Goal: Information Seeking & Learning: Find specific fact

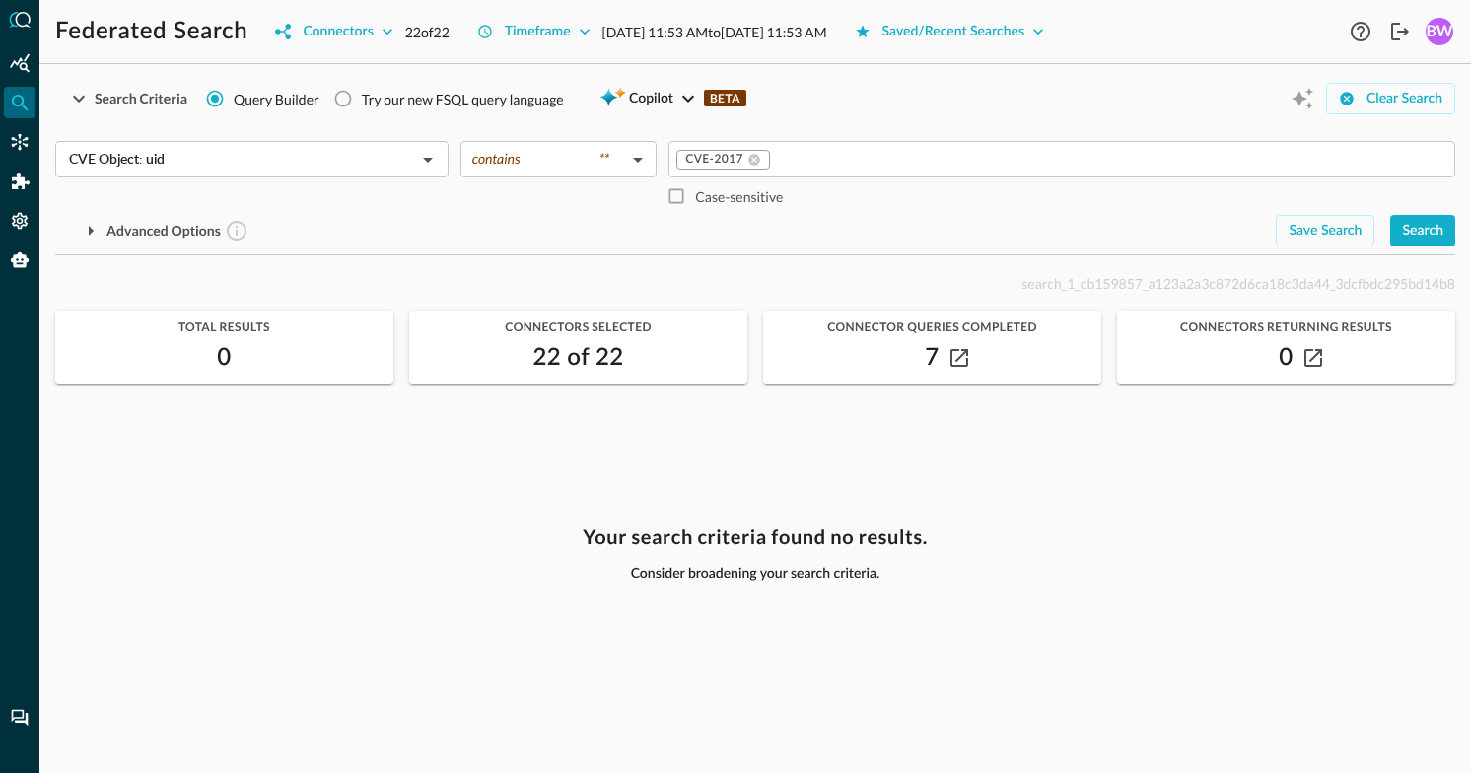
click at [1037, 127] on div "CVE Object: uid ​ contains ** contains ​ CVE-2017 ​ Case-sensitive Advanced Opt…" at bounding box center [755, 185] width 1400 height 121
click at [27, 138] on icon "Connectors" at bounding box center [20, 142] width 17 height 17
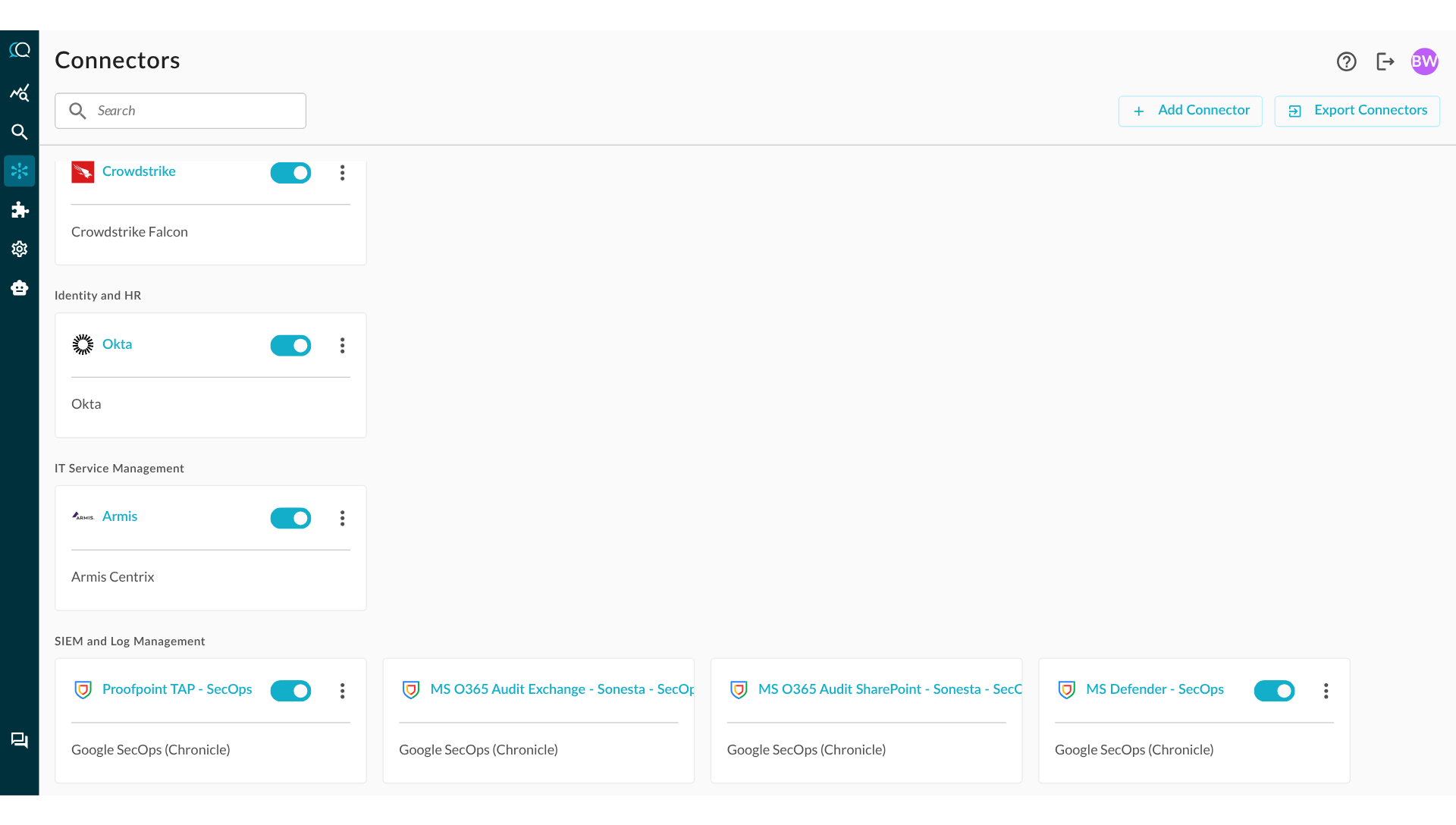
scroll to position [245, 0]
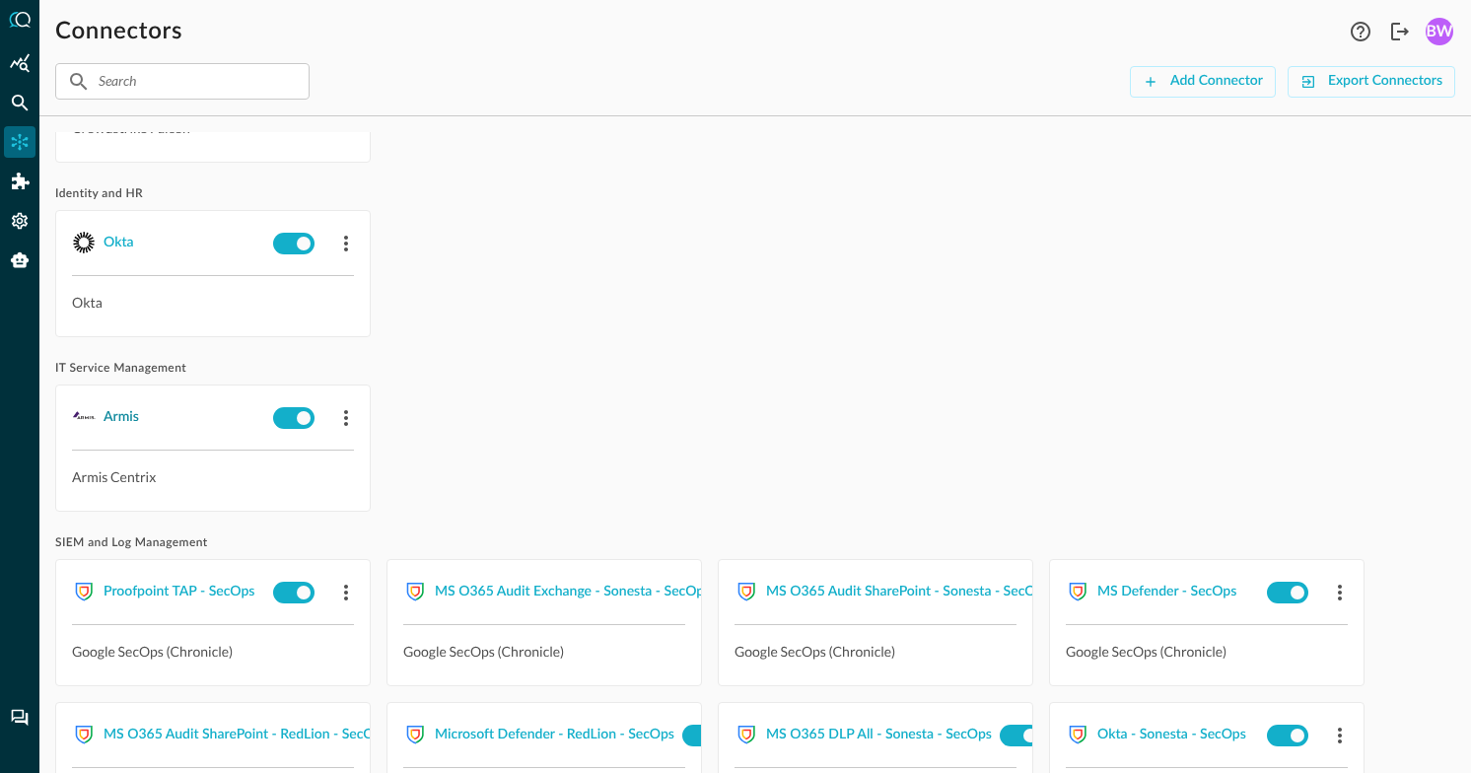
click at [110, 411] on div "Armis" at bounding box center [121, 417] width 35 height 25
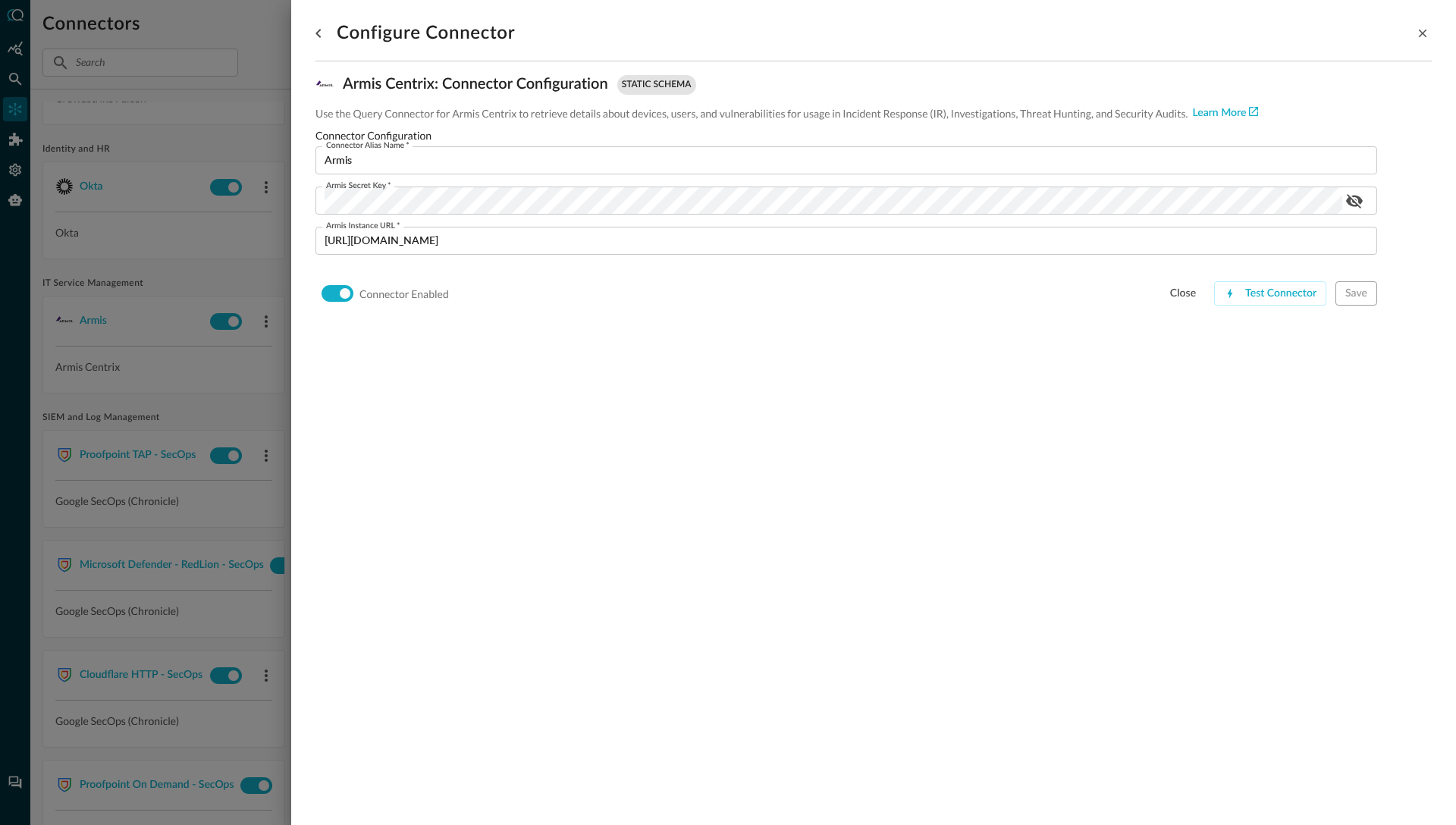
click at [185, 281] on div at bounding box center [728, 412] width 1456 height 825
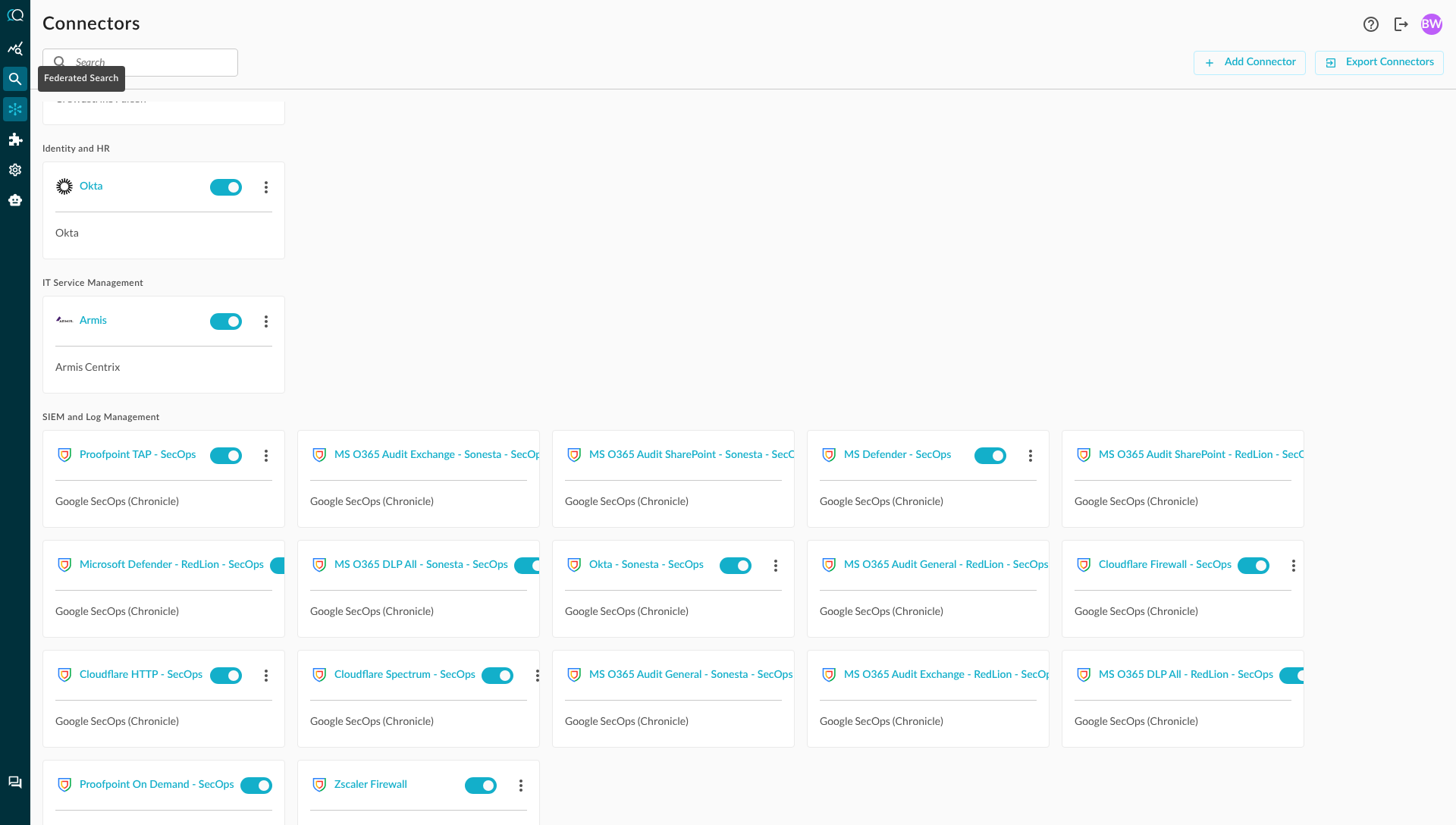
click at [14, 79] on icon "Federated Search" at bounding box center [15, 79] width 15 height 15
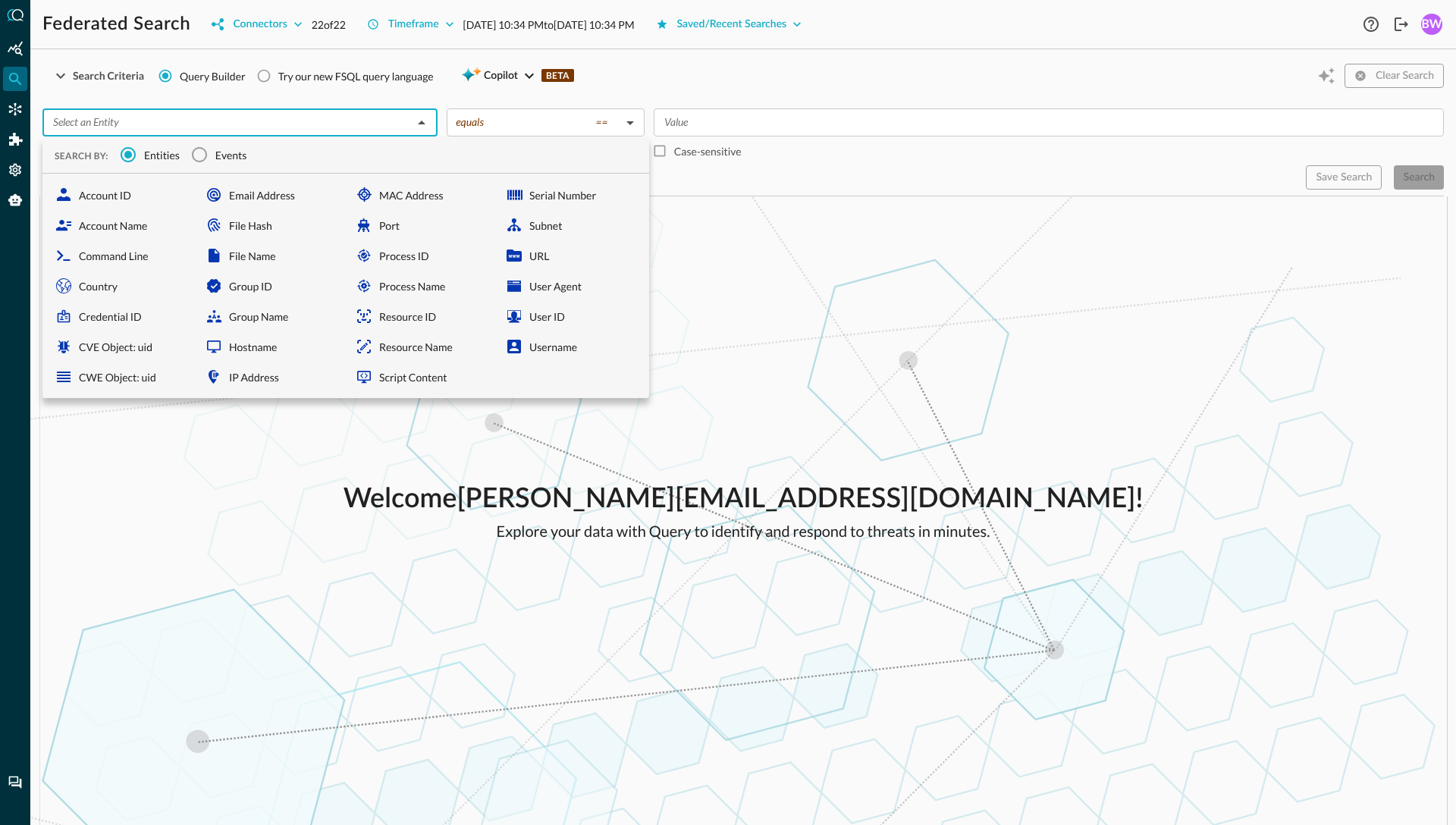
click at [248, 122] on input "text" at bounding box center [227, 122] width 361 height 19
click at [222, 22] on icon "button" at bounding box center [218, 25] width 12 height 12
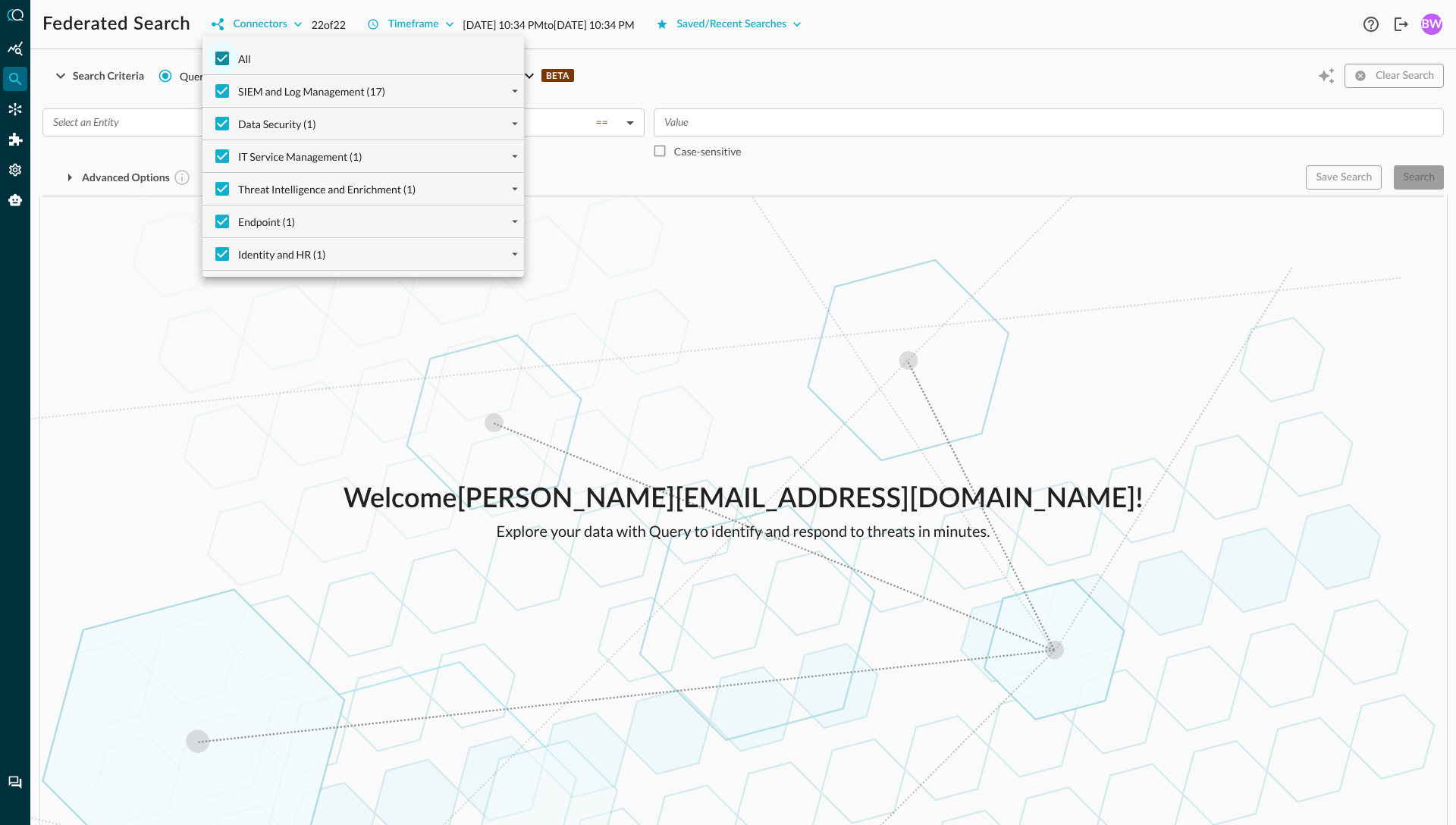
click at [218, 54] on input "All" at bounding box center [222, 58] width 32 height 32
checkbox input "false"
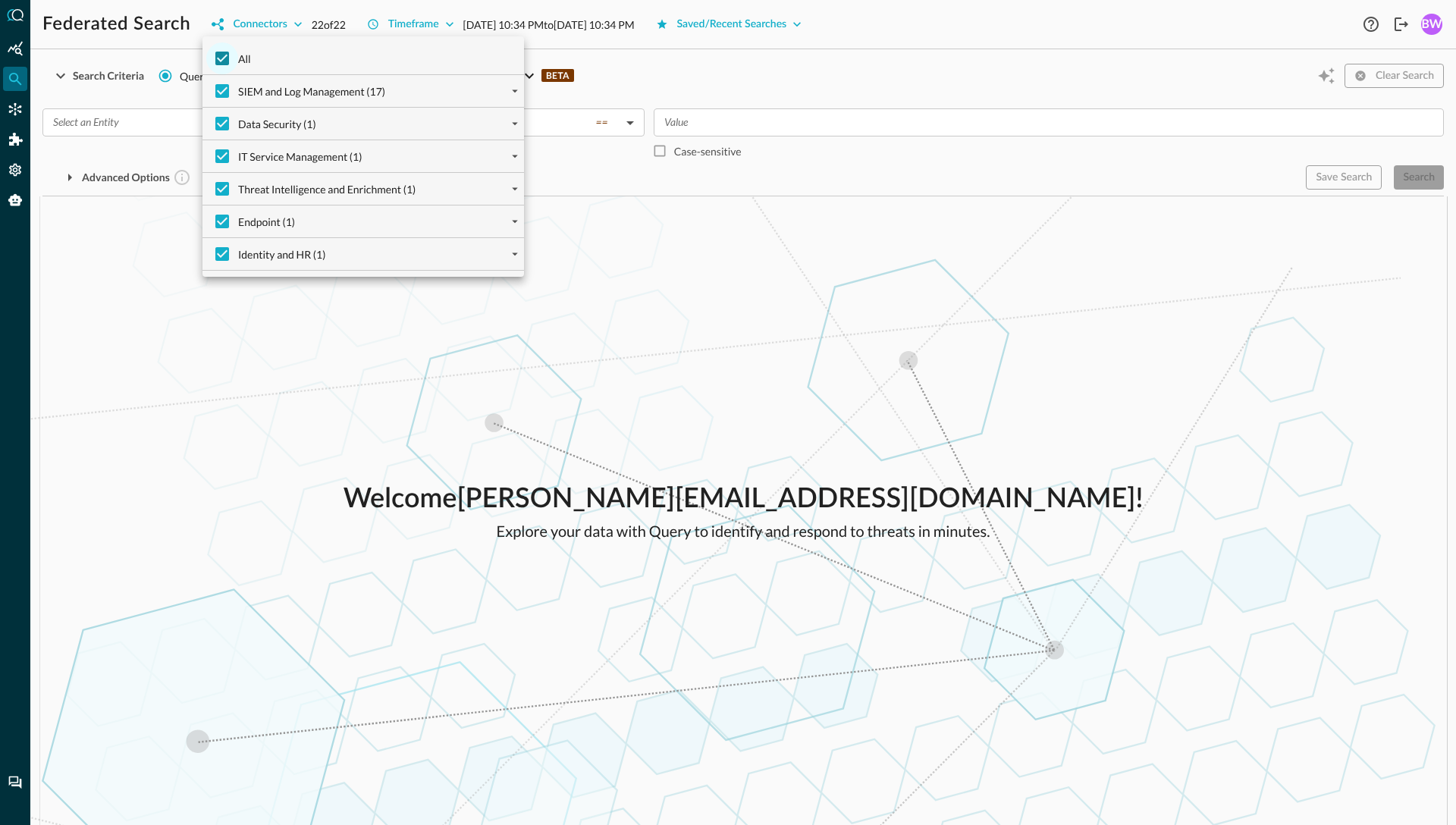
checkbox input "false"
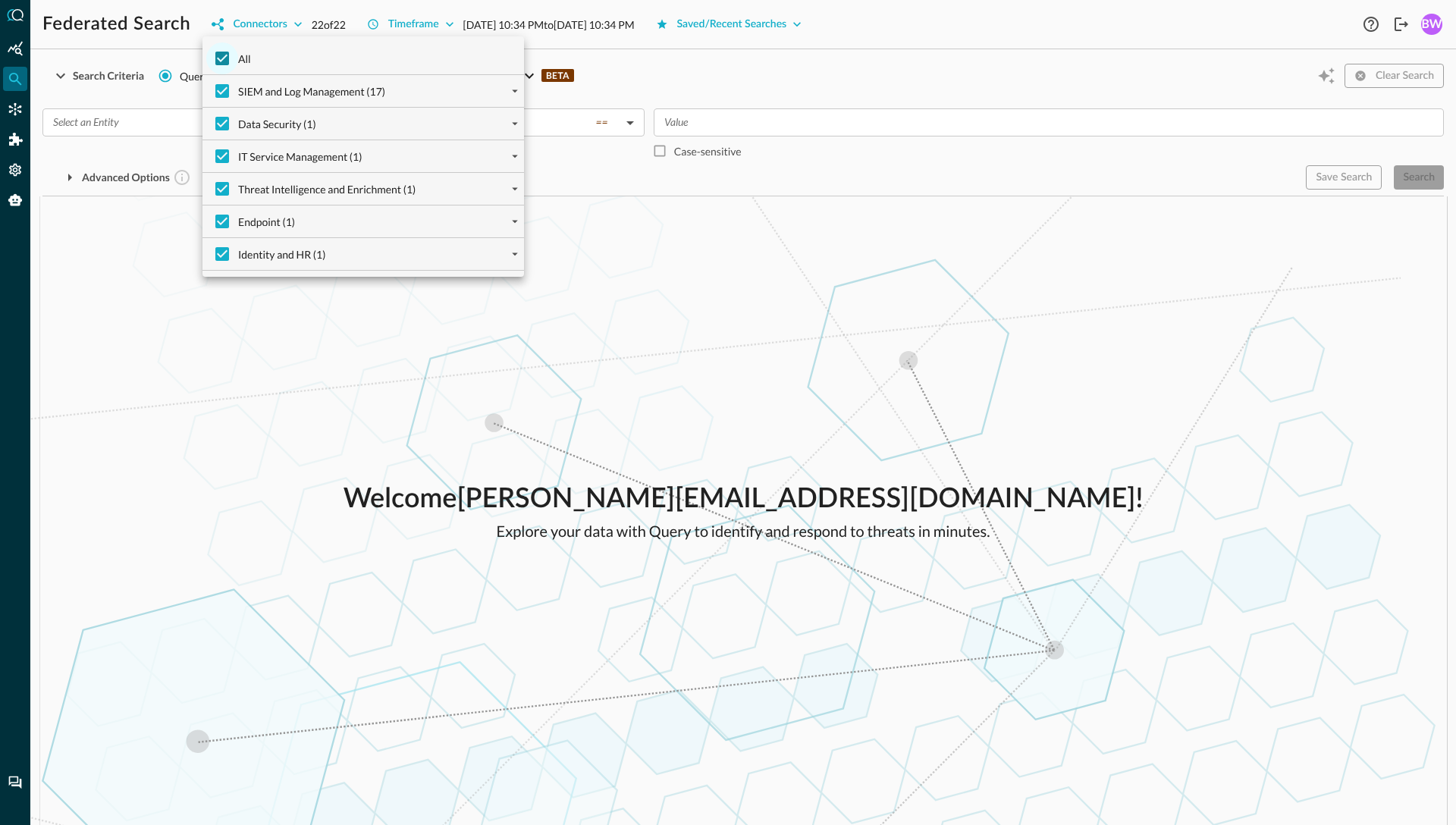
checkbox input "false"
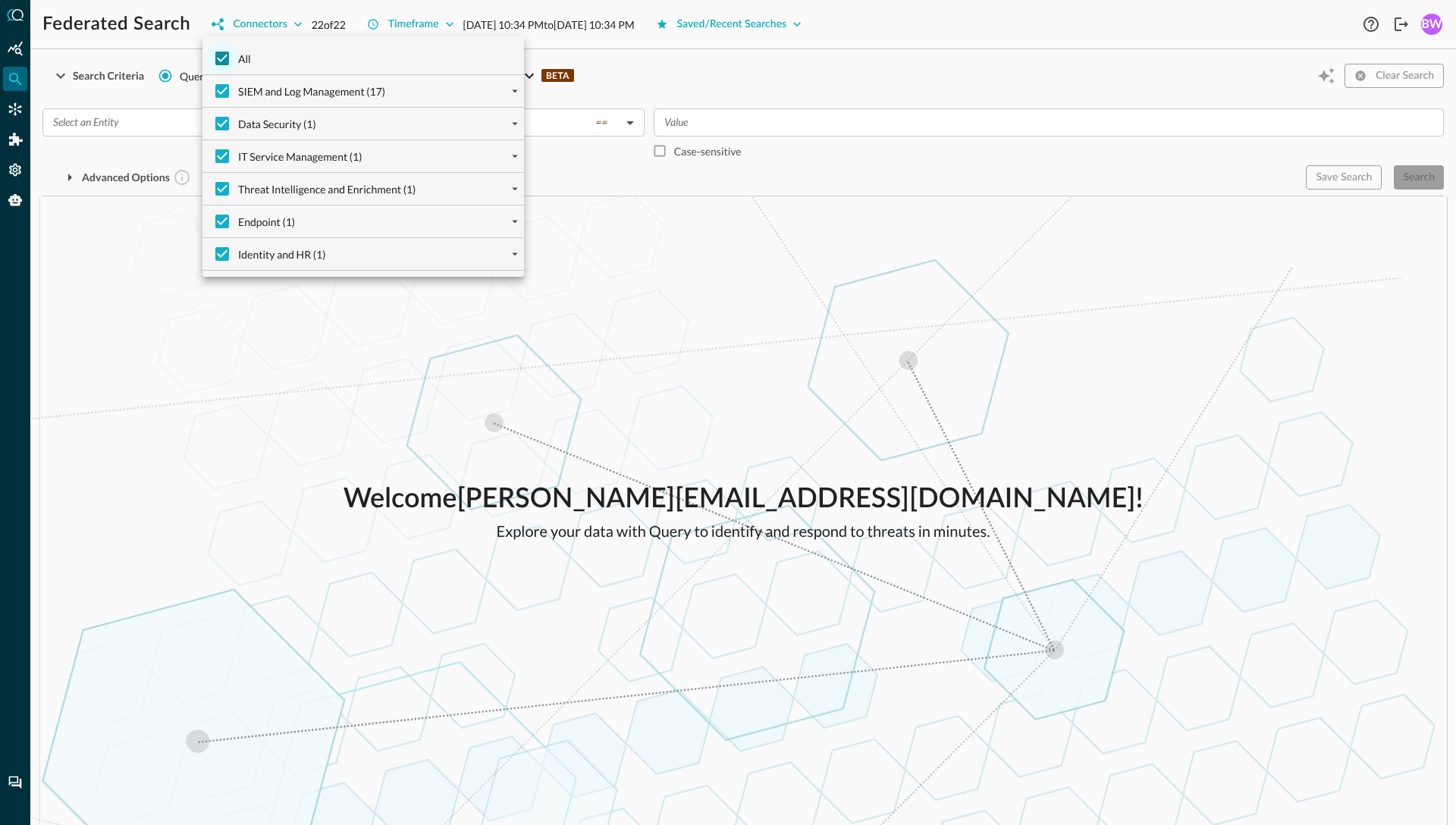
checkbox input "false"
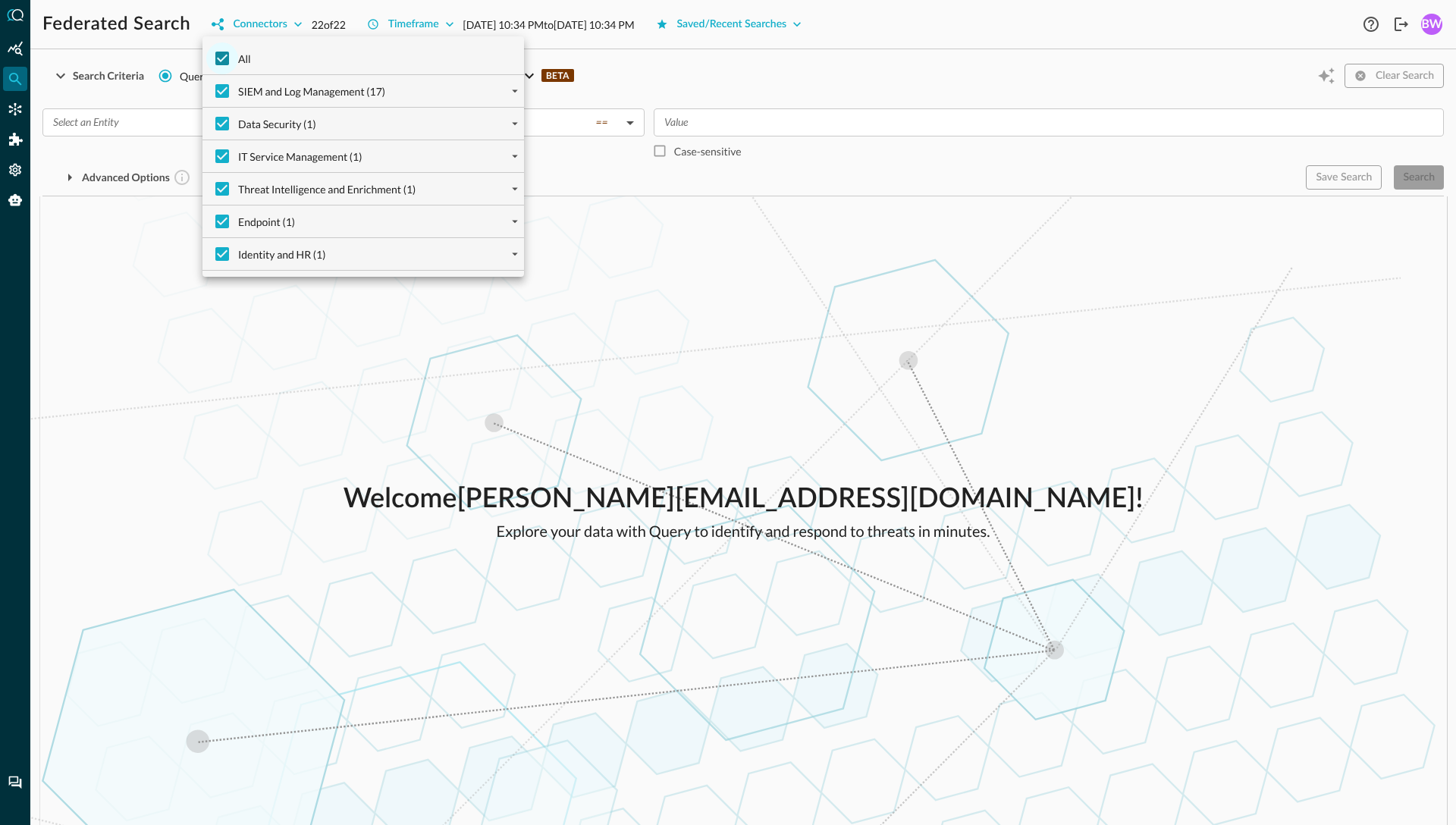
checkbox input "false"
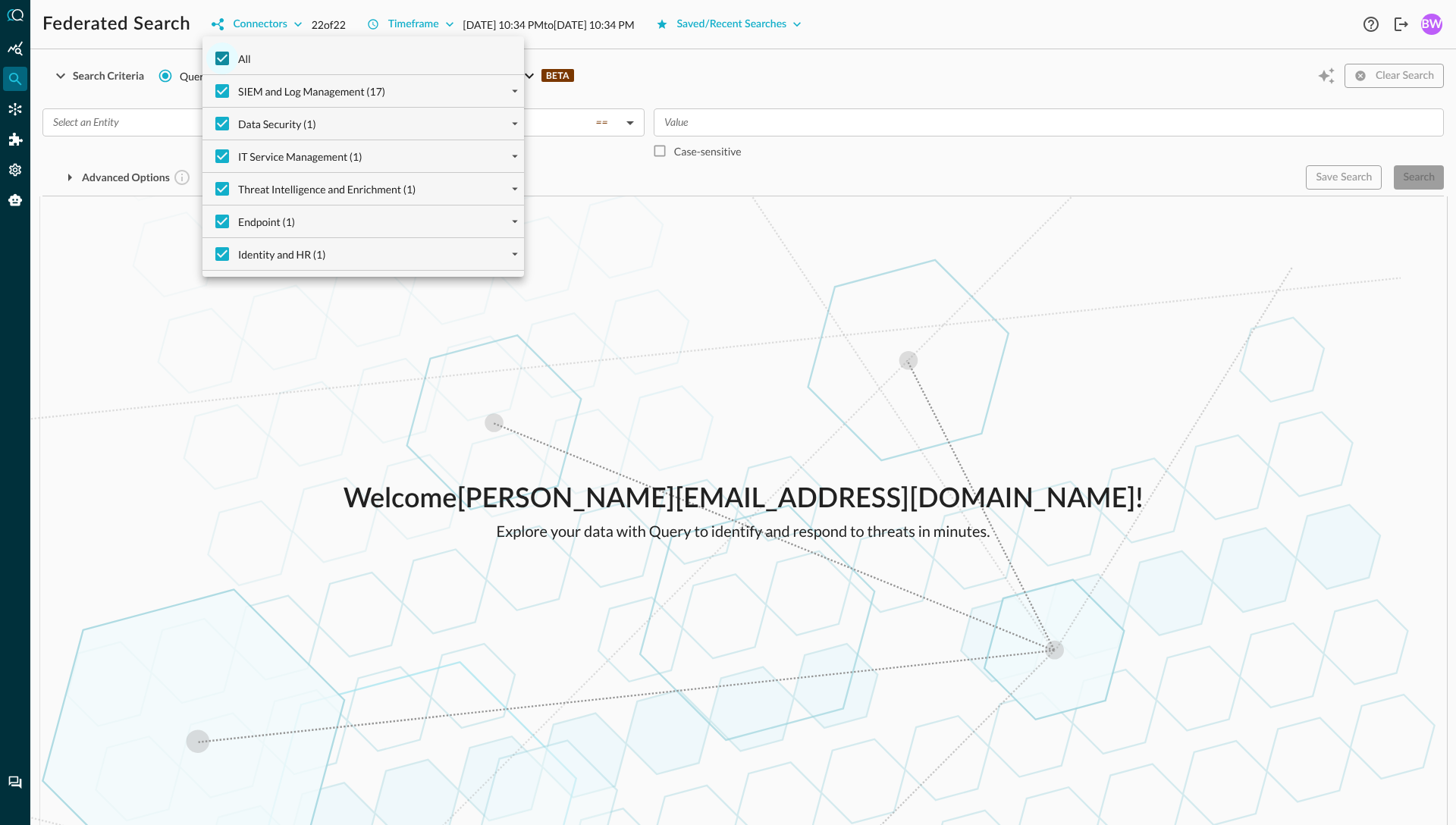
checkbox input "false"
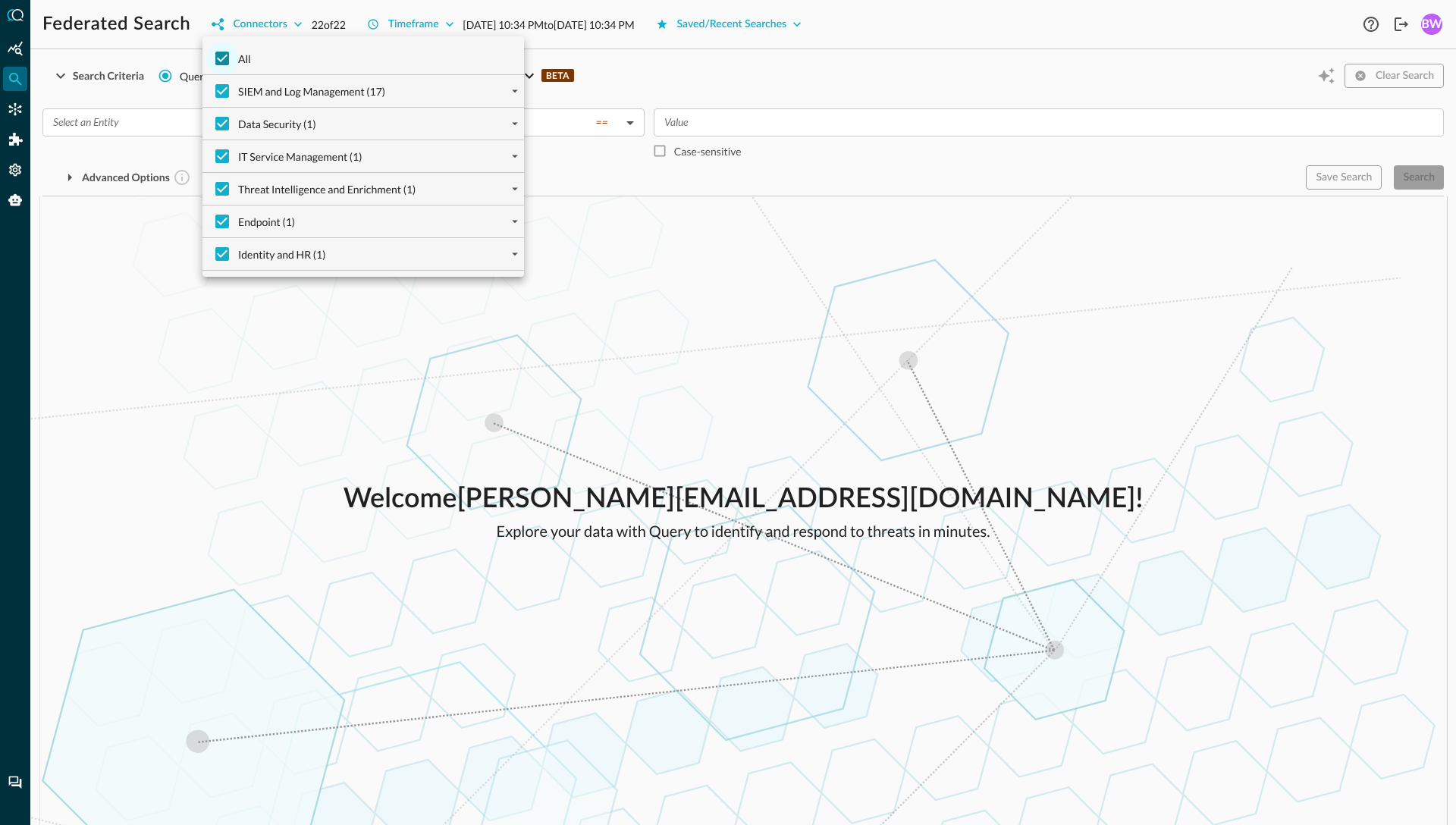
checkbox input "false"
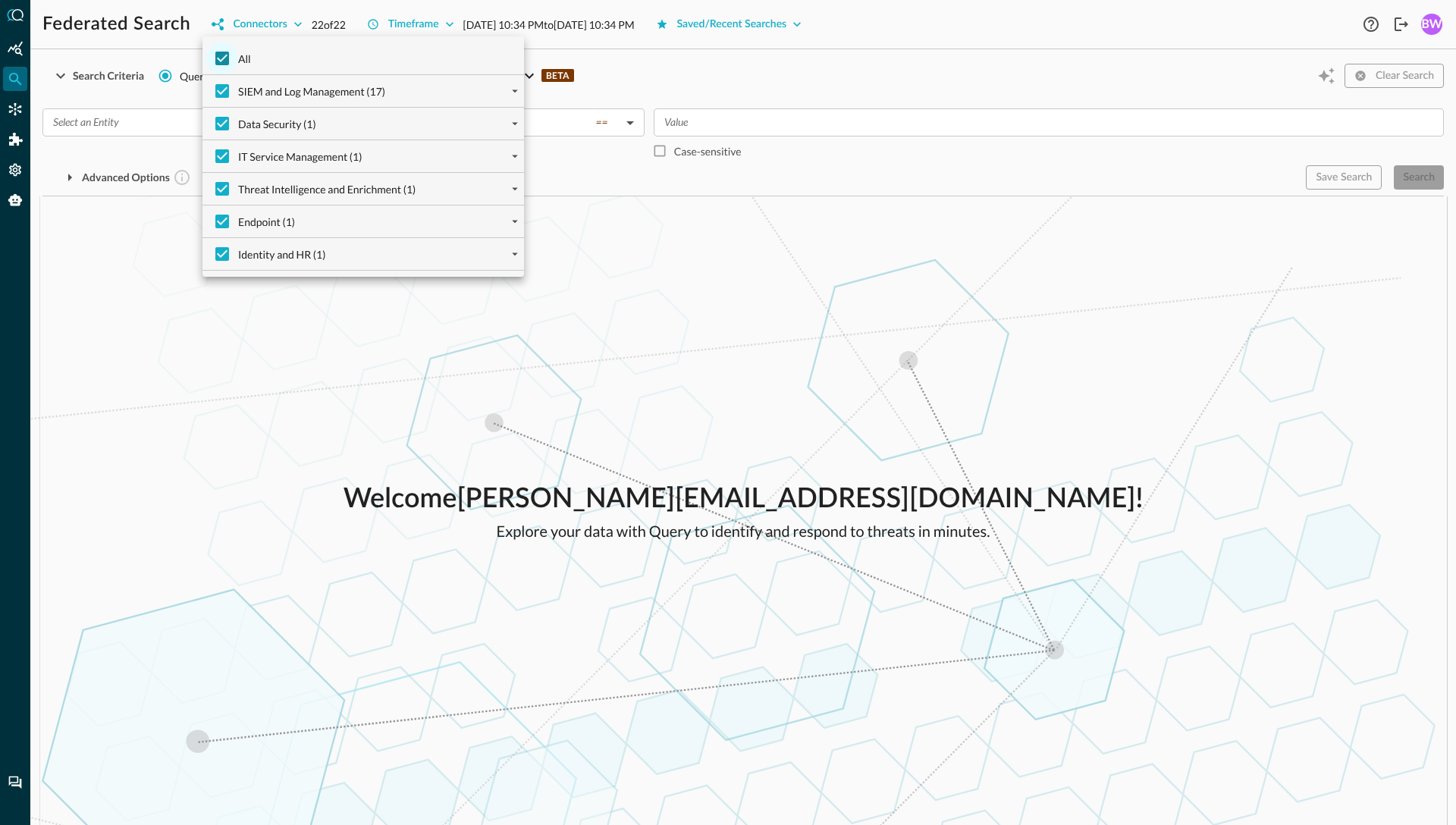
checkbox input "false"
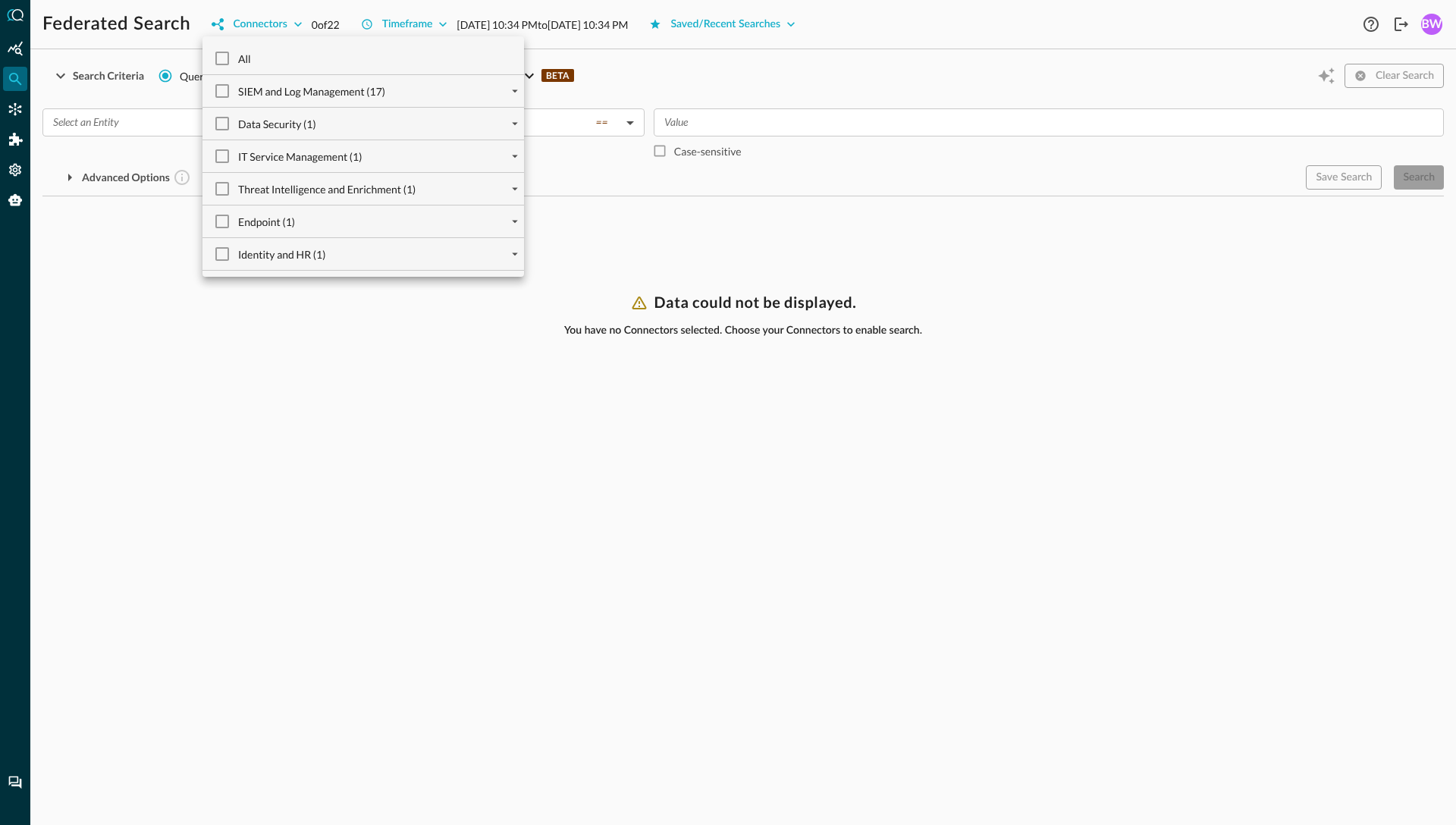
click at [382, 153] on div "IT Service Management (1)" at bounding box center [369, 155] width 309 height 32
click at [341, 151] on span "IT Service Management (1)" at bounding box center [300, 156] width 124 height 16
click at [238, 151] on input "IT Service Management (1)" at bounding box center [222, 155] width 32 height 32
checkbox input "true"
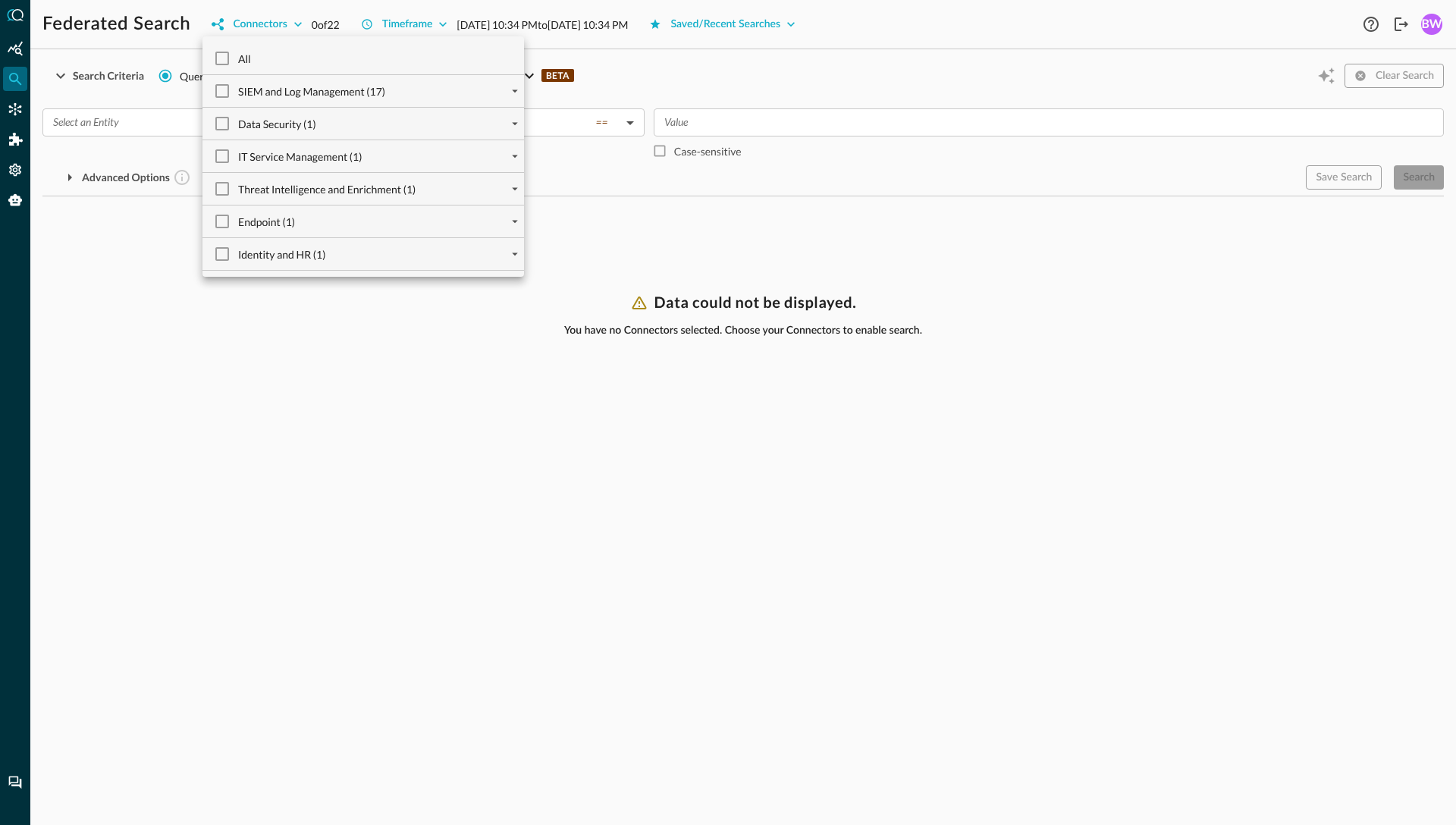
checkbox input "true"
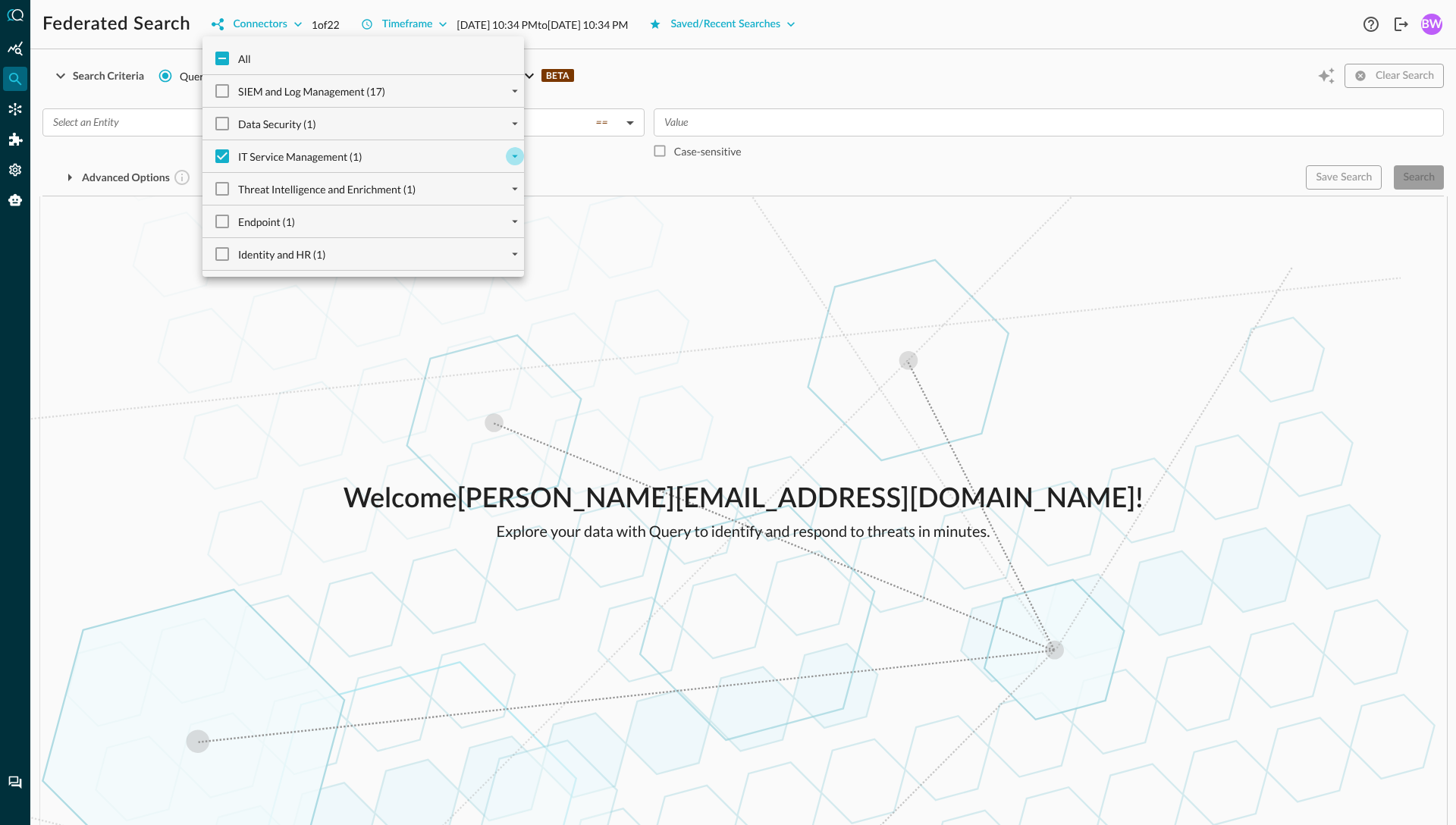
click at [515, 161] on icon "expand" at bounding box center [515, 156] width 14 height 14
click at [85, 385] on div at bounding box center [728, 412] width 1456 height 825
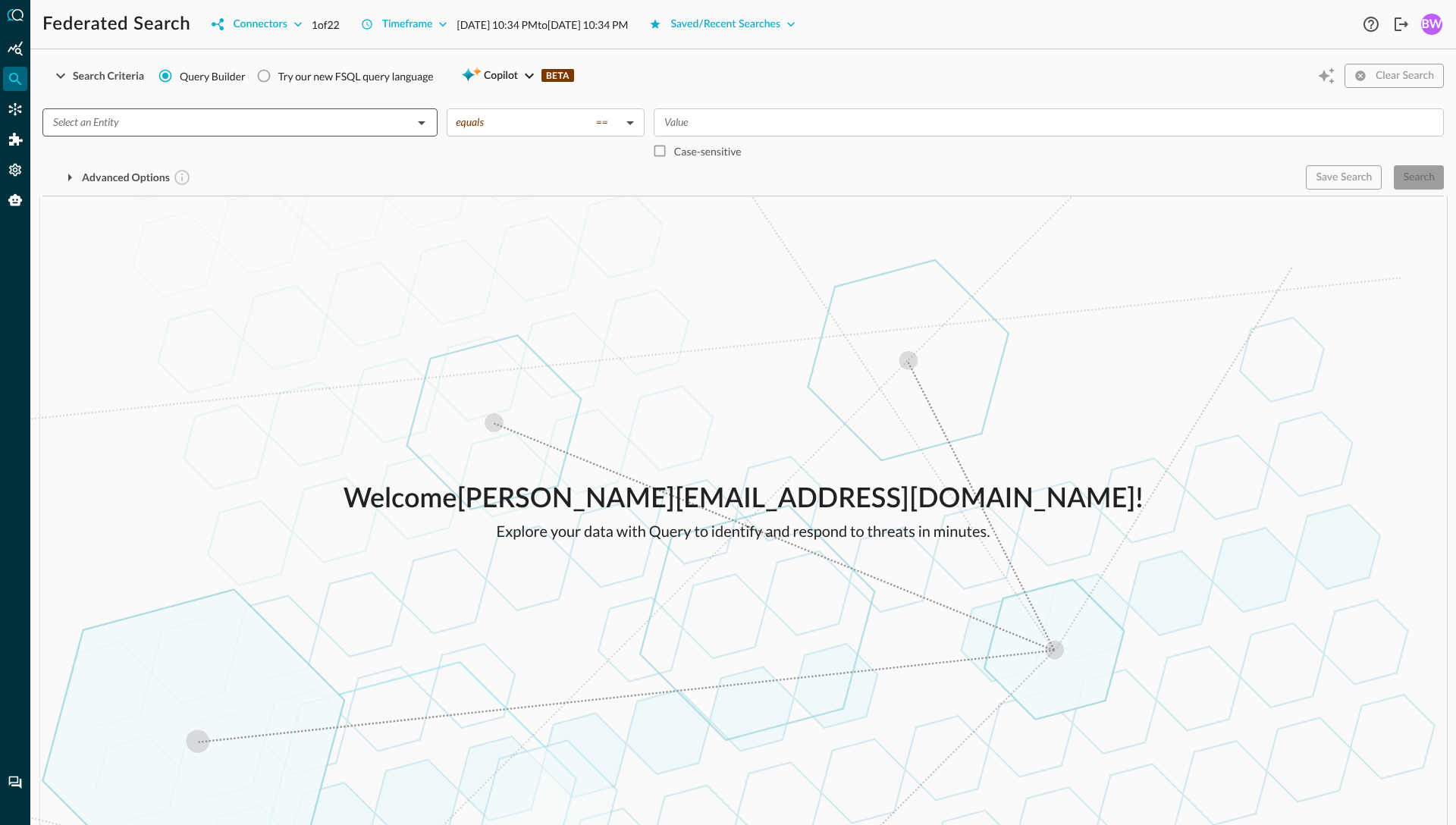
click at [294, 124] on input "text" at bounding box center [227, 122] width 361 height 19
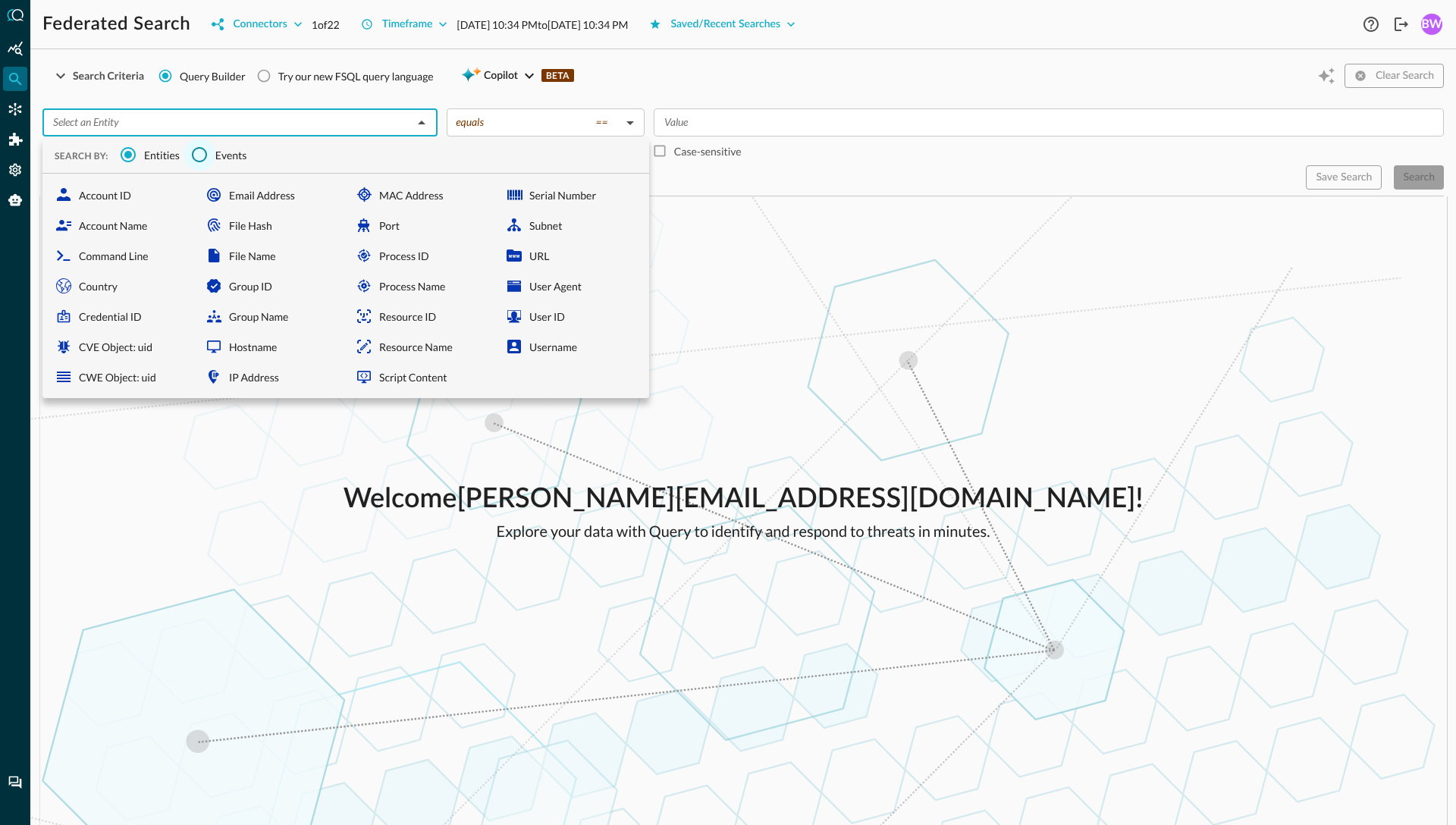
click at [204, 152] on input "Events" at bounding box center [199, 154] width 32 height 32
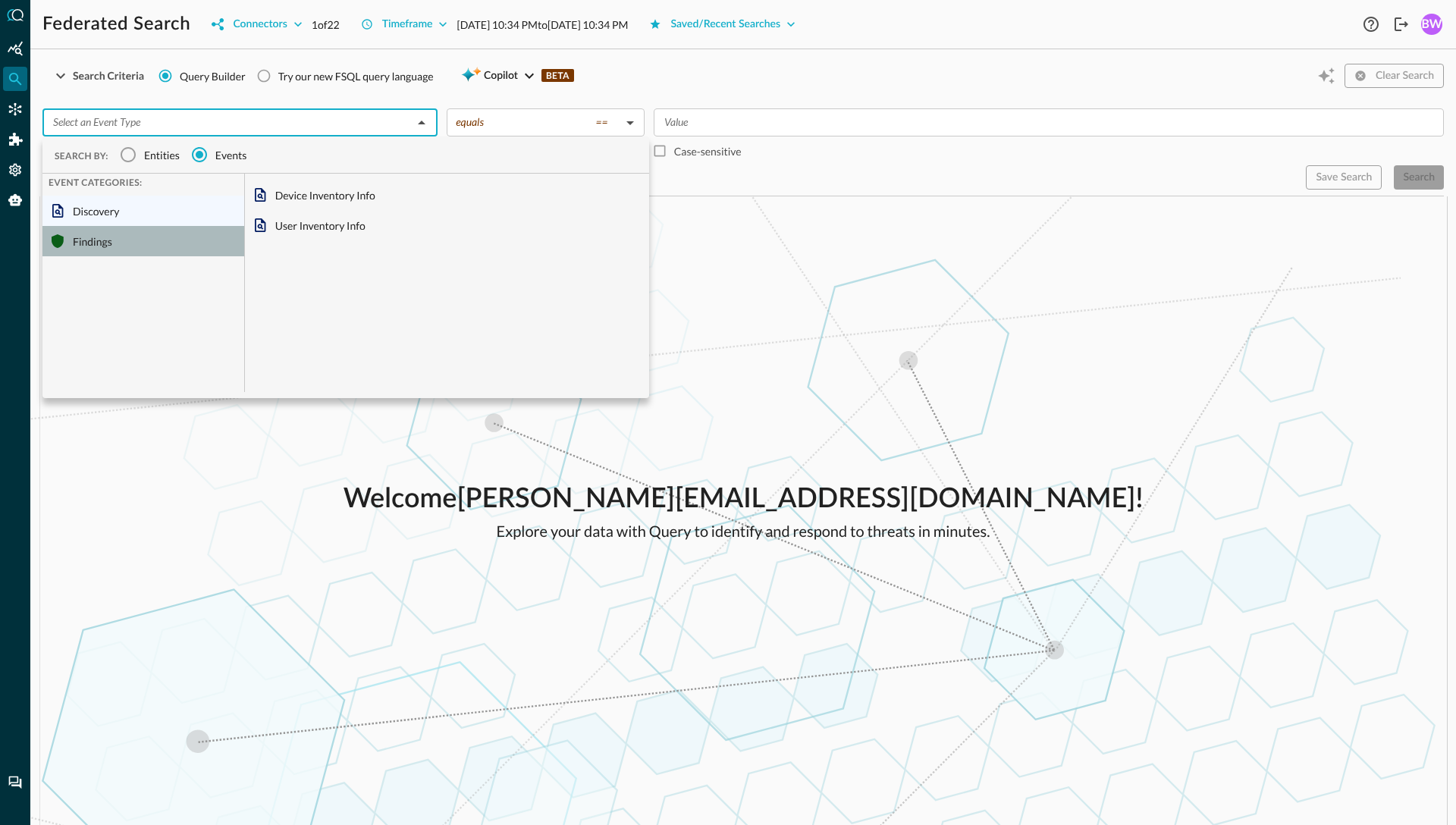
click at [94, 242] on div "Findings" at bounding box center [143, 241] width 202 height 30
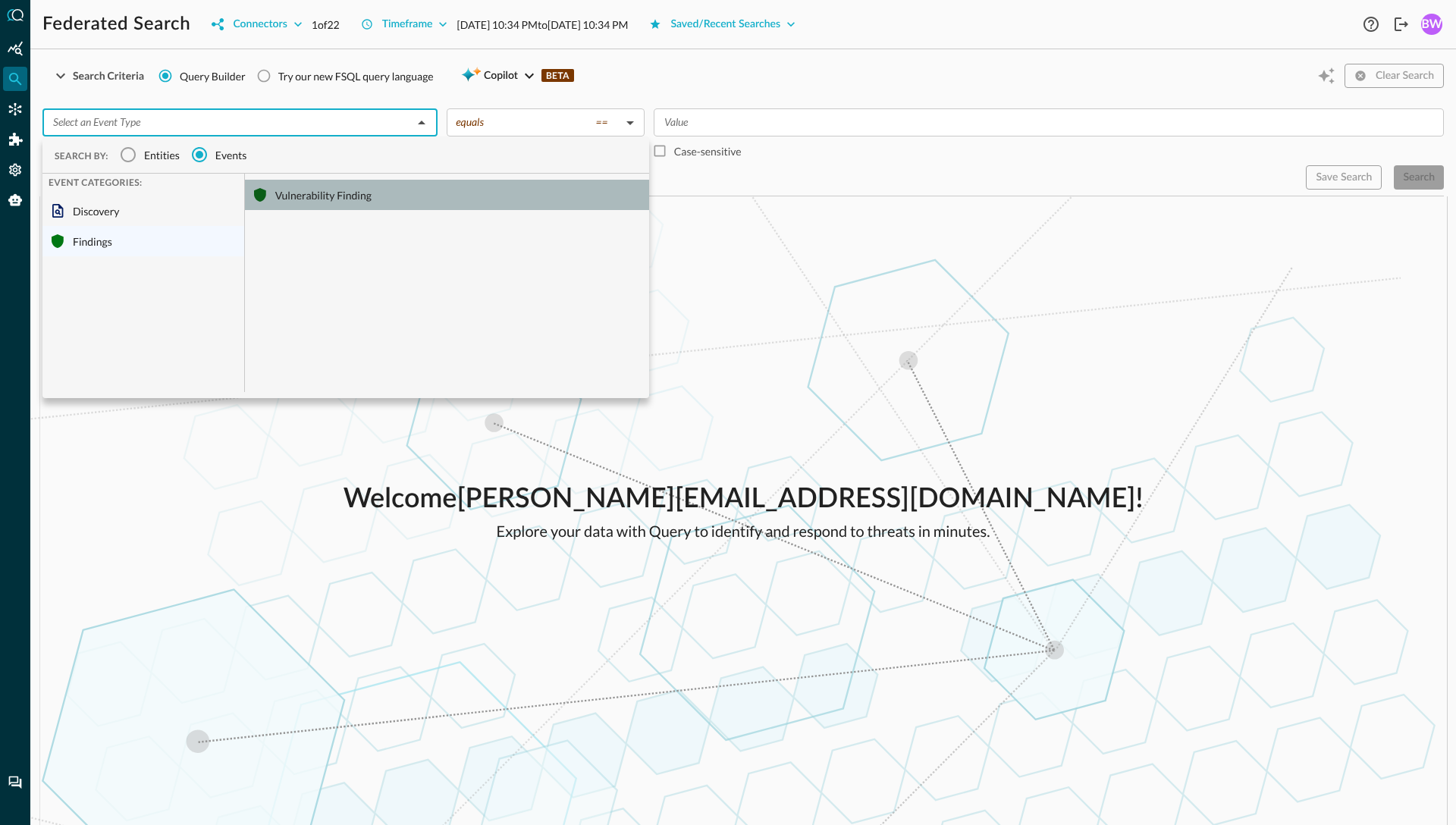
click at [352, 195] on div "Vulnerability Finding" at bounding box center [447, 195] width 405 height 30
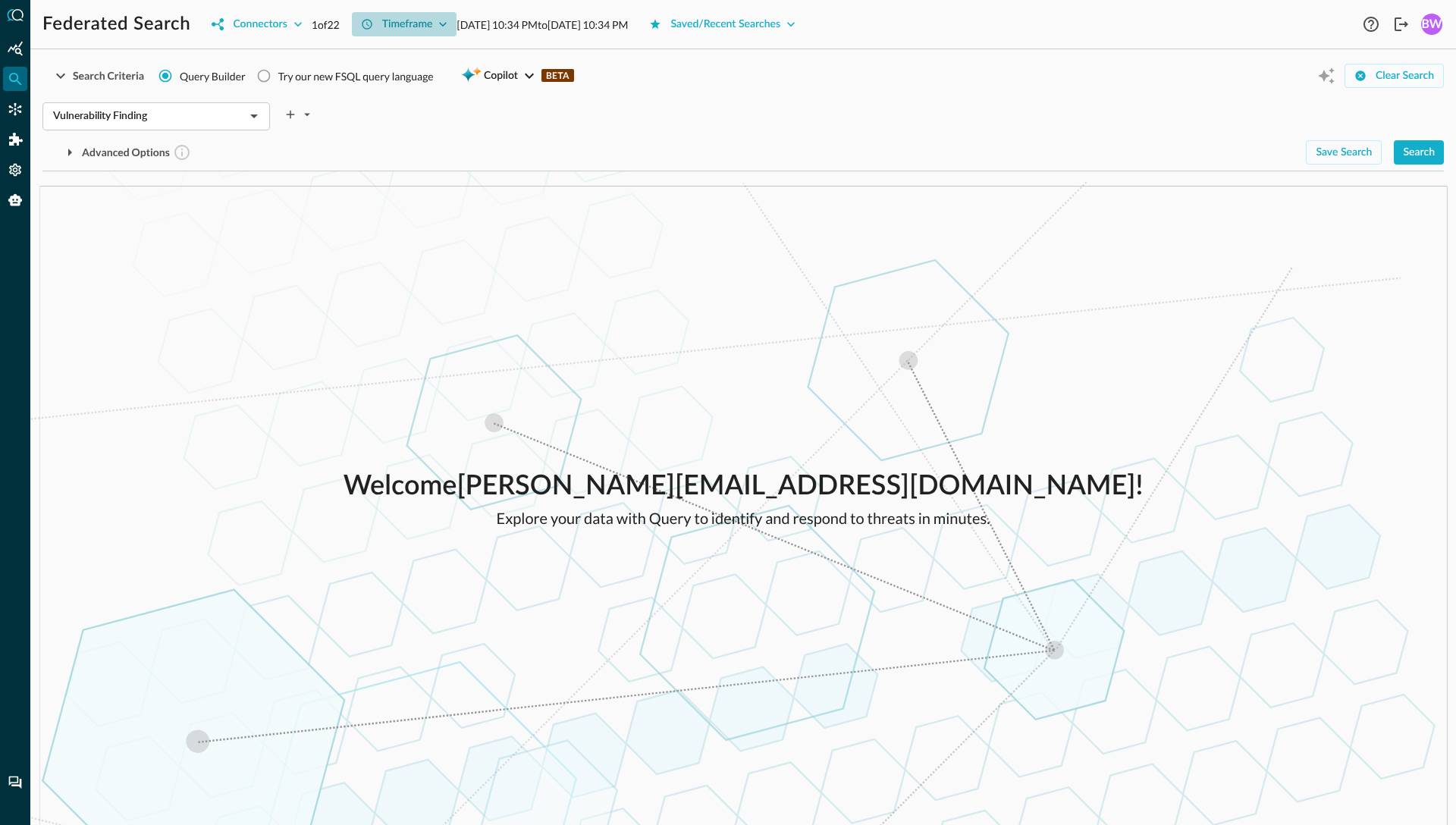
click at [447, 24] on icon "button" at bounding box center [443, 25] width 15 height 15
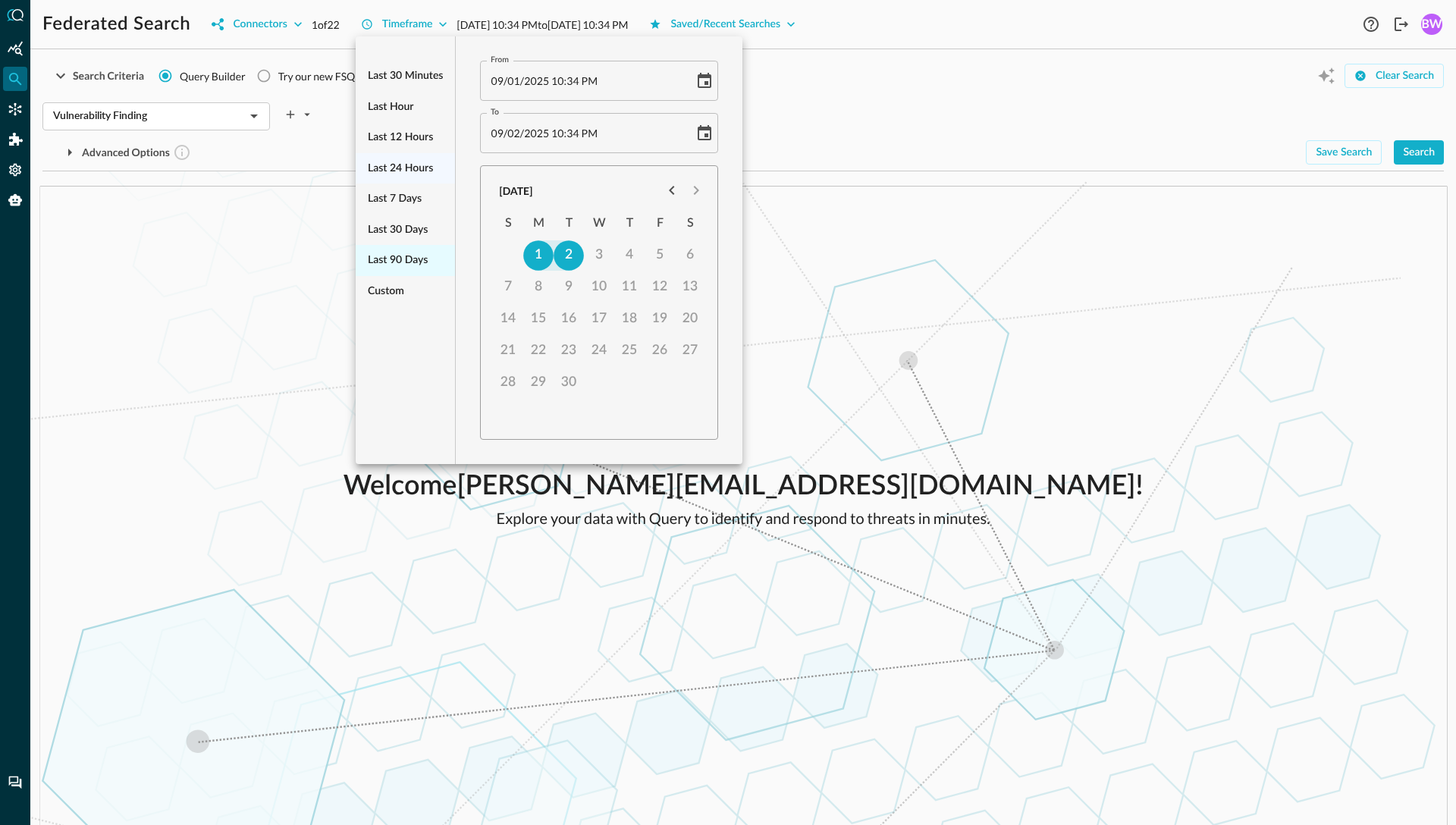
click at [404, 265] on span "Last 90 days" at bounding box center [398, 260] width 60 height 19
type input "[DATE] 10:34 PM"
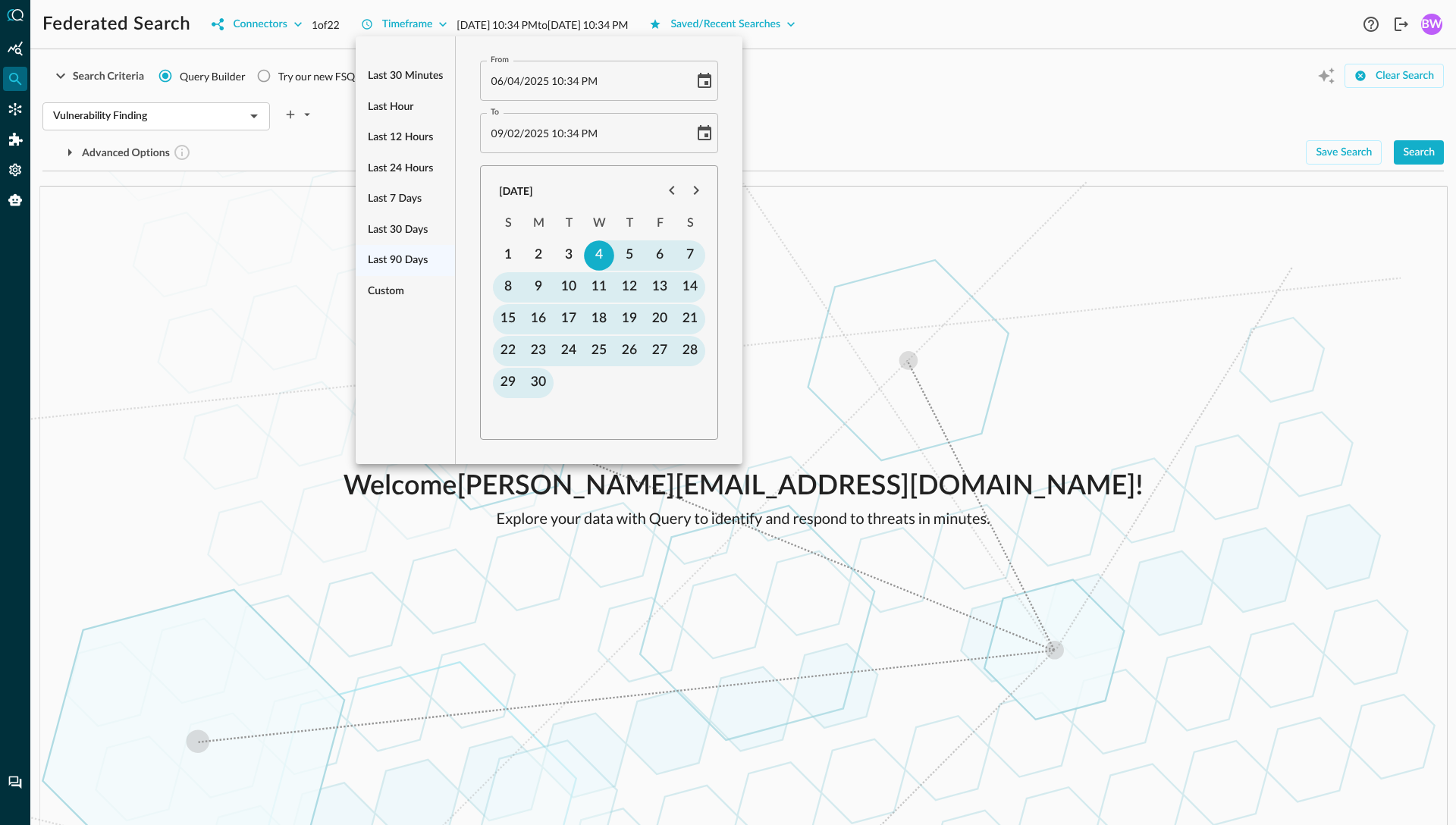
click at [915, 128] on div at bounding box center [728, 412] width 1456 height 825
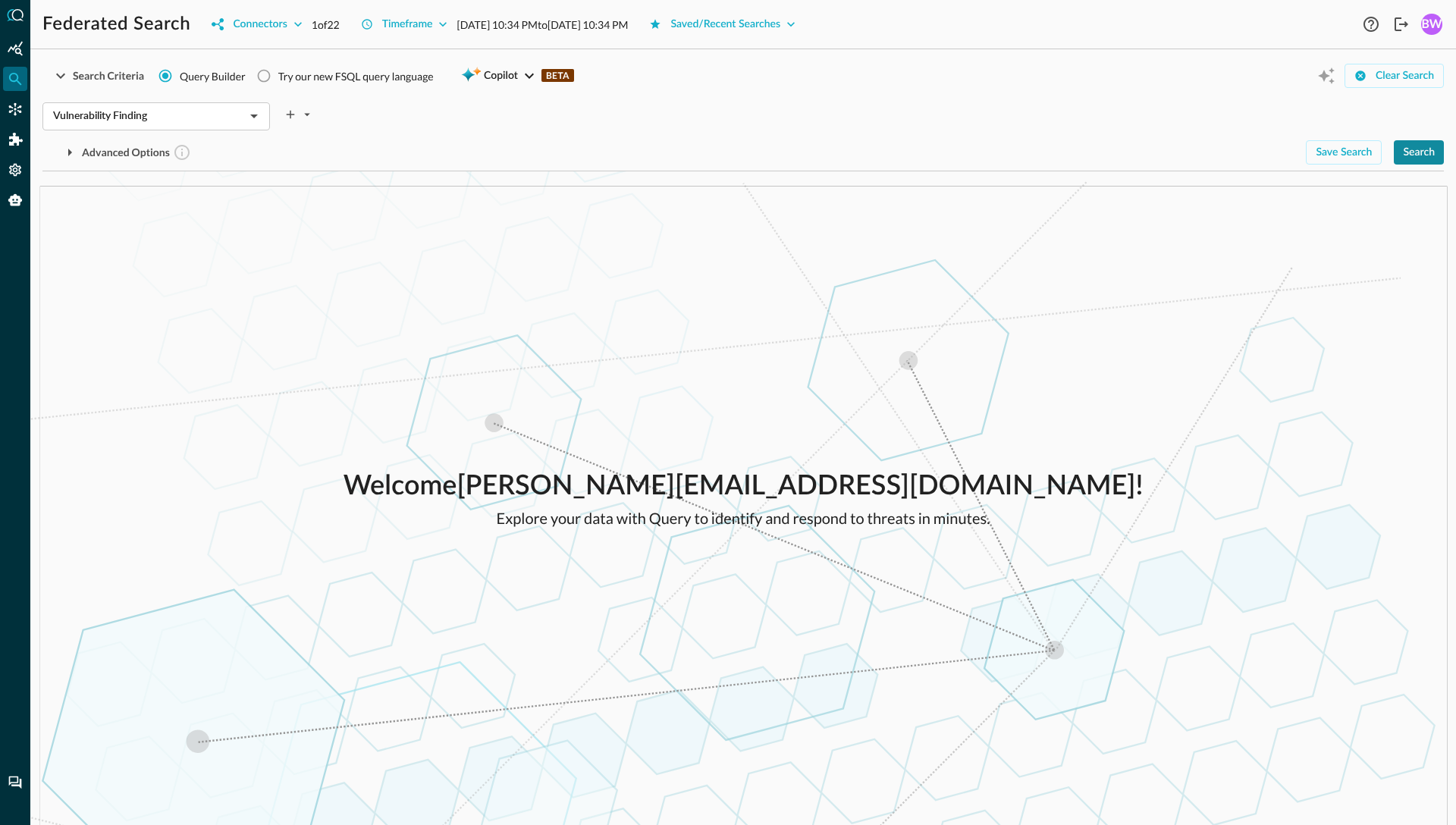
click at [1131, 156] on div "Search" at bounding box center [1418, 152] width 32 height 19
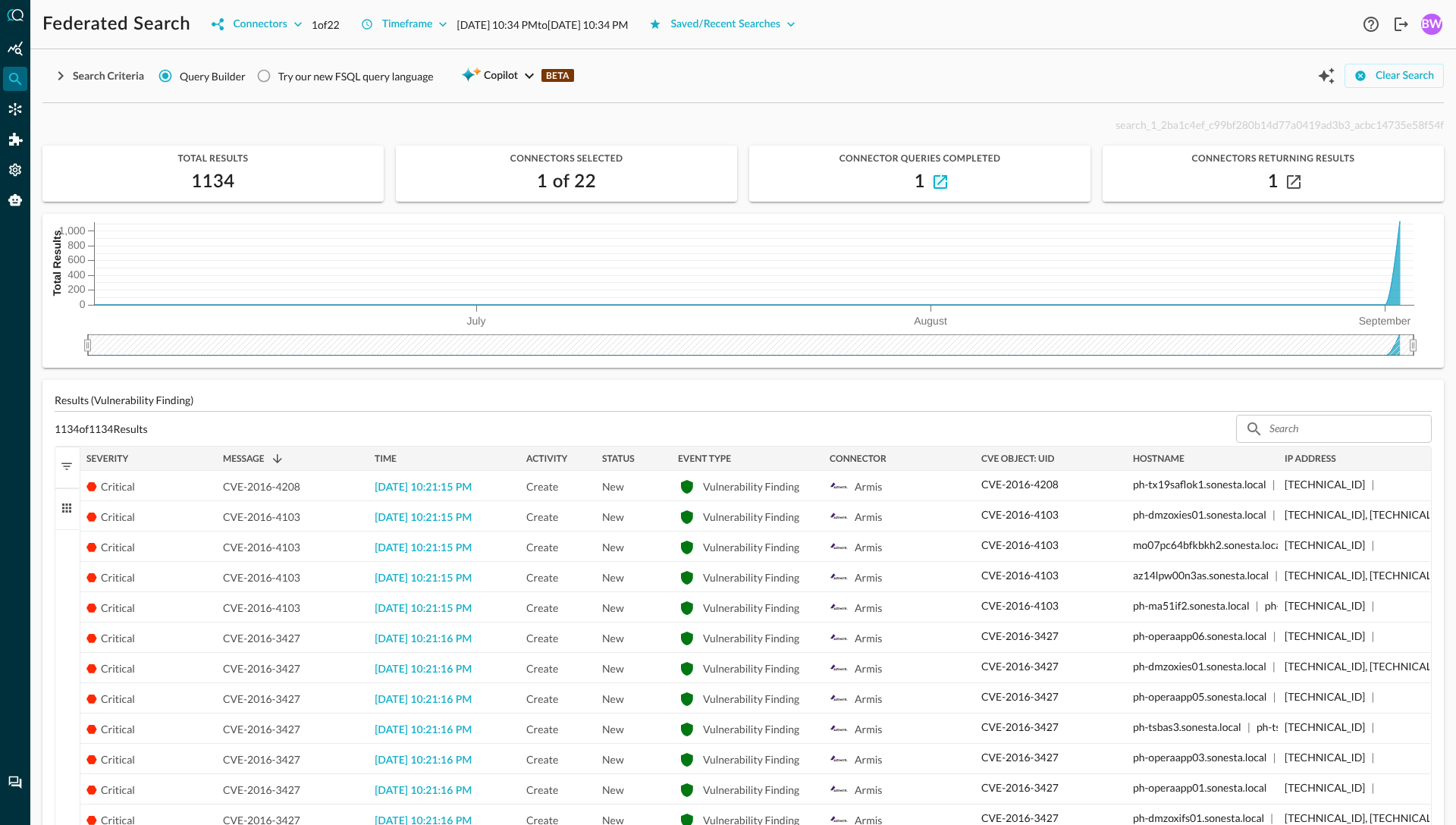
click at [944, 180] on icon "button" at bounding box center [941, 182] width 14 height 14
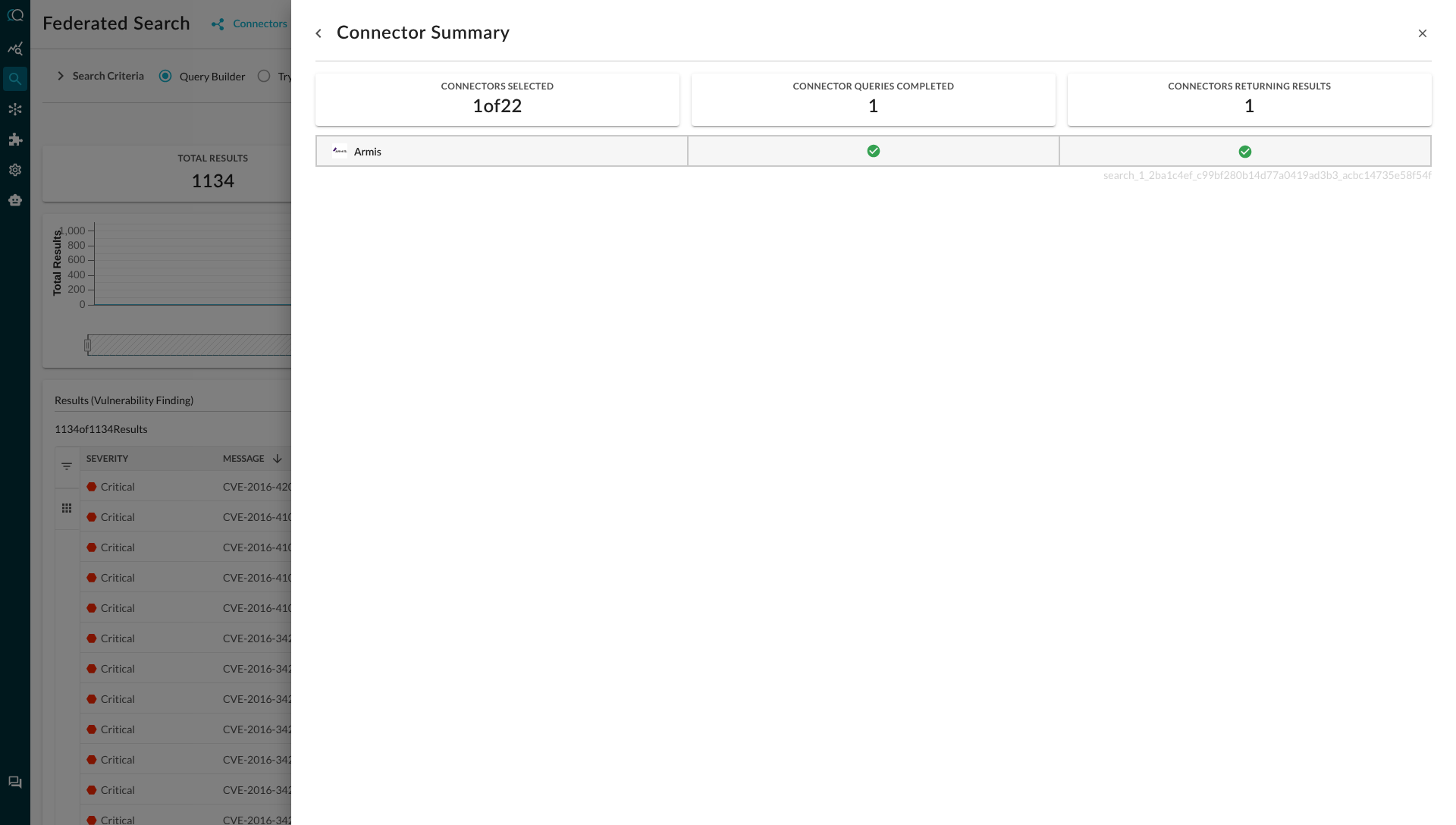
click at [152, 205] on div at bounding box center [728, 412] width 1456 height 825
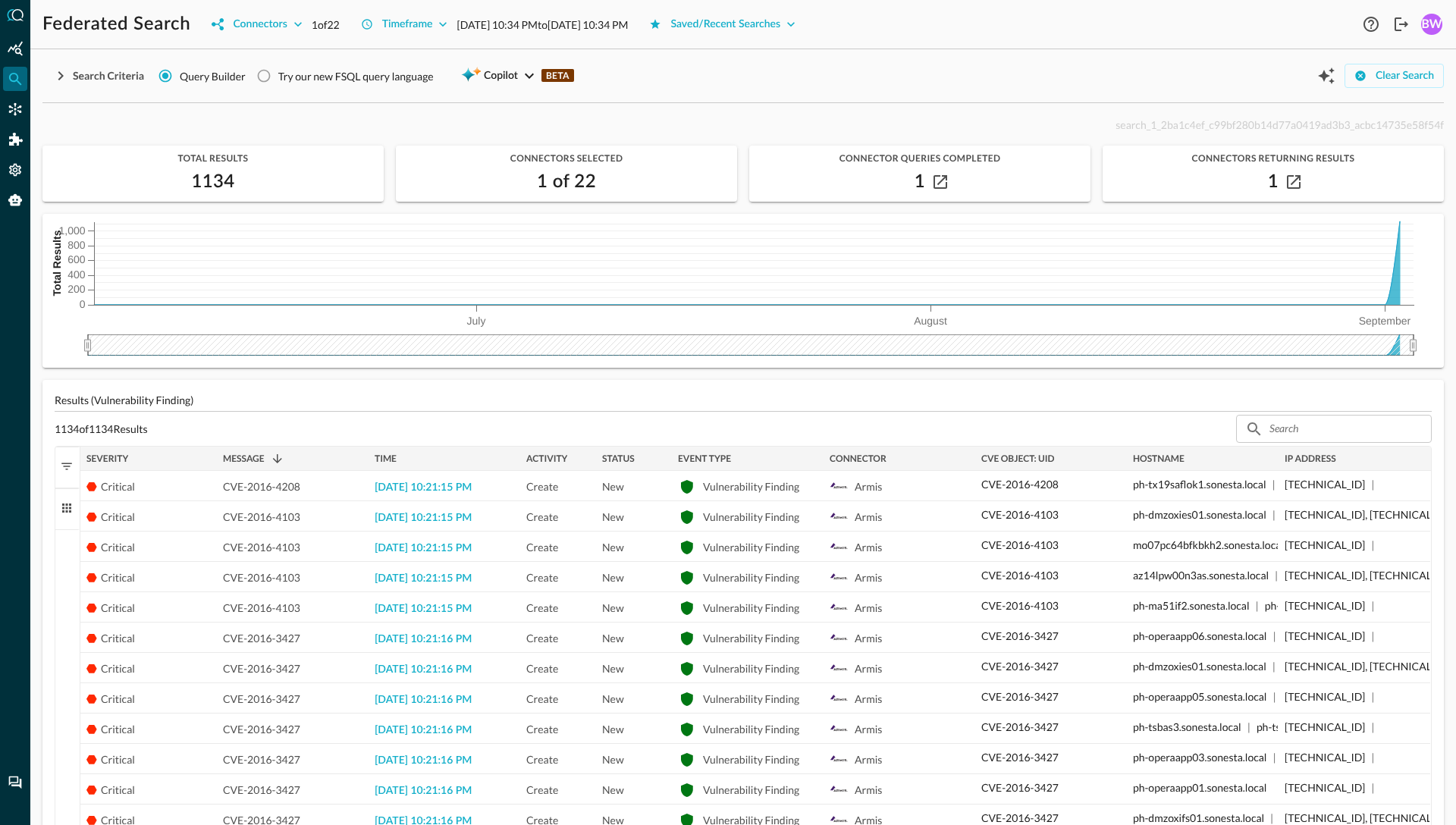
click at [276, 457] on span at bounding box center [278, 459] width 14 height 14
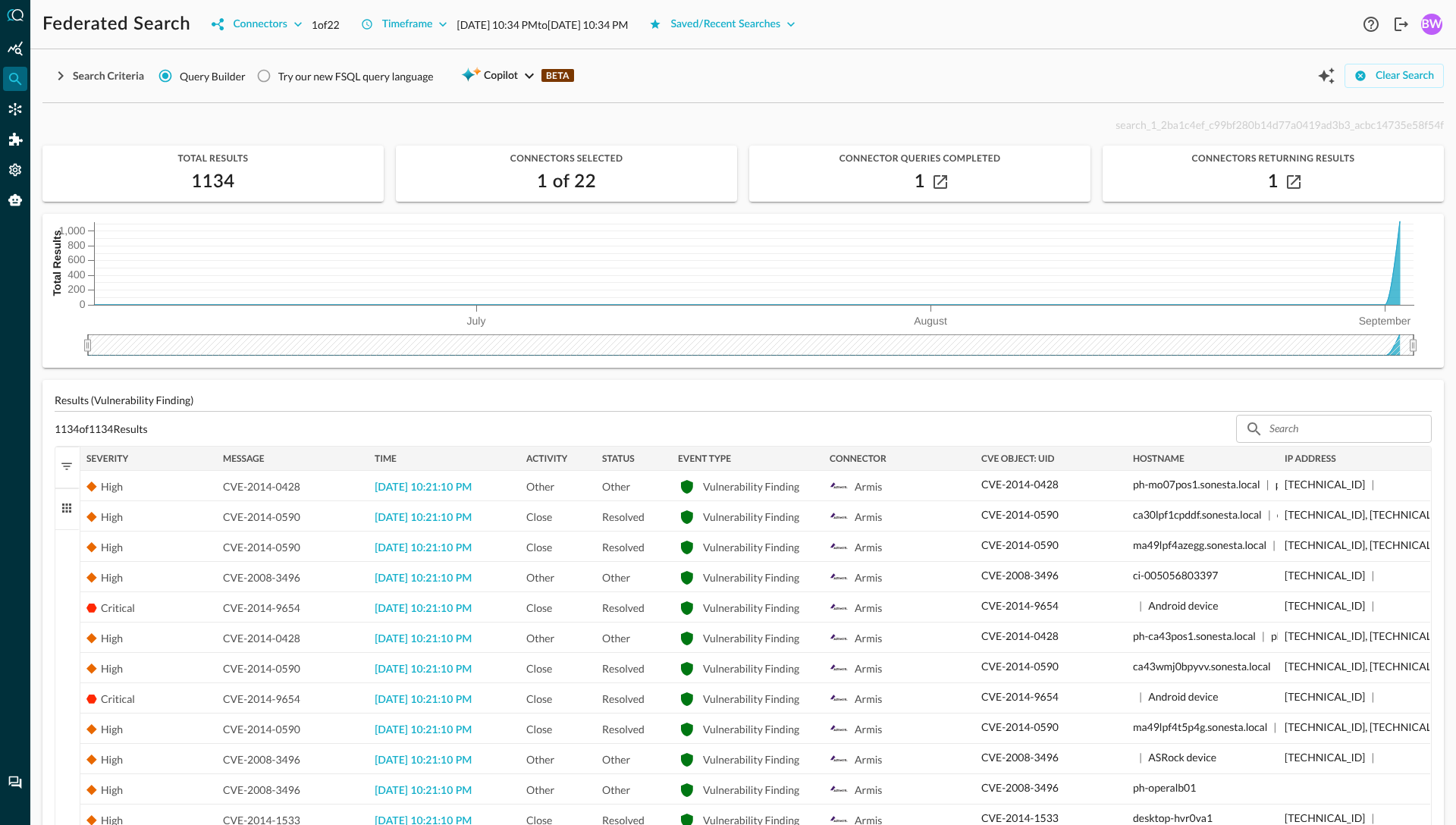
click at [276, 457] on div "Message" at bounding box center [292, 459] width 139 height 17
click at [276, 457] on span at bounding box center [278, 459] width 14 height 14
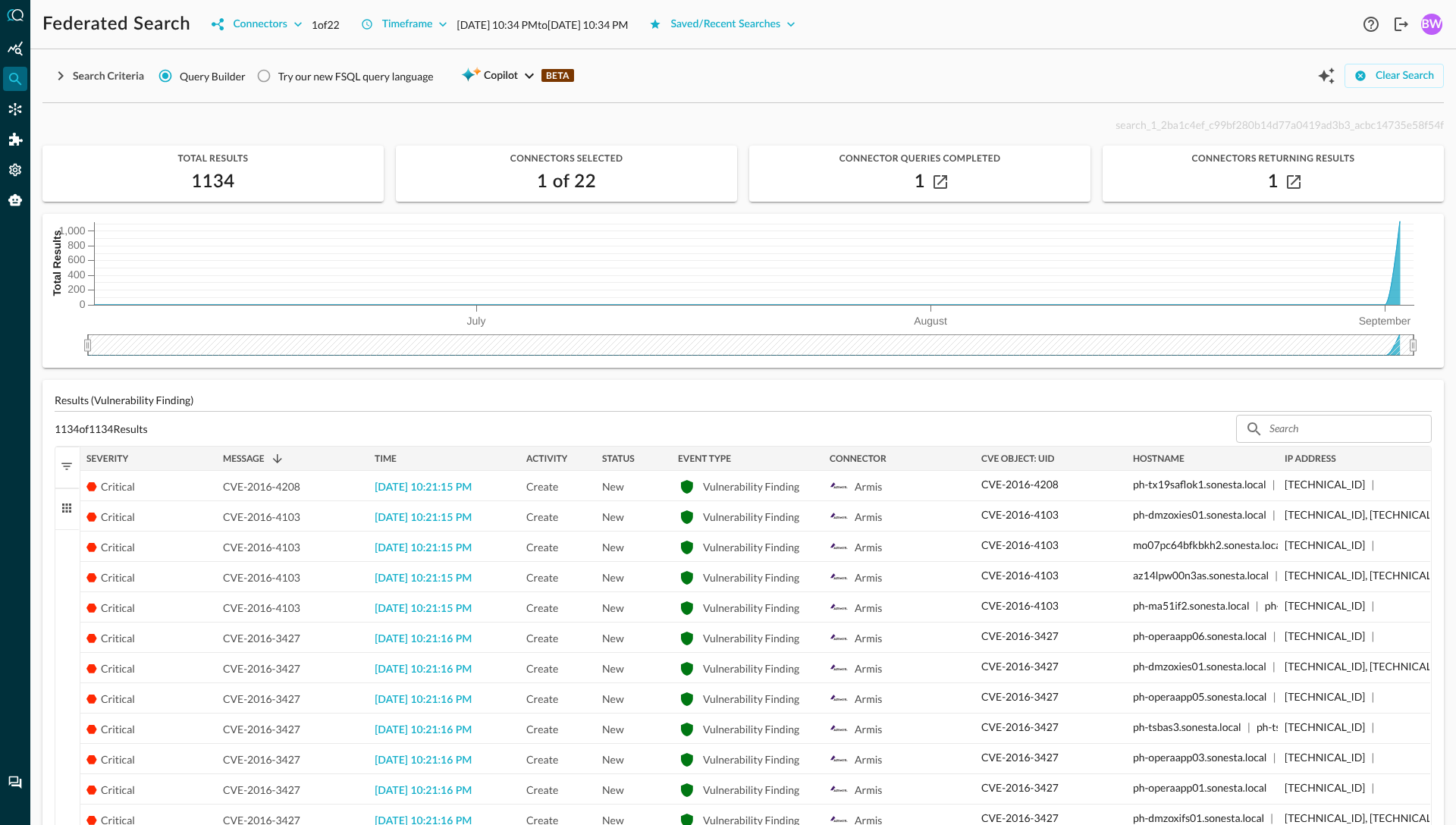
click at [278, 457] on span at bounding box center [278, 459] width 14 height 14
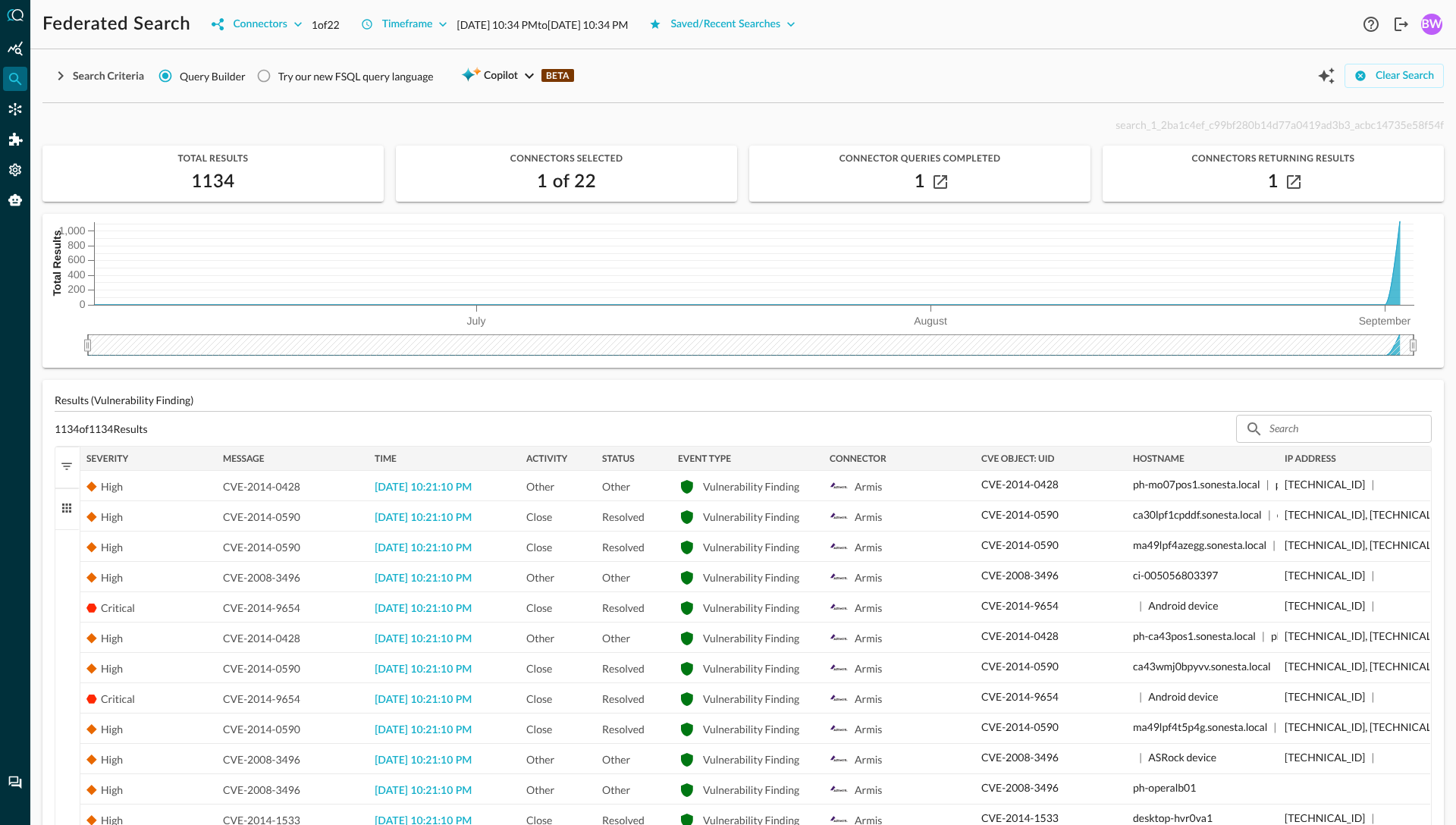
click at [284, 458] on div "Message" at bounding box center [292, 459] width 139 height 17
click at [279, 457] on span at bounding box center [278, 459] width 14 height 14
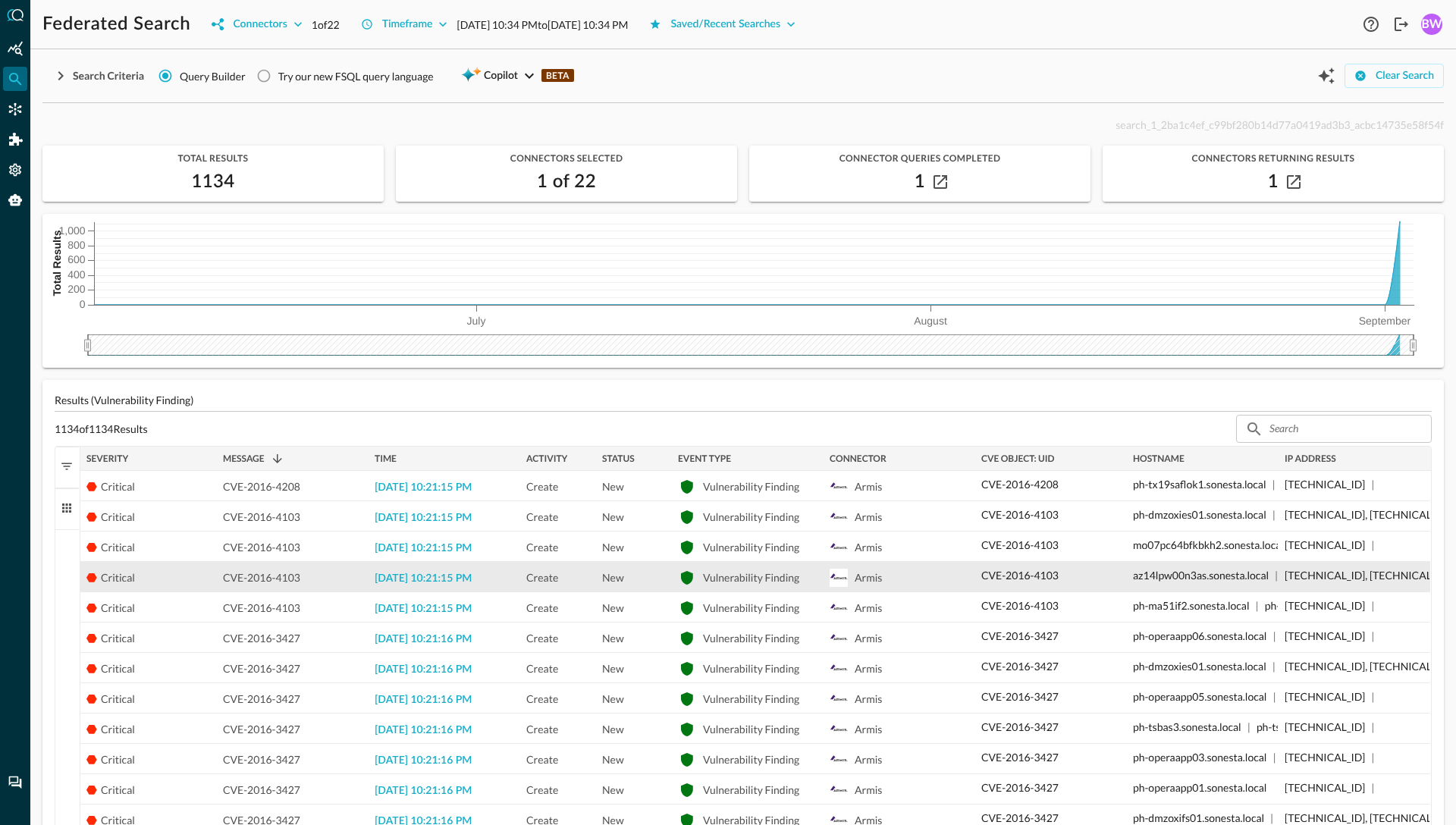
scroll to position [2, 0]
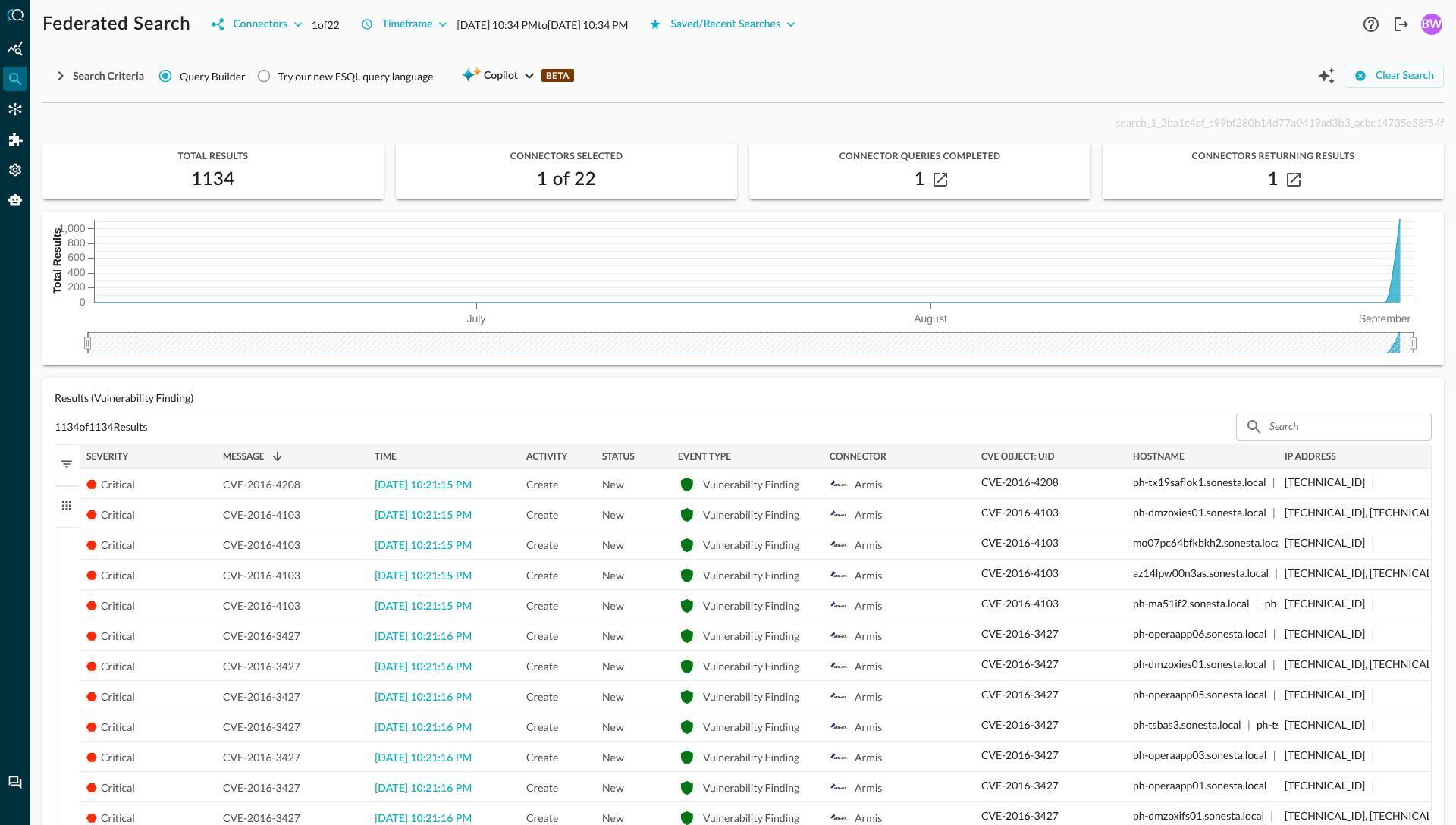
click at [1081, 453] on div "CVE Object: uid" at bounding box center [1051, 457] width 139 height 17
click at [1065, 454] on span at bounding box center [1067, 457] width 14 height 14
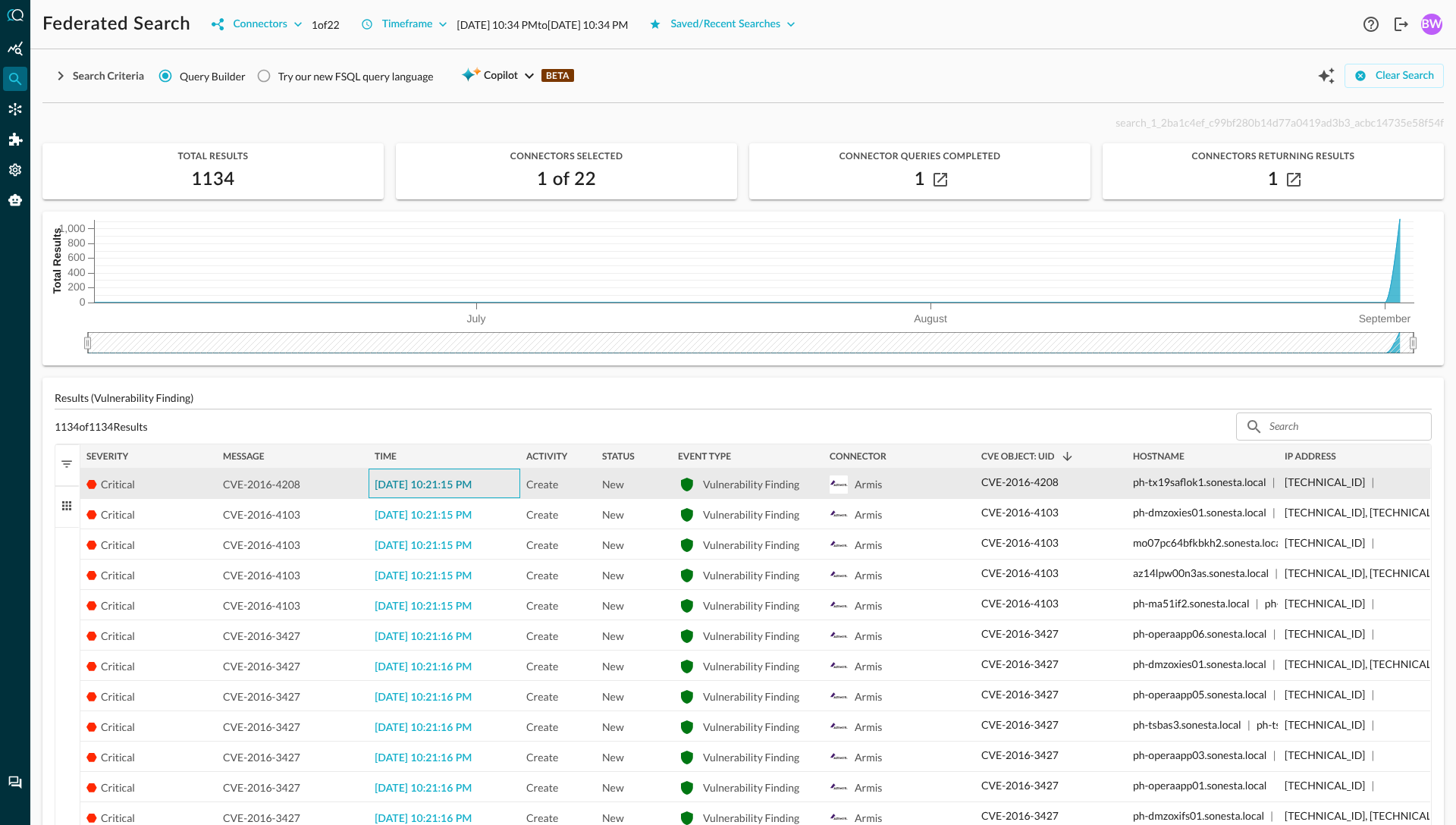
click at [407, 484] on span "[DATE] 10:21:15 PM" at bounding box center [423, 485] width 97 height 11
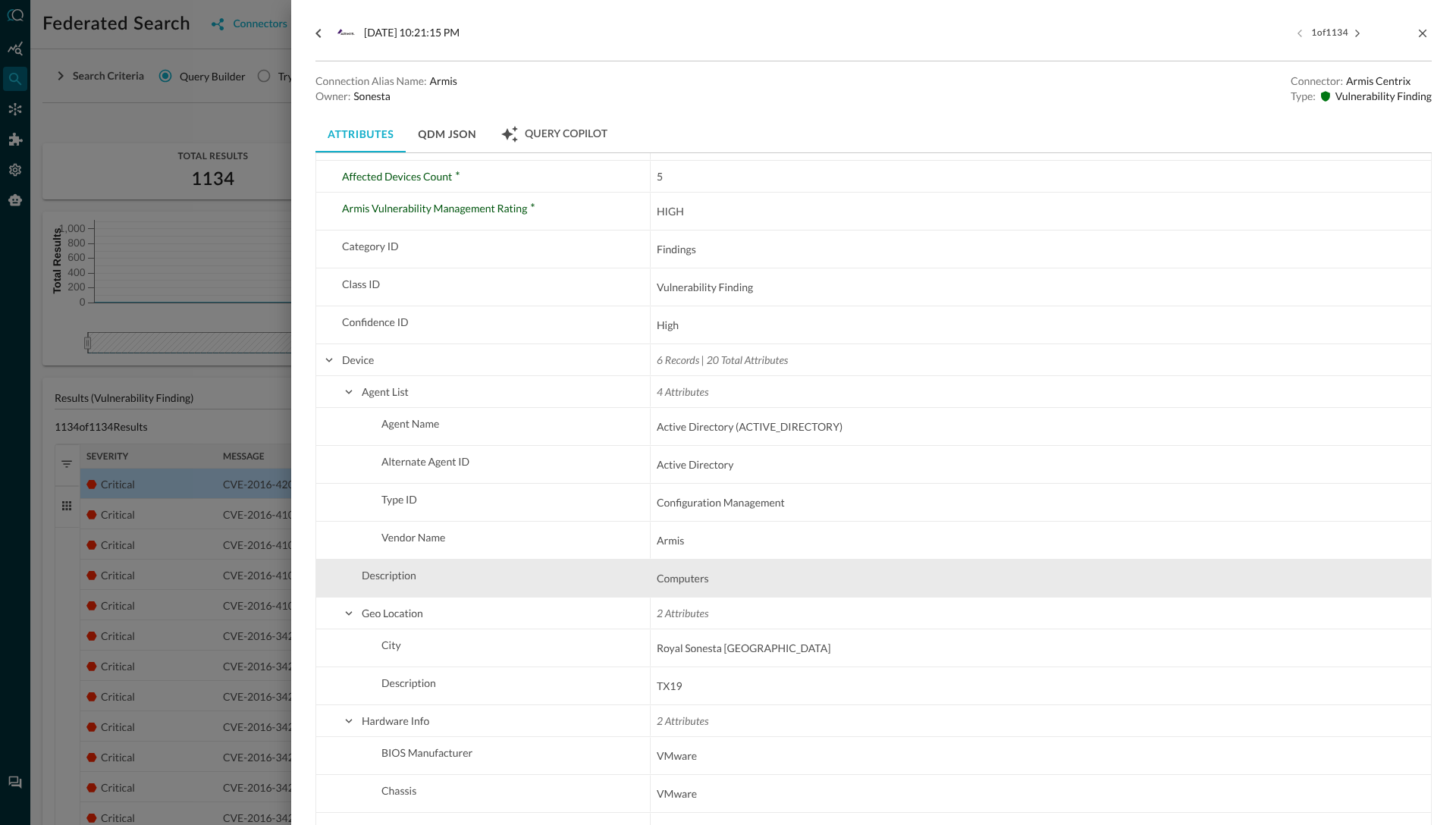
scroll to position [117, 0]
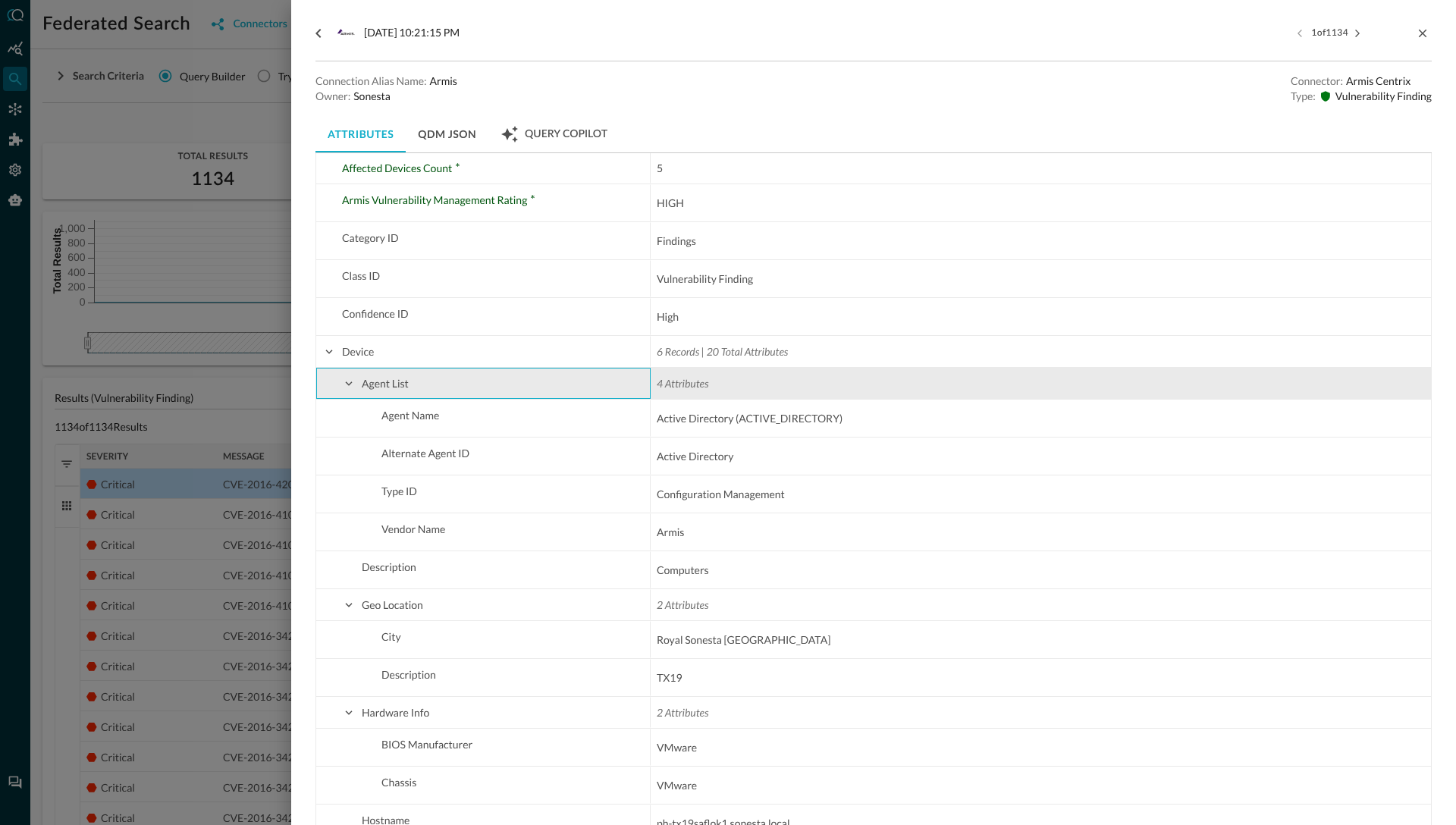
click at [351, 382] on span at bounding box center [349, 384] width 14 height 14
checkbox input "false"
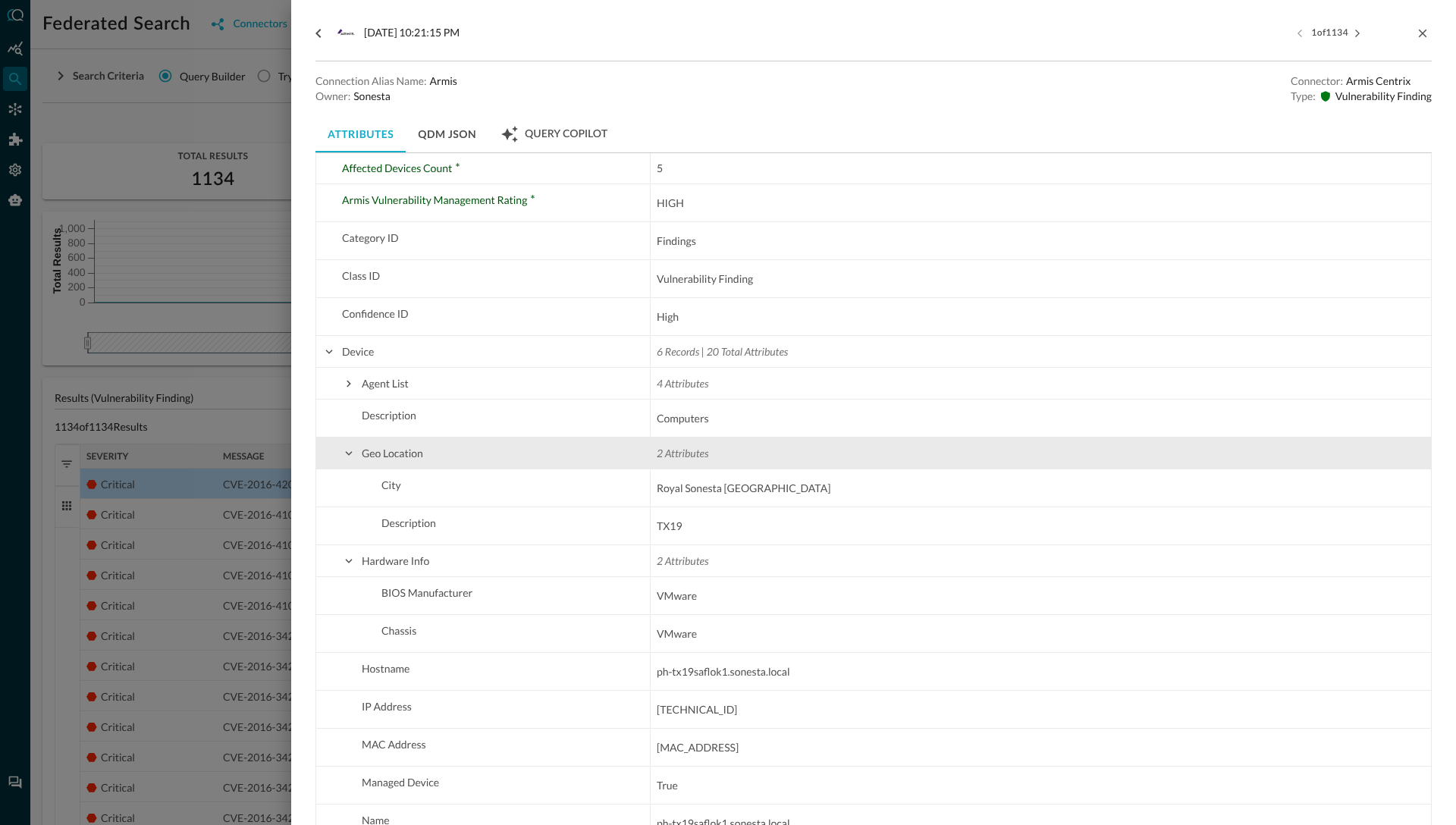
click at [348, 456] on span at bounding box center [349, 454] width 14 height 14
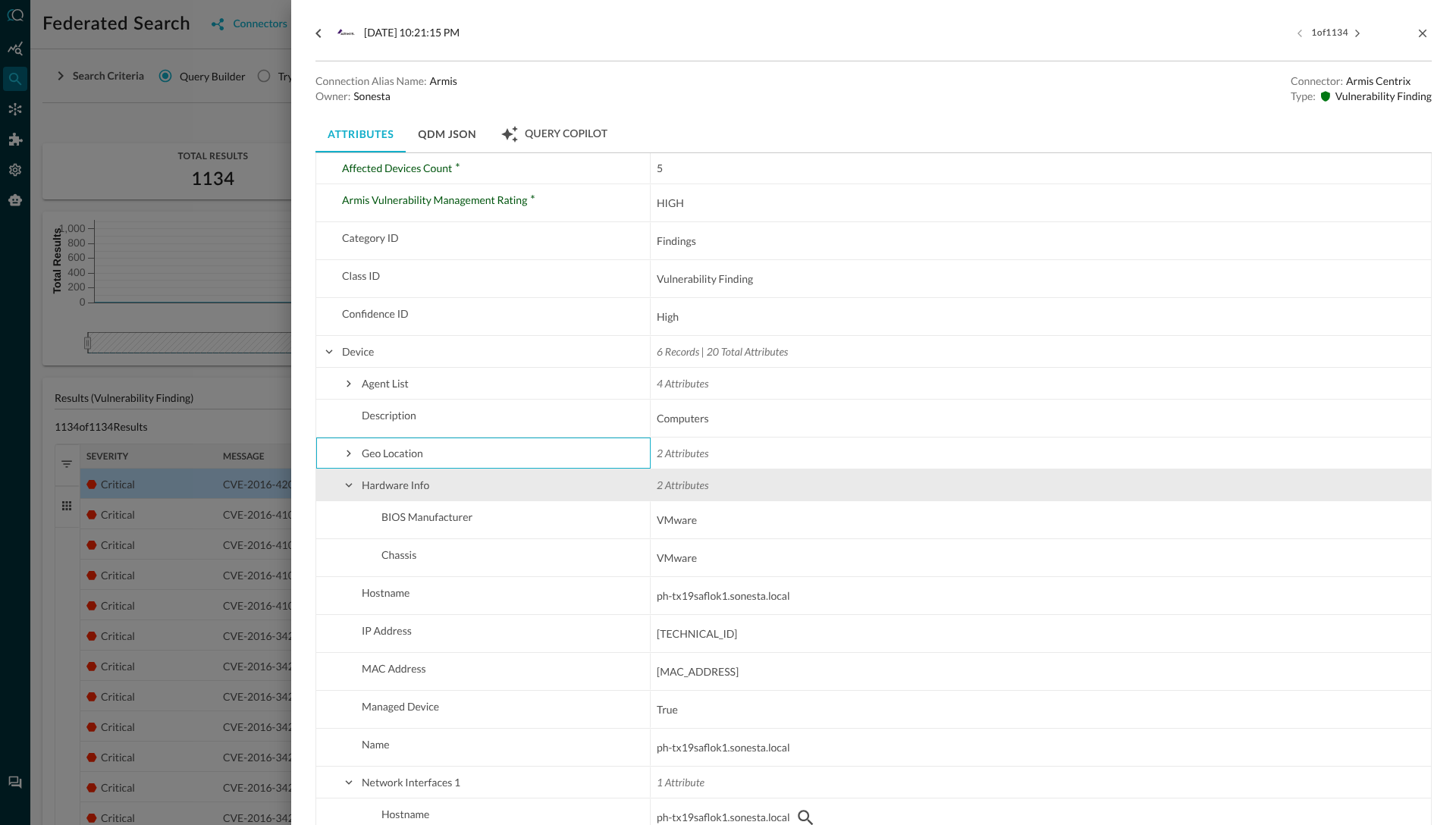
click at [348, 484] on span at bounding box center [349, 485] width 14 height 14
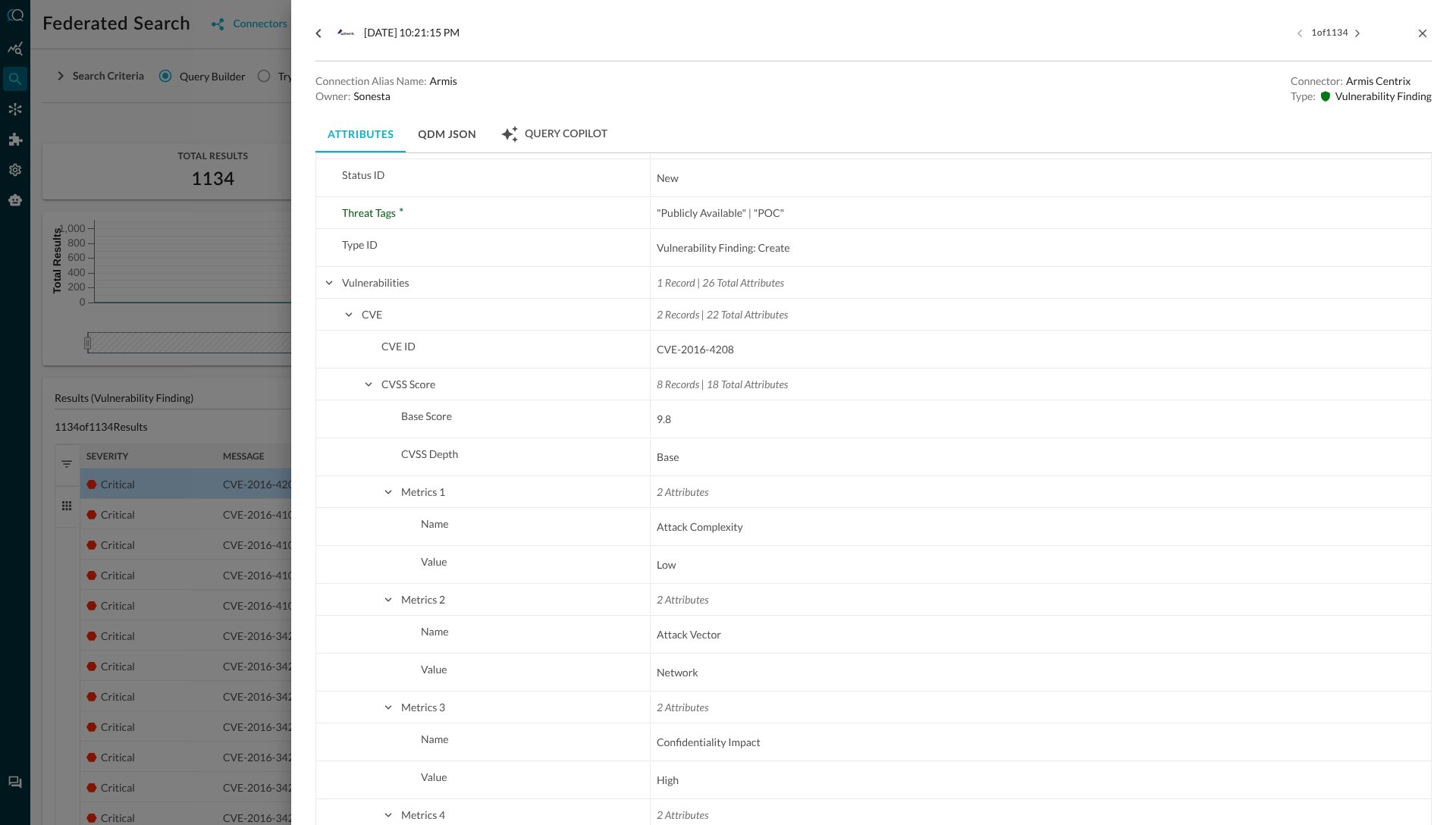
scroll to position [2194, 0]
click at [200, 420] on div at bounding box center [728, 412] width 1456 height 825
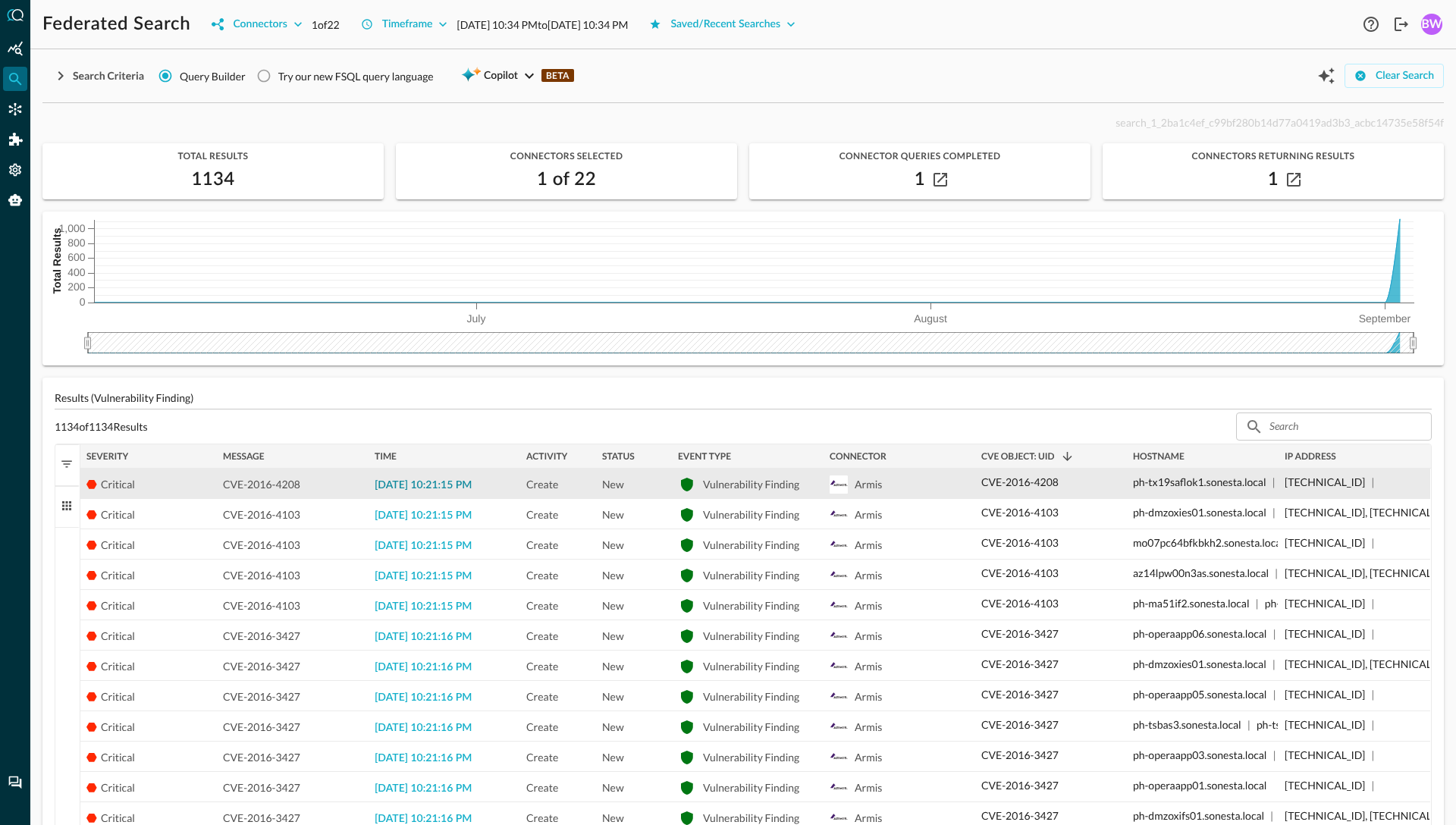
click at [431, 484] on span "[DATE] 10:21:15 PM" at bounding box center [423, 485] width 97 height 11
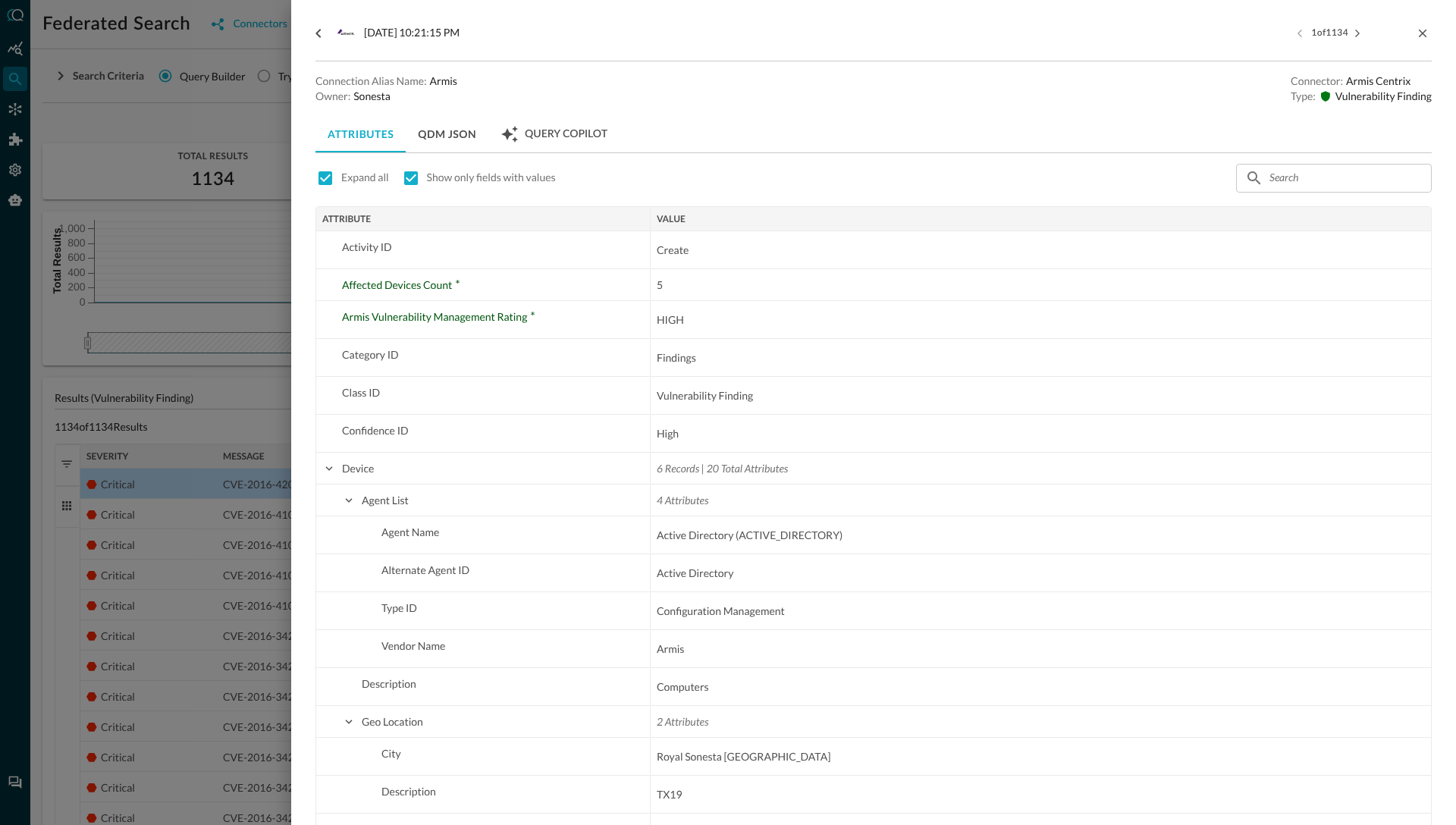
click at [245, 427] on div at bounding box center [728, 412] width 1456 height 825
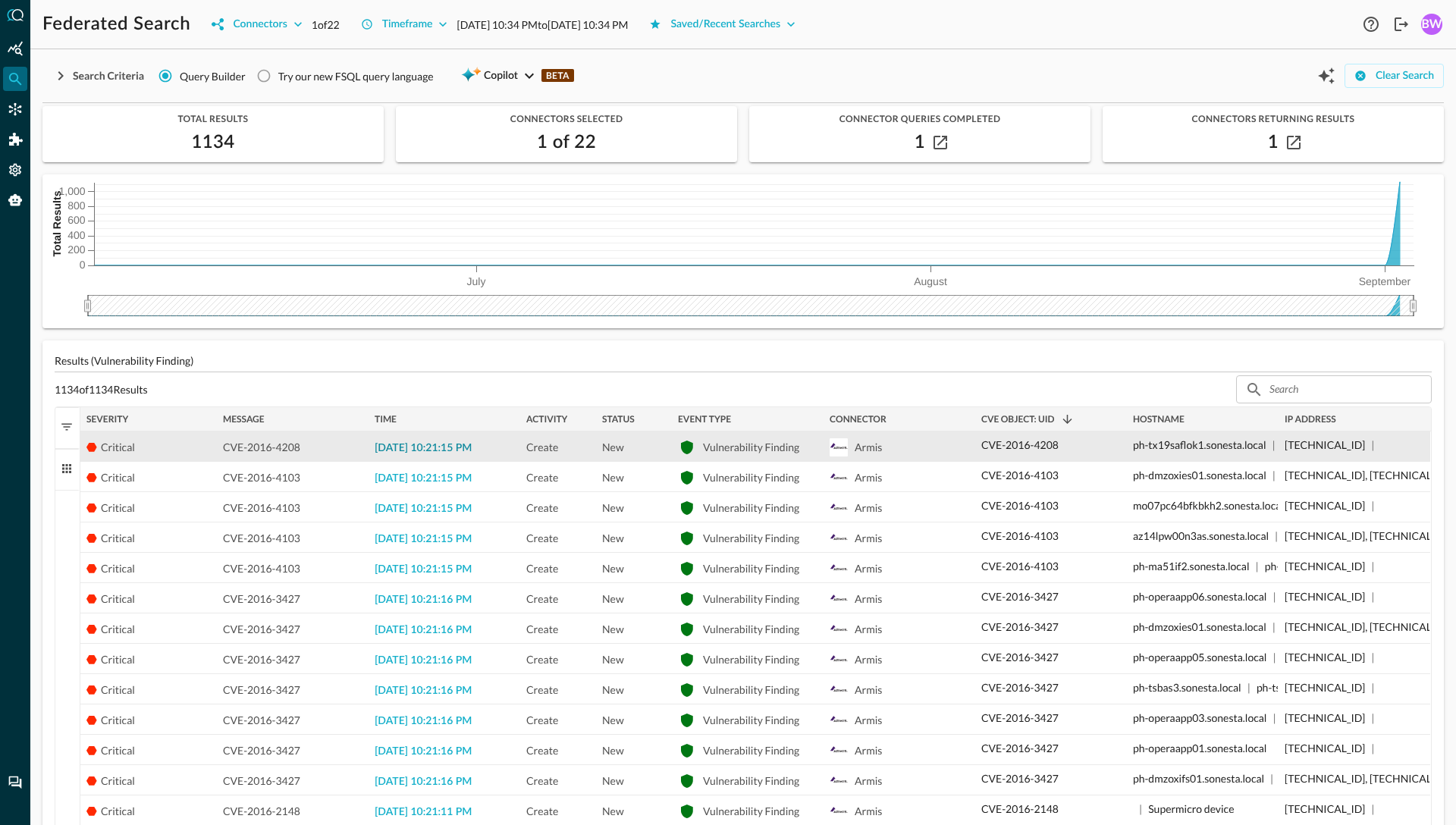
scroll to position [41, 0]
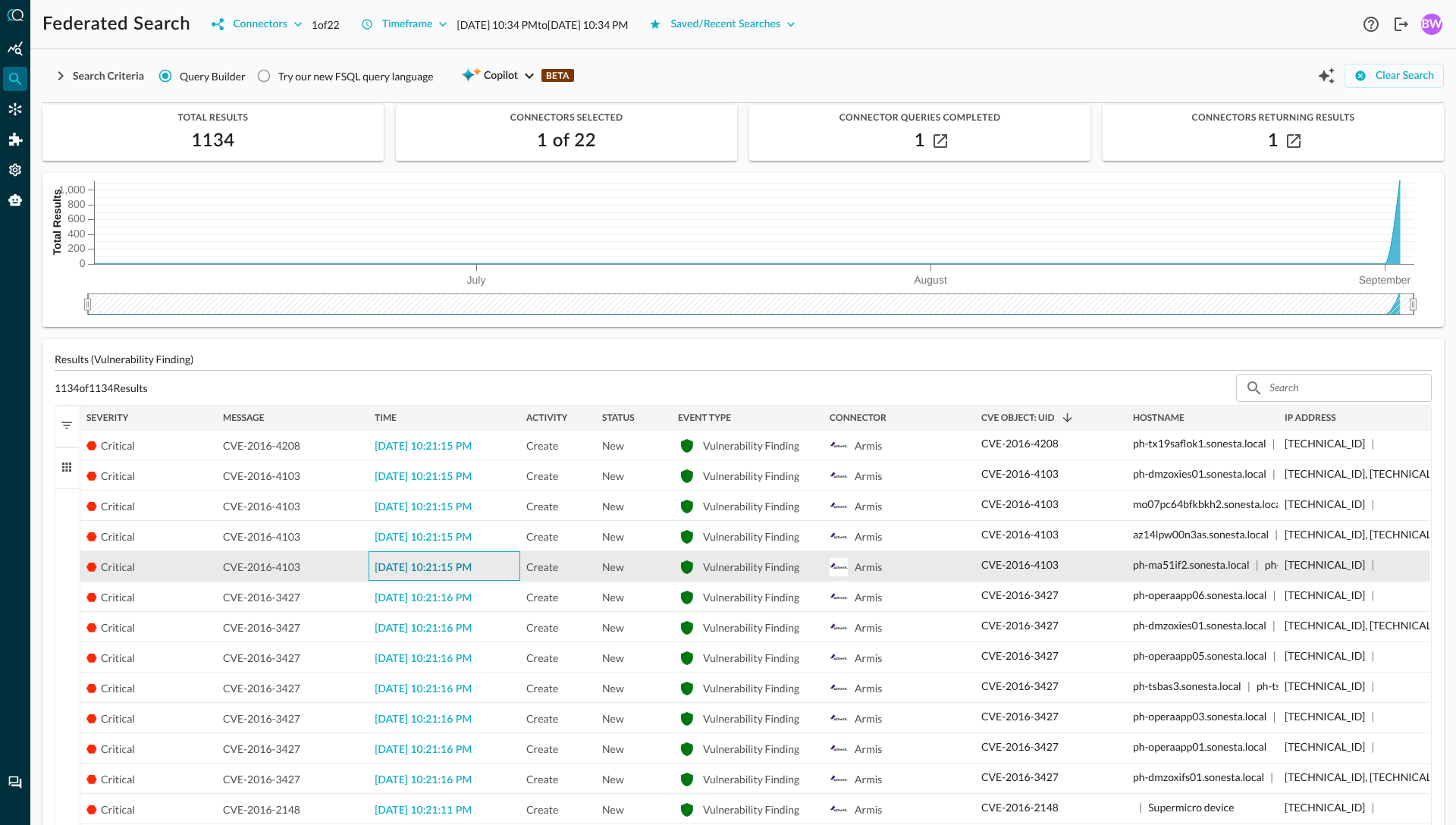
click at [425, 566] on span "[DATE] 10:21:15 PM" at bounding box center [423, 568] width 97 height 11
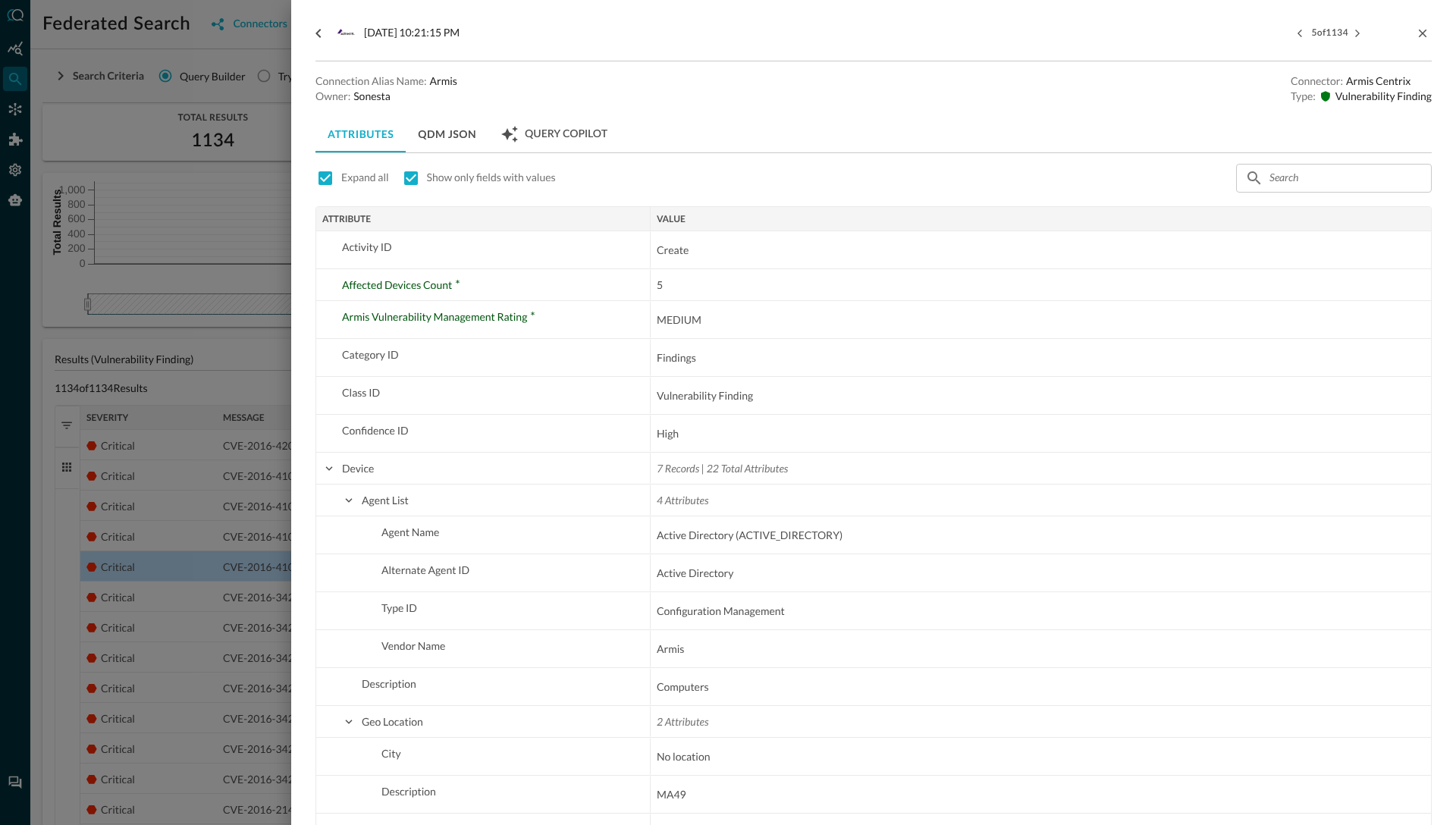
click at [250, 517] on div at bounding box center [728, 412] width 1456 height 825
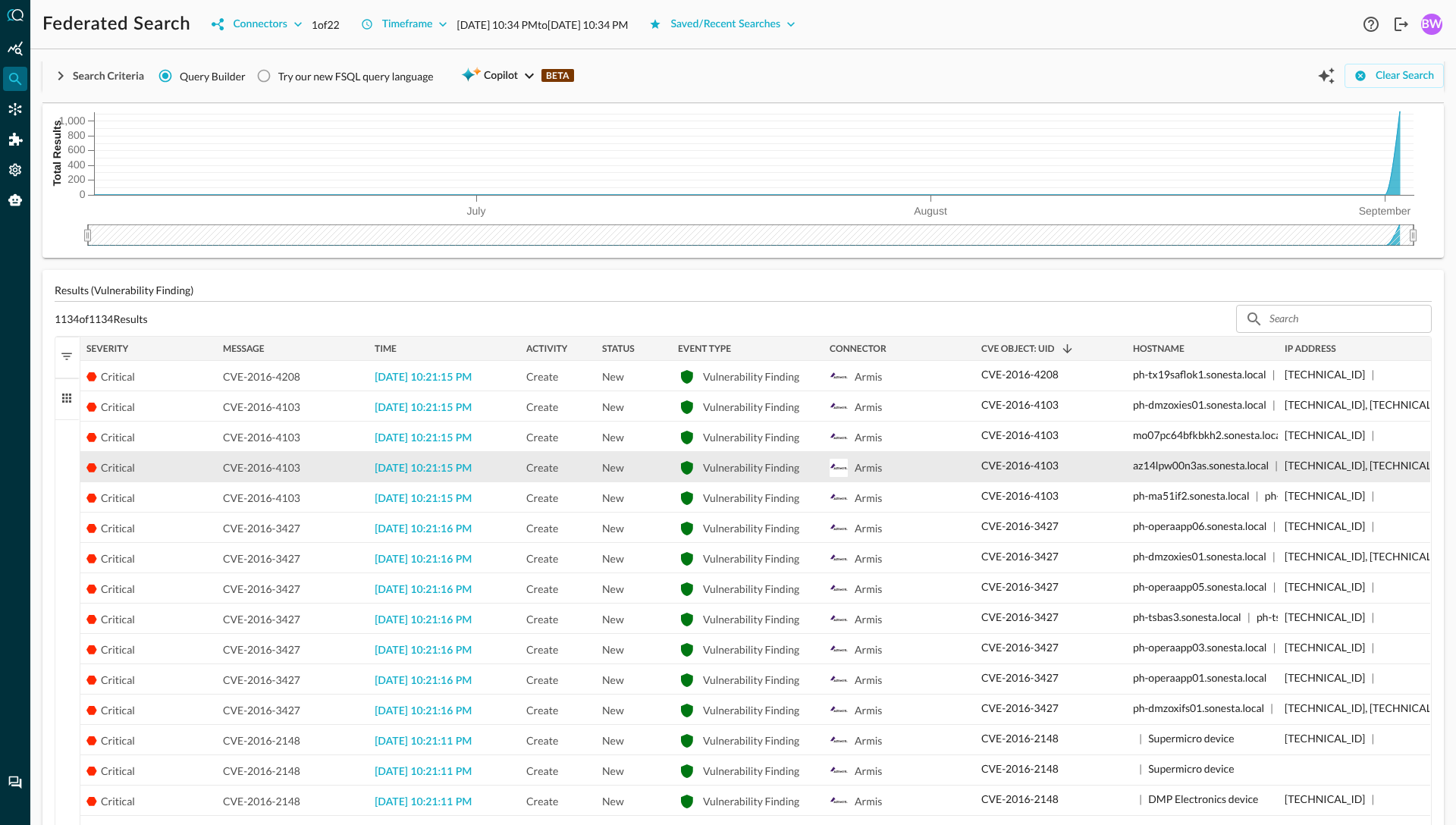
scroll to position [119, 0]
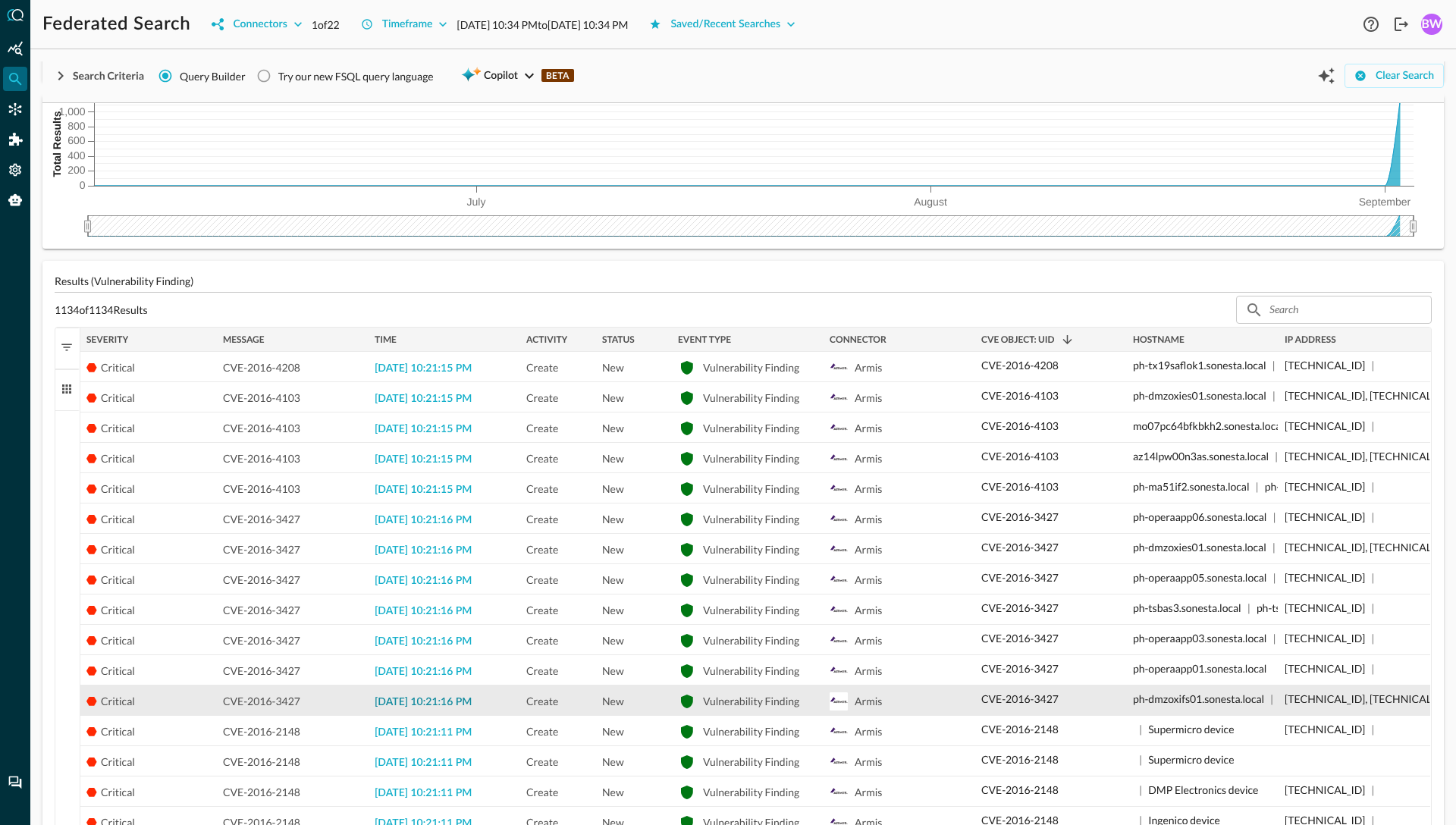
click at [450, 594] on span "[DATE] 10:21:16 PM" at bounding box center [423, 702] width 97 height 11
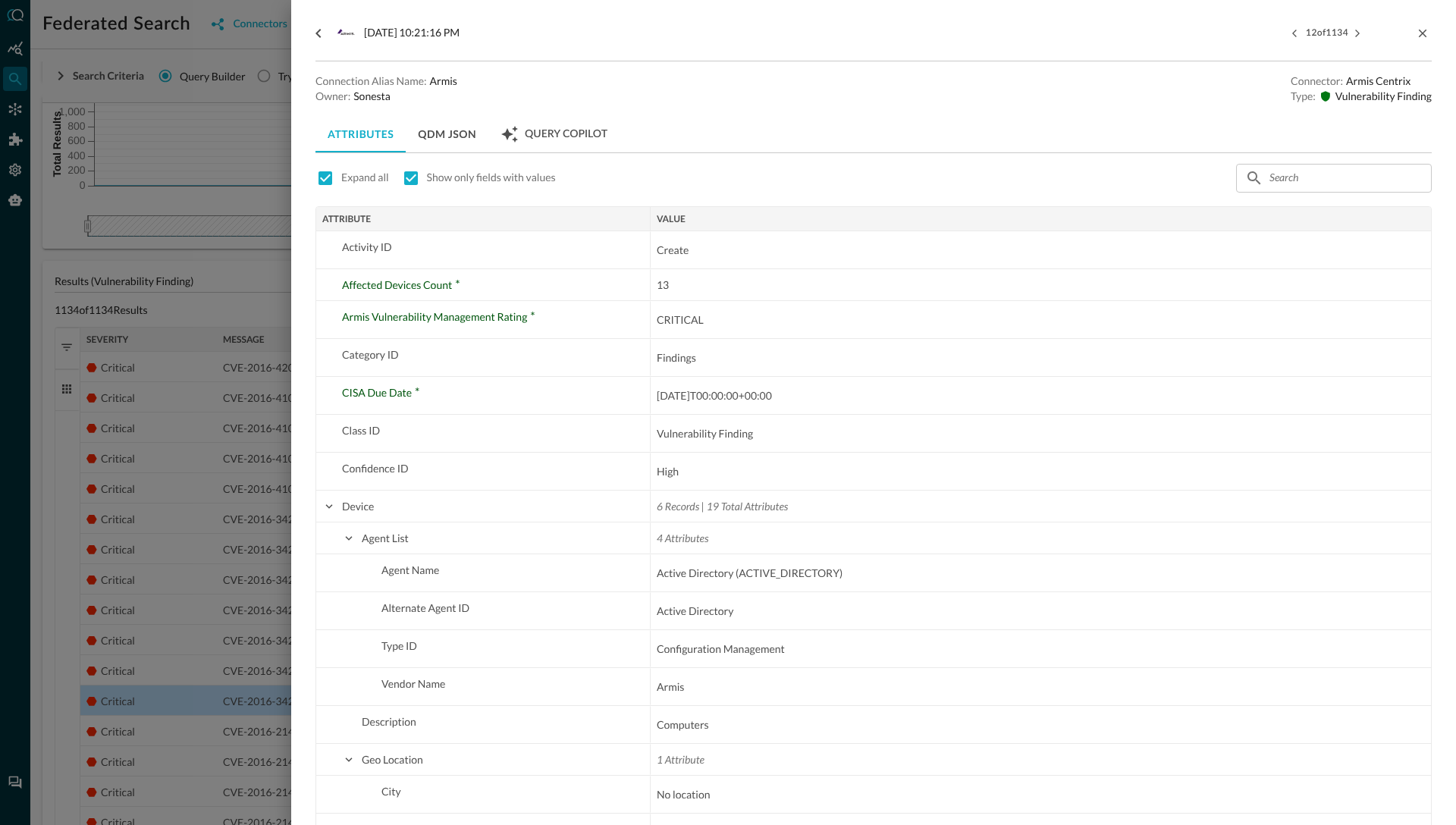
click at [222, 468] on div at bounding box center [728, 412] width 1456 height 825
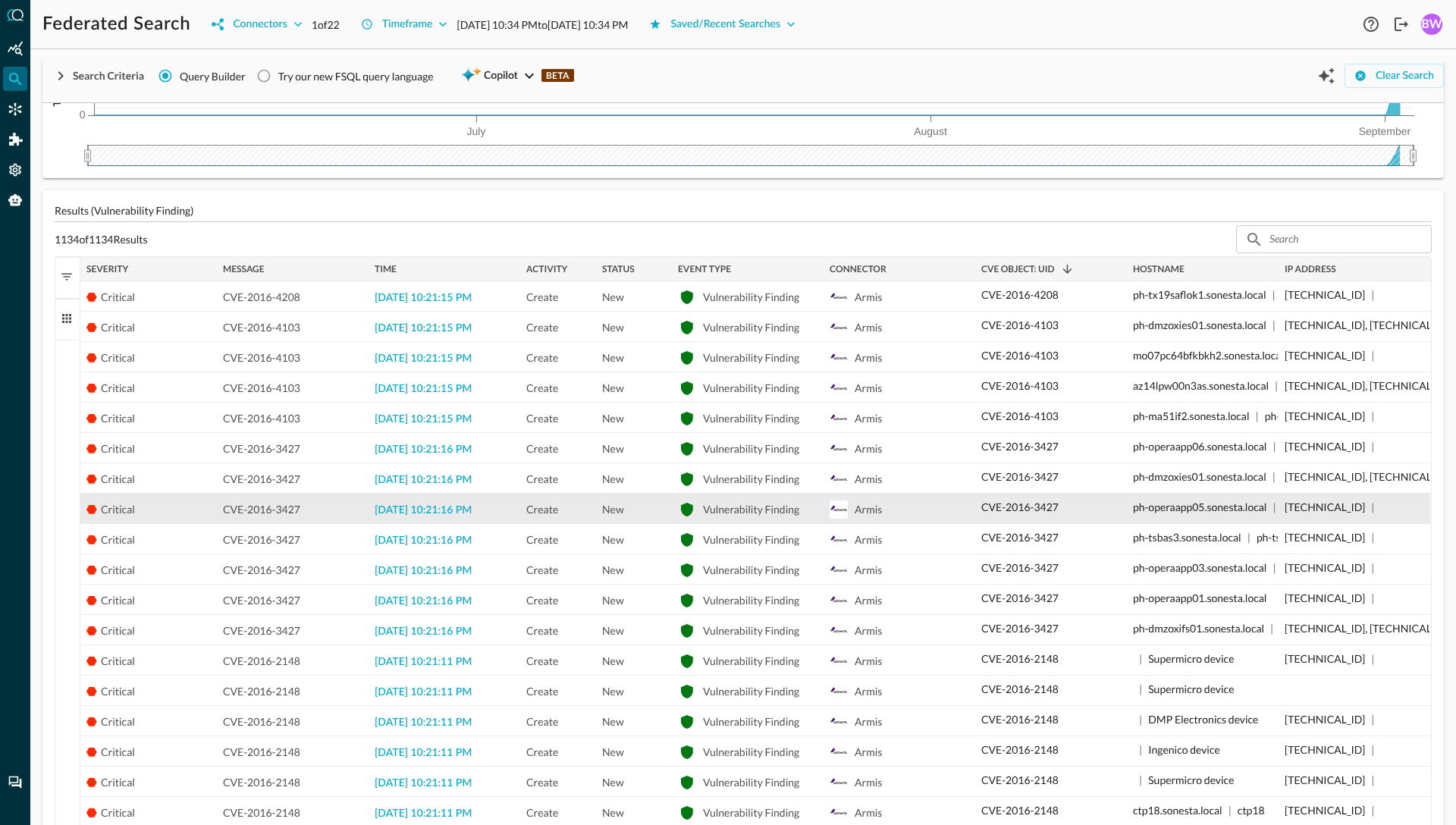
scroll to position [196, 0]
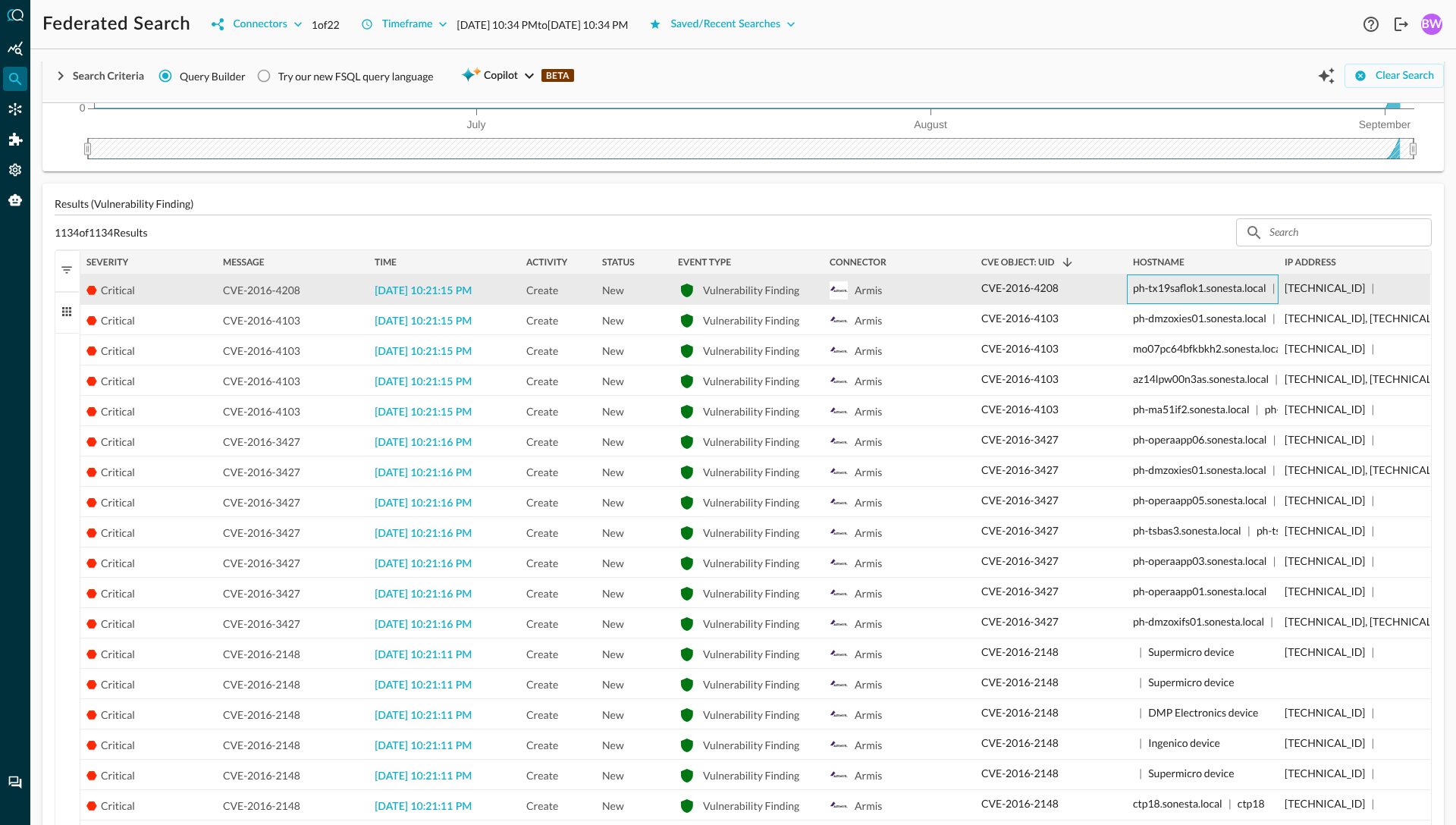
click at [1131, 289] on p "ph-tx19saflok1.sonesta.local" at bounding box center [1200, 288] width 134 height 16
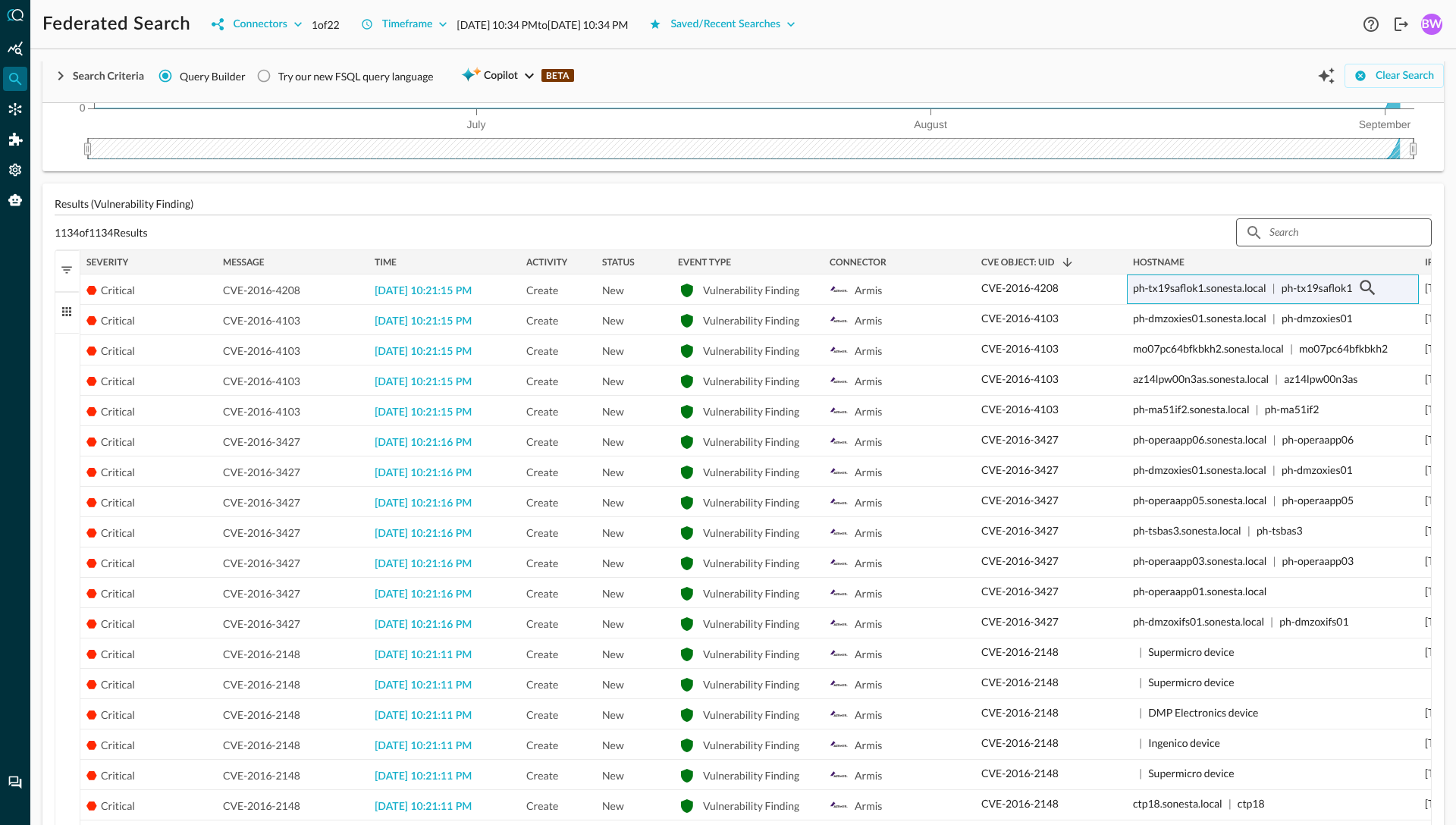
drag, startPoint x: 1276, startPoint y: 255, endPoint x: 1414, endPoint y: 242, distance: 138.6
click at [1131, 242] on div "Results (Vulnerability Finding) 1134 of 1134 Results ​ ​ Press ENTER to sort Dr…" at bounding box center [743, 636] width 1401 height 904
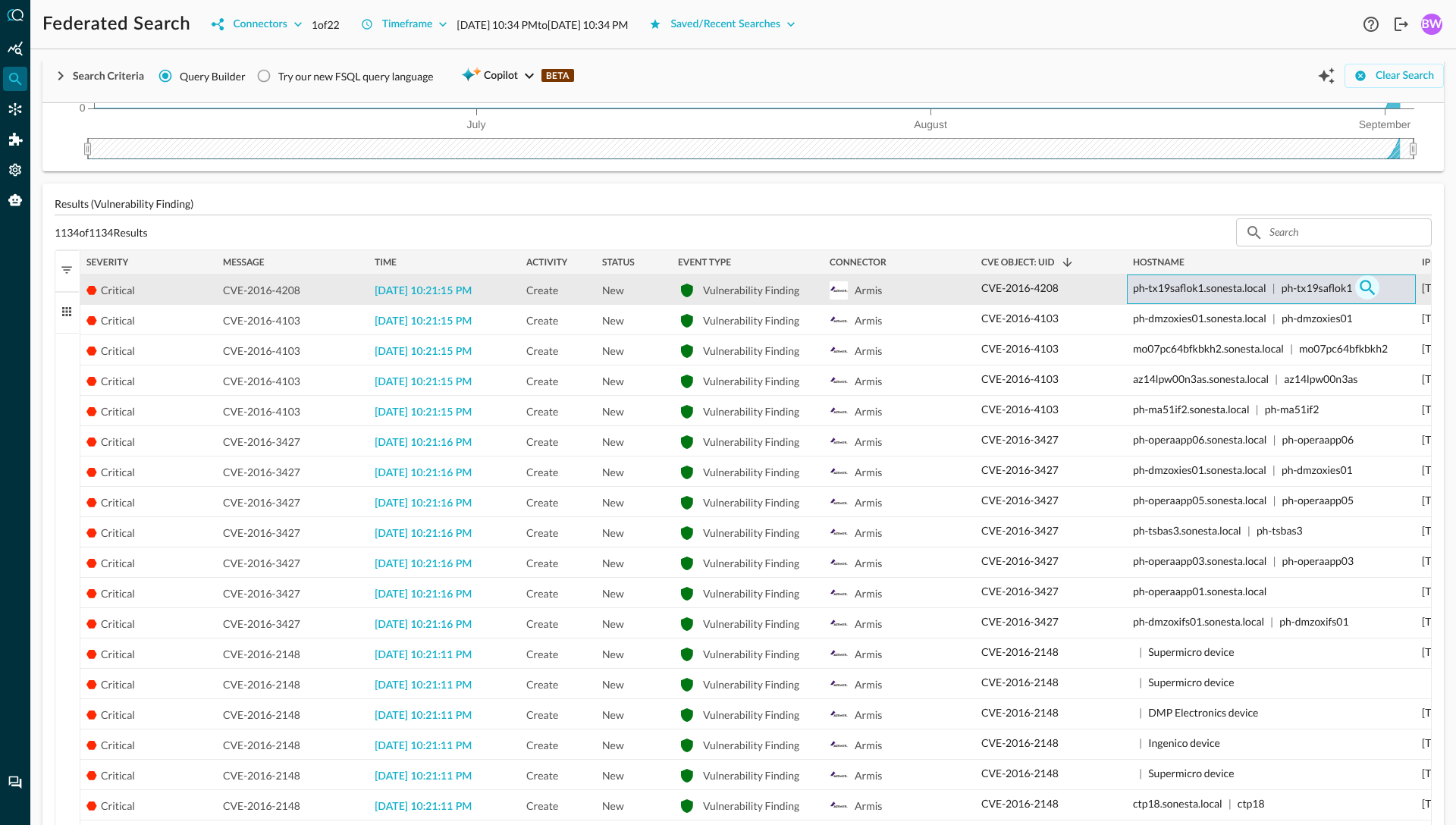
click at [1131, 284] on icon "button" at bounding box center [1368, 288] width 18 height 18
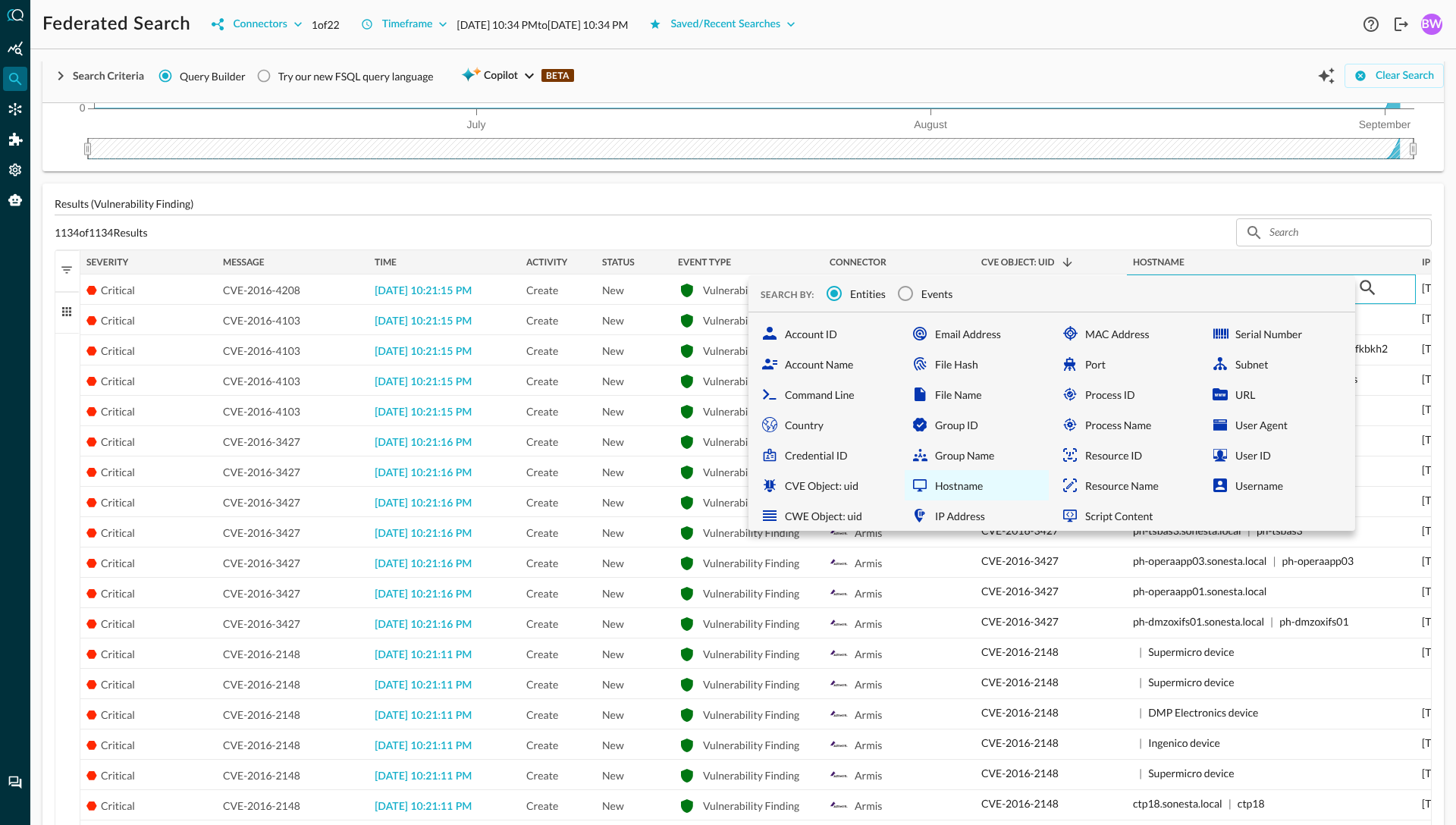
click at [953, 484] on div "Hostname" at bounding box center [976, 484] width 144 height 30
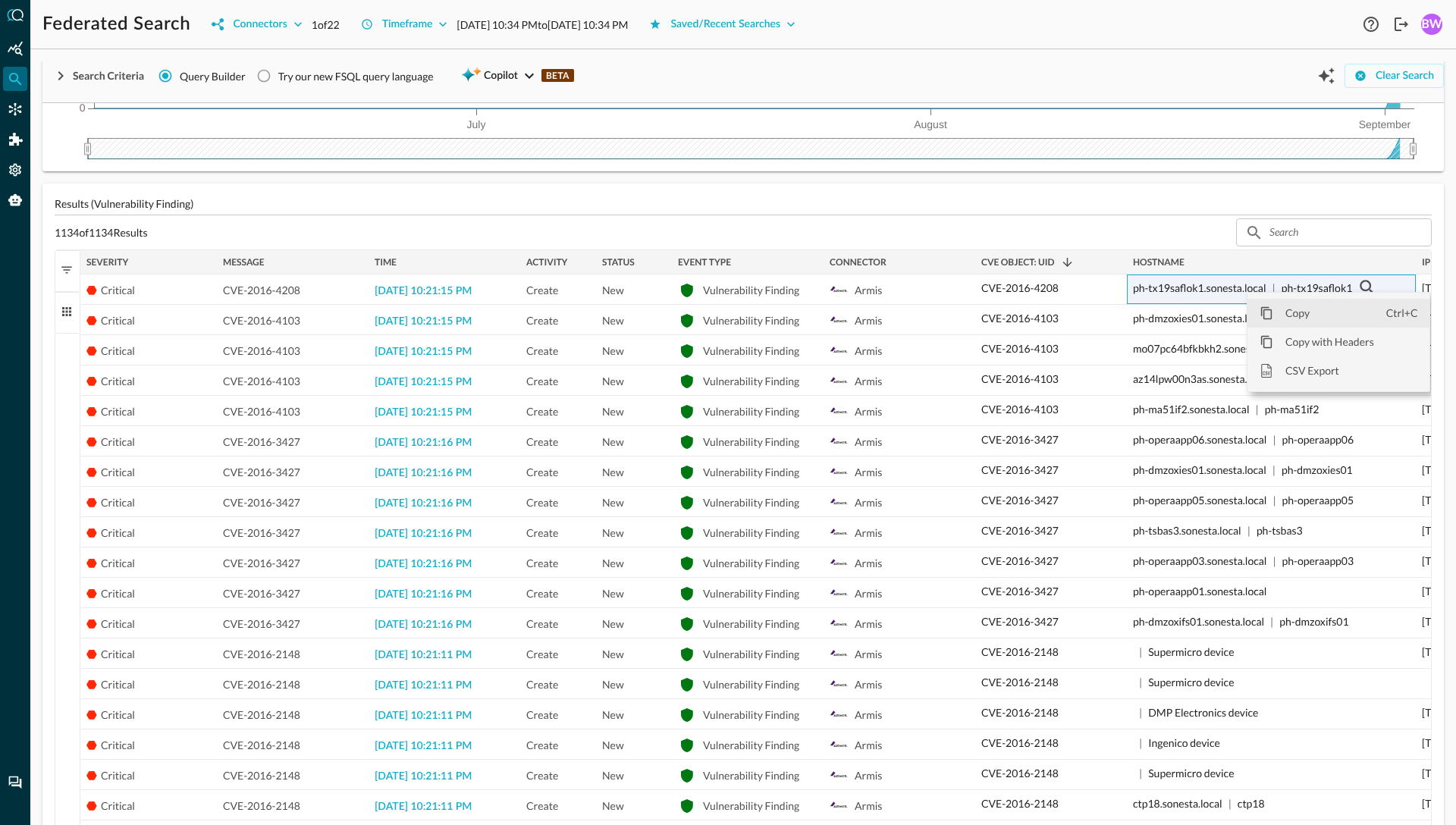
click at [1131, 317] on span "Copy" at bounding box center [1329, 312] width 113 height 28
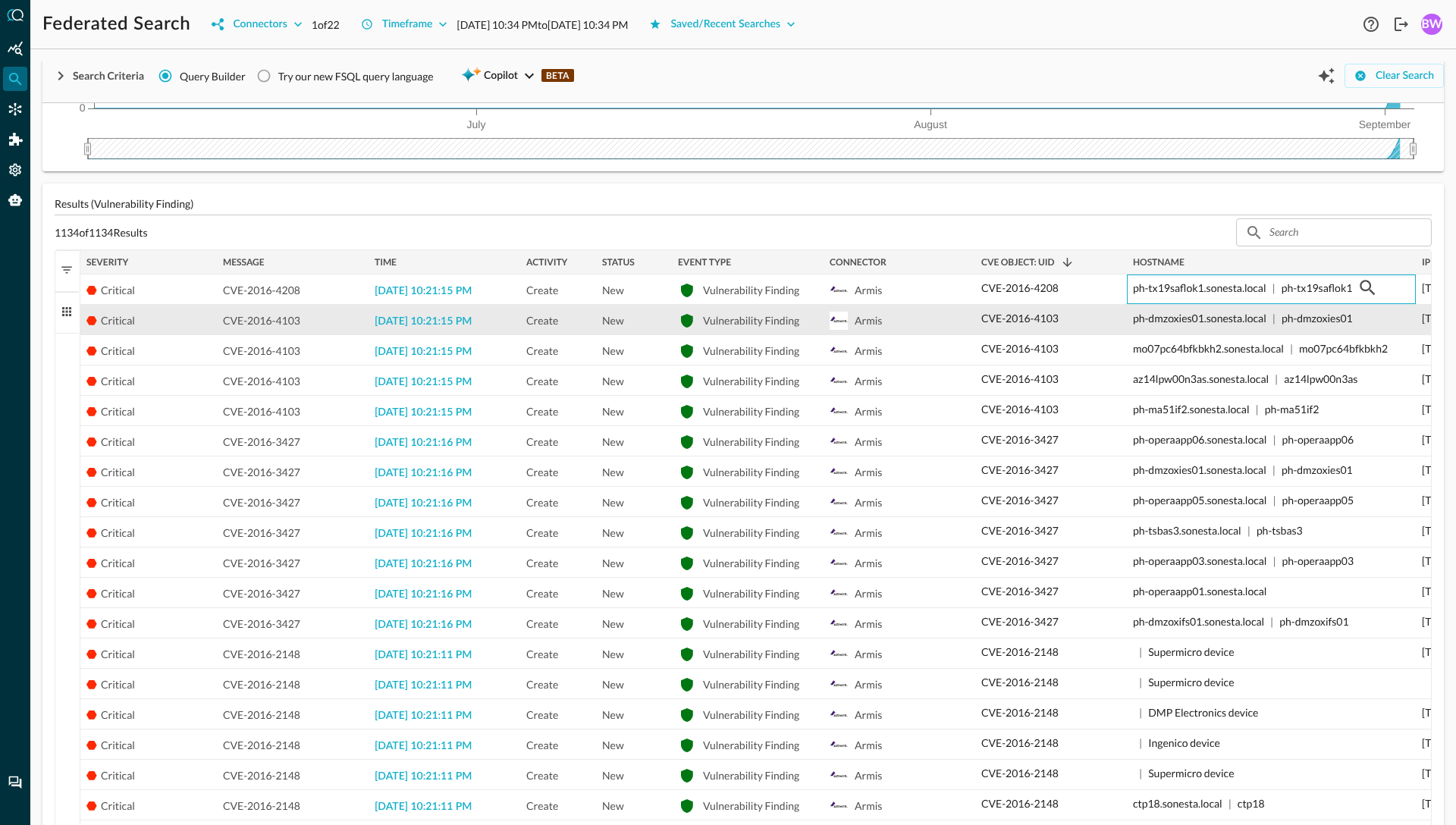
click at [1131, 317] on p "ph-dmzoxies01" at bounding box center [1317, 318] width 72 height 16
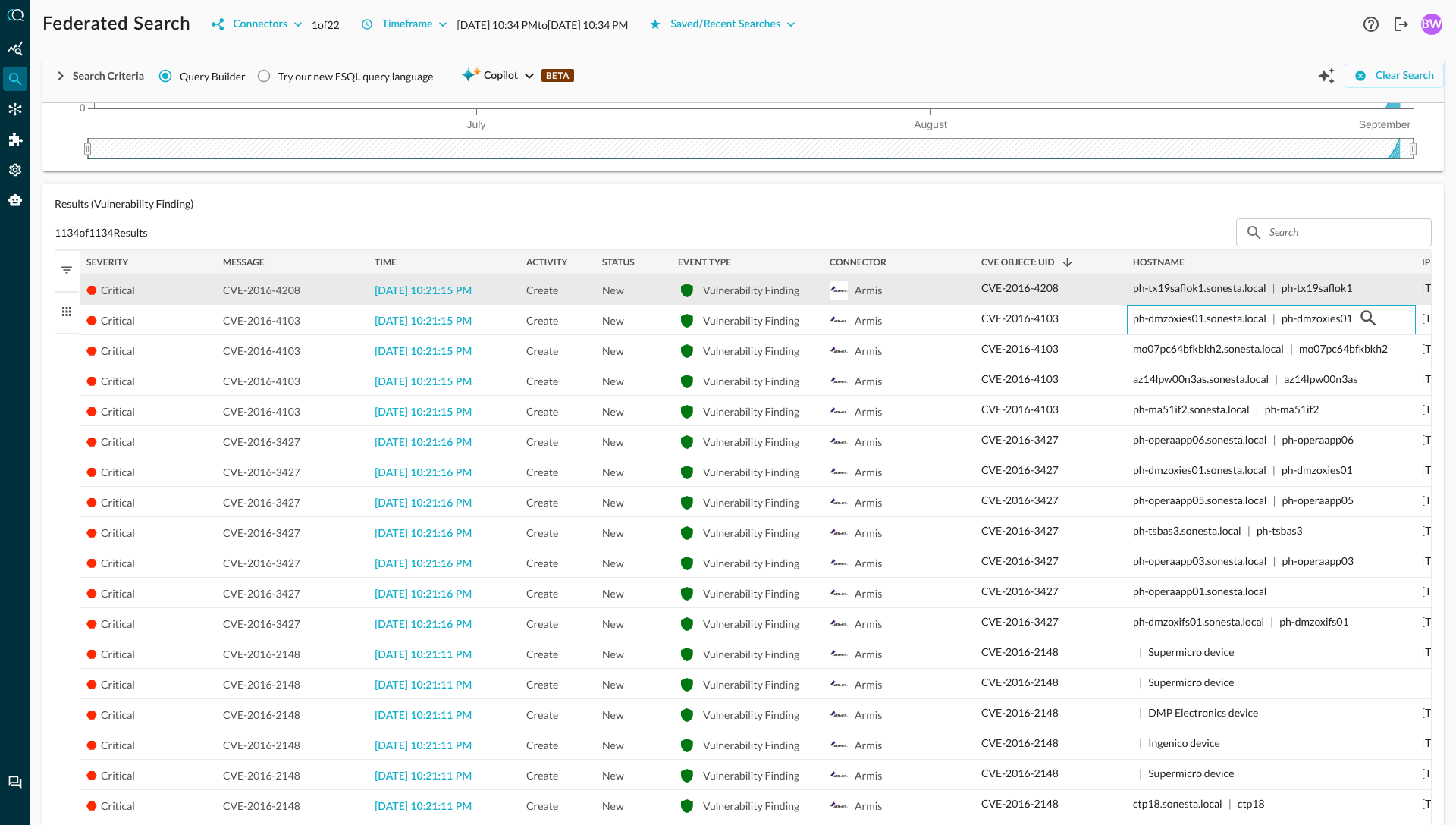
click at [1131, 292] on p "ph-tx19saflok1" at bounding box center [1317, 288] width 72 height 16
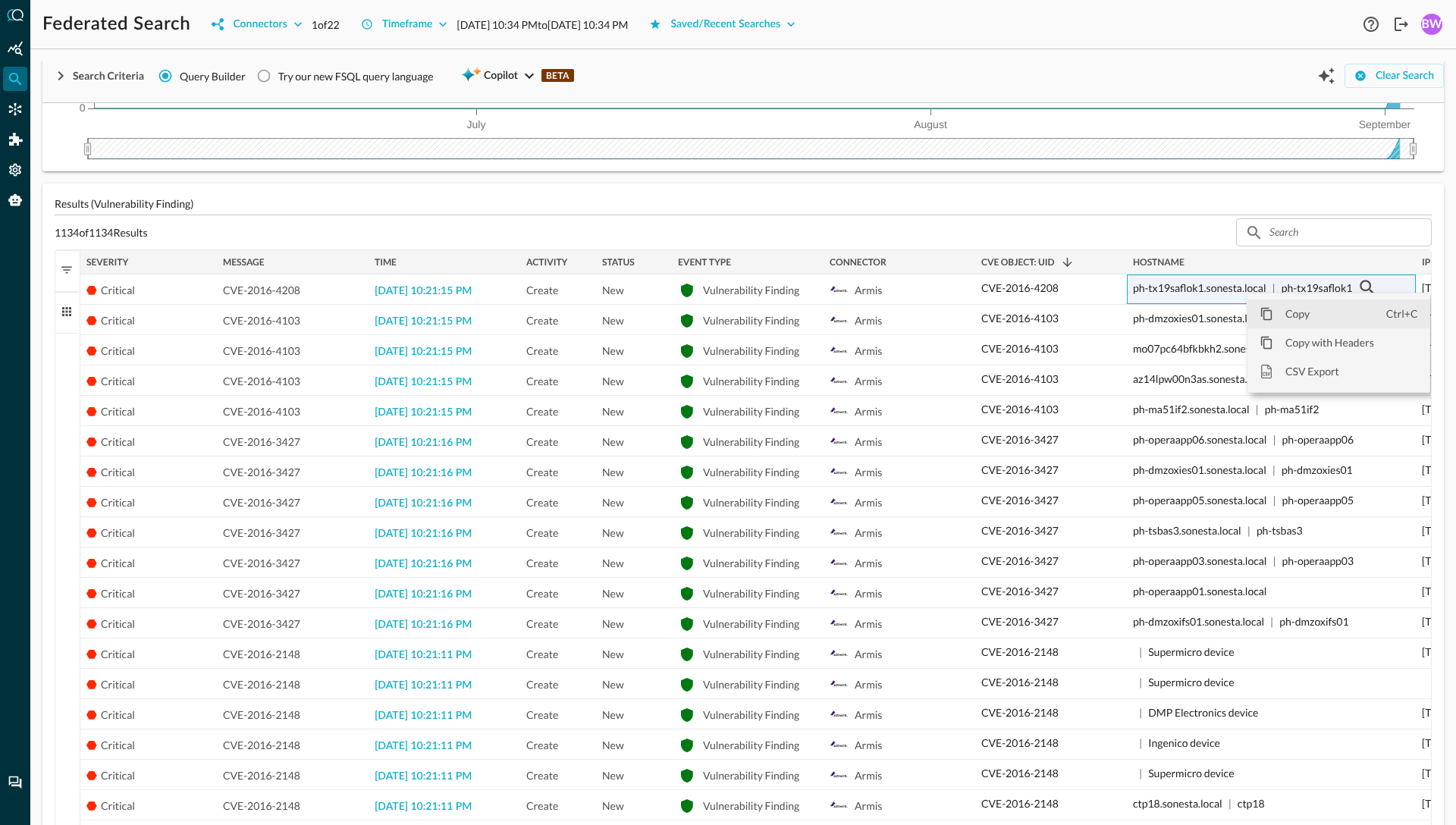
click at [1131, 318] on span "Copy" at bounding box center [1329, 313] width 113 height 28
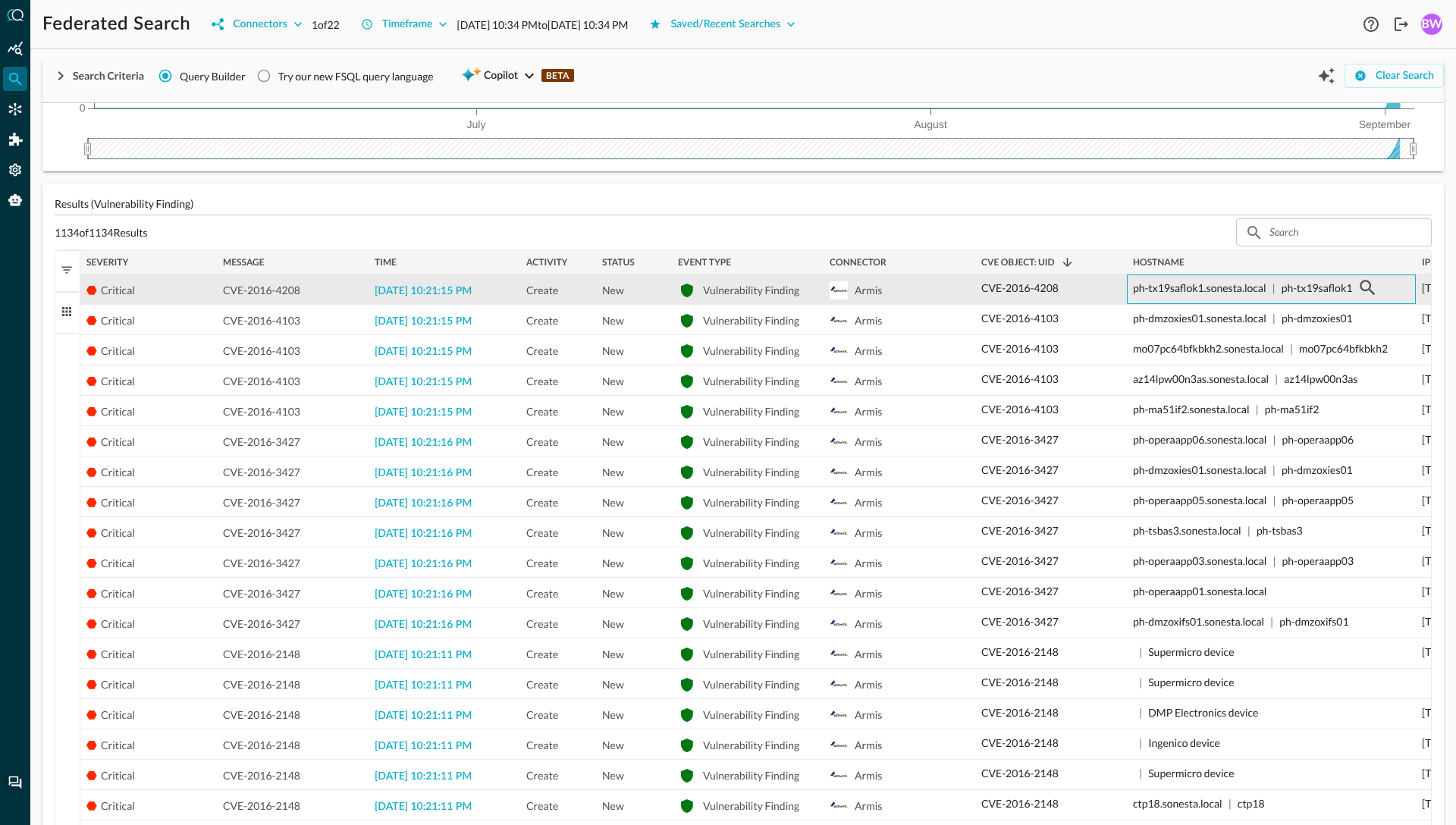
click at [1028, 290] on p "CVE-2016-4208" at bounding box center [1020, 288] width 78 height 16
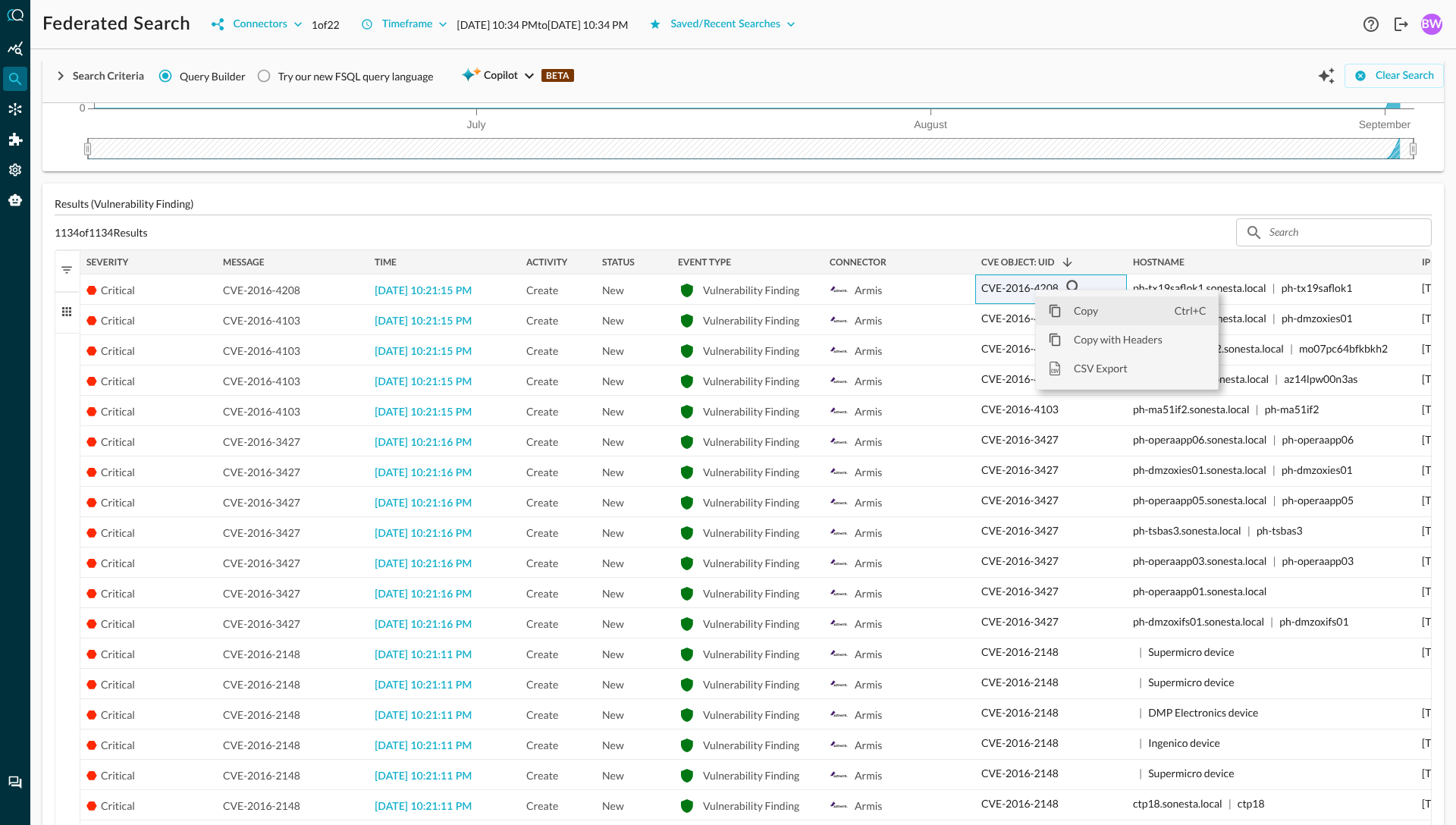
click at [1085, 311] on span "Copy" at bounding box center [1118, 310] width 113 height 28
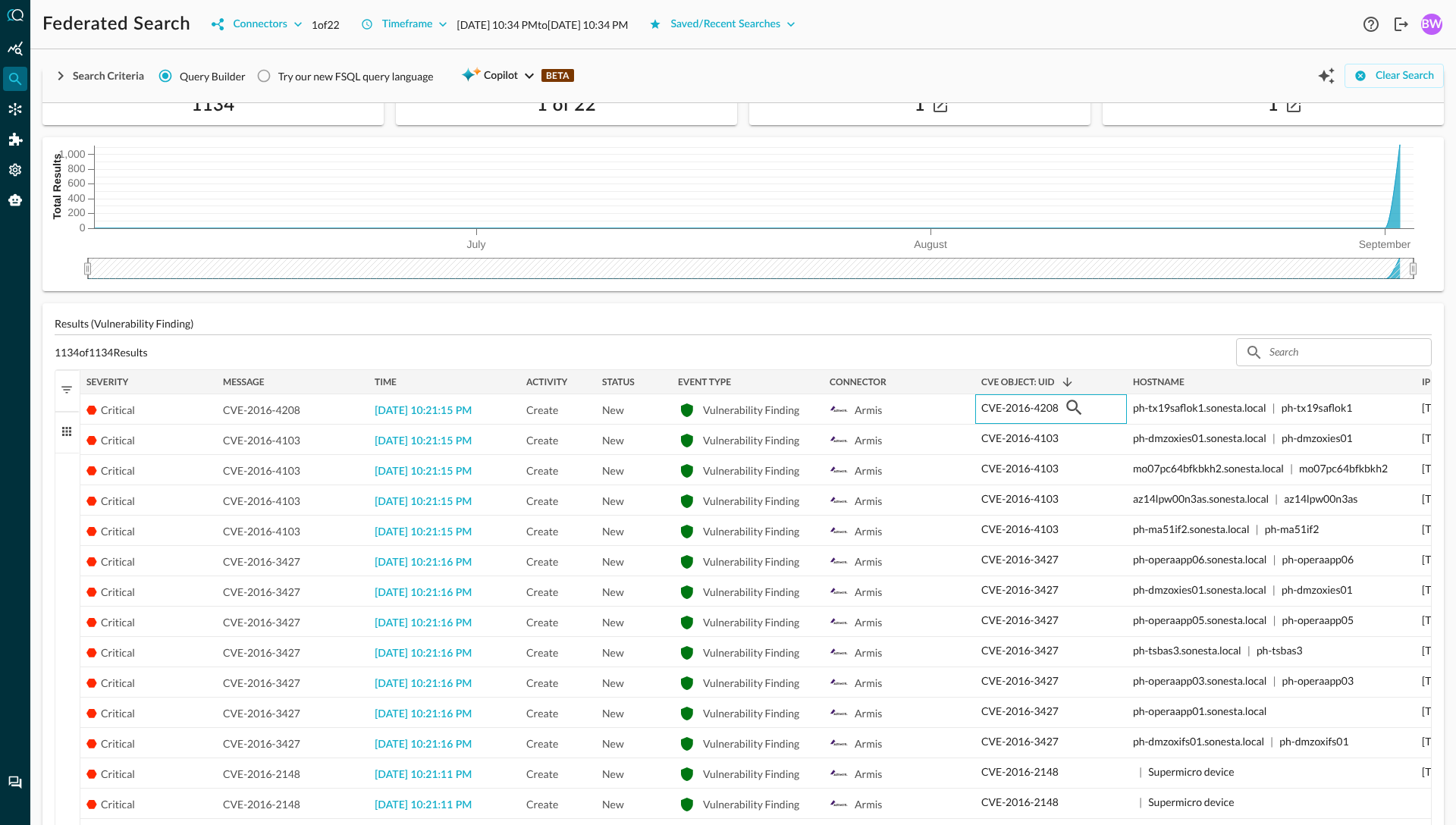
scroll to position [0, 0]
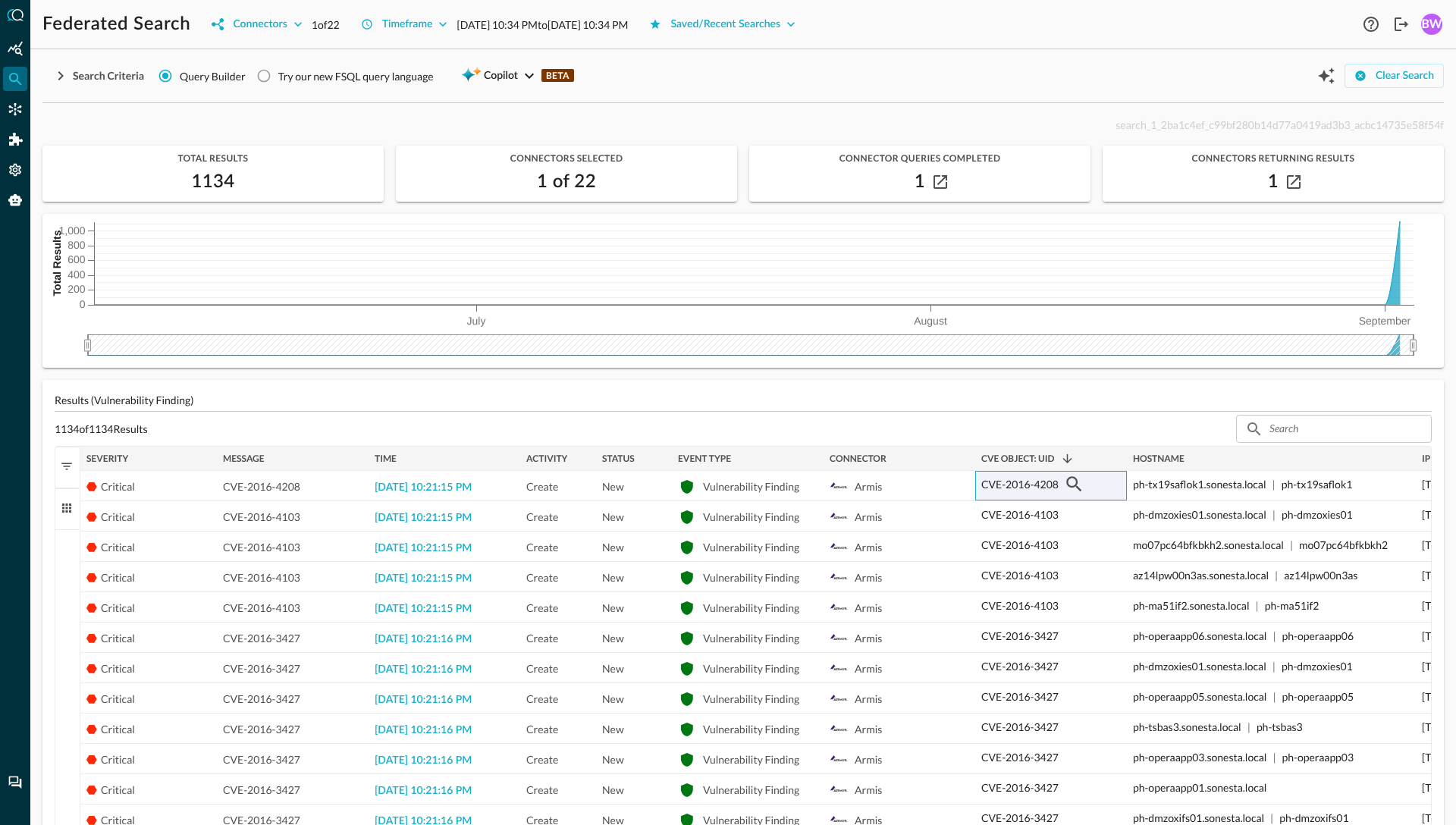
click at [1131, 124] on span "search_1_2ba1c4ef_c99bf280b14d77a0419ad3b3_acbc14735e58f54f" at bounding box center [1279, 125] width 328 height 13
copy span "search_1_2ba1c4ef_c99bf280b14d77a0419ad3b3_acbc14735e58f54f"
click at [431, 23] on div "Timeframe" at bounding box center [408, 25] width 51 height 19
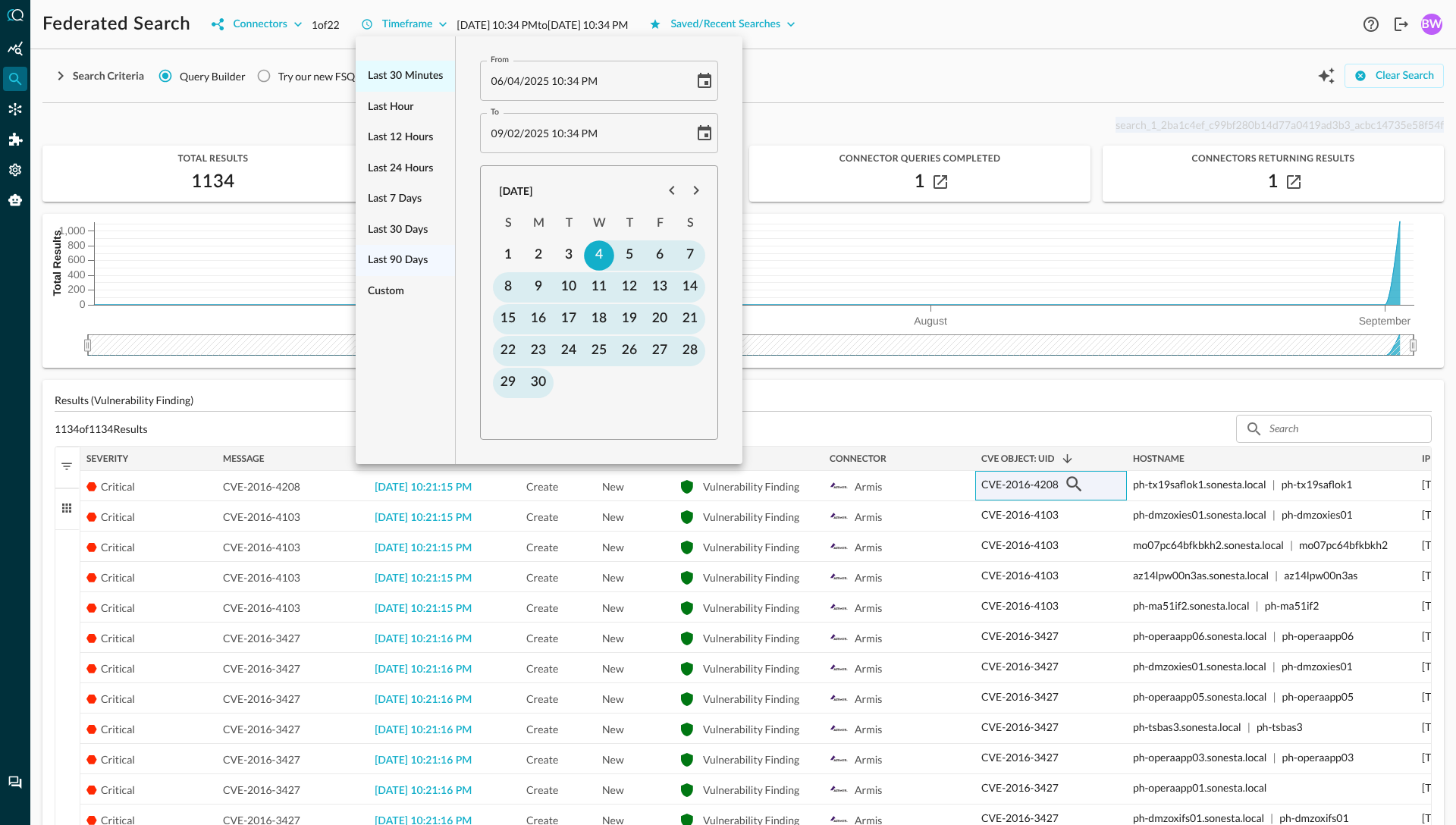
click at [401, 78] on span "Last 30 minutes" at bounding box center [405, 76] width 75 height 19
type input "[DATE] 10:30 PM"
type input "[DATE] 11:00 PM"
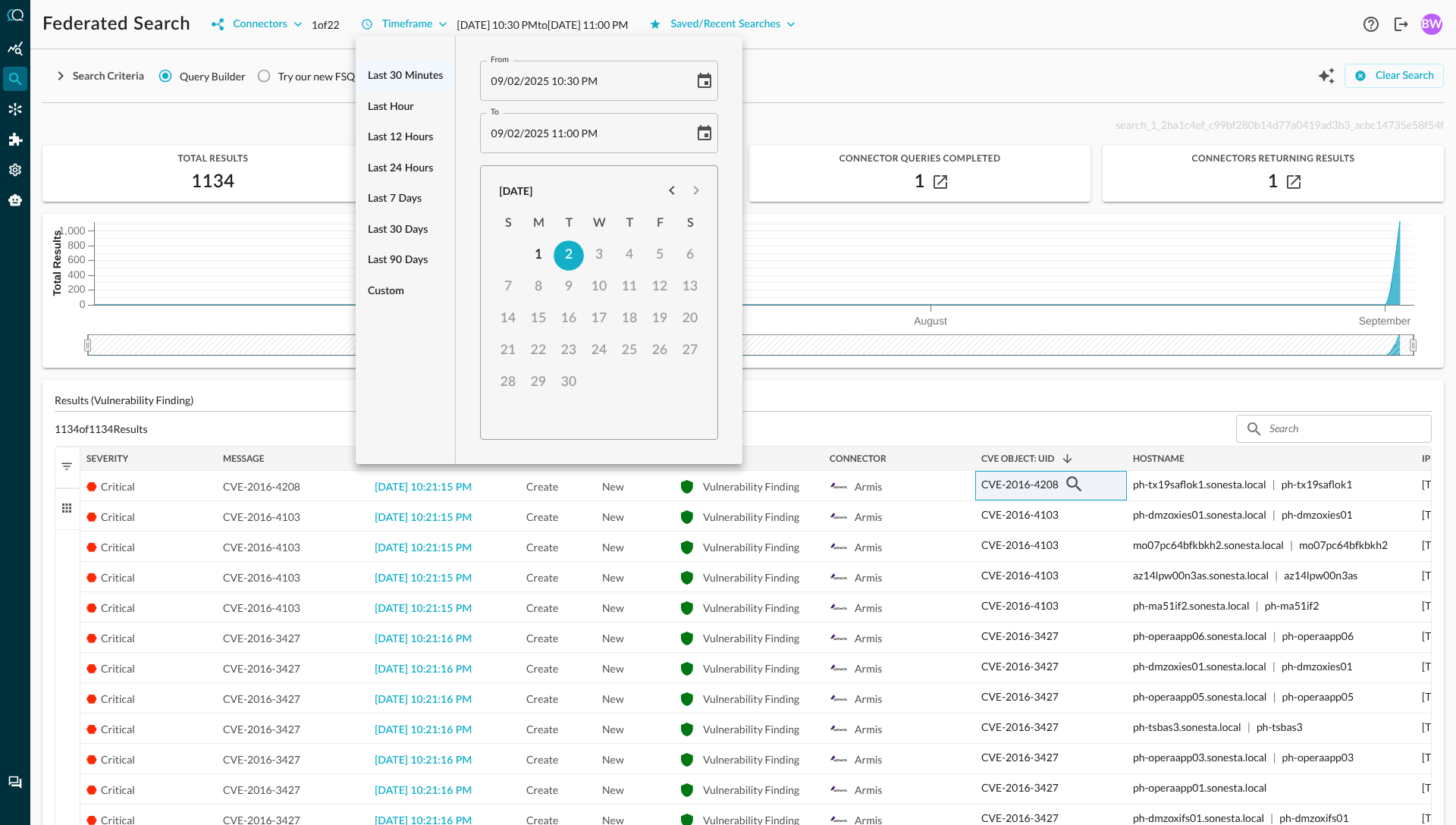
click at [801, 59] on div at bounding box center [728, 412] width 1456 height 825
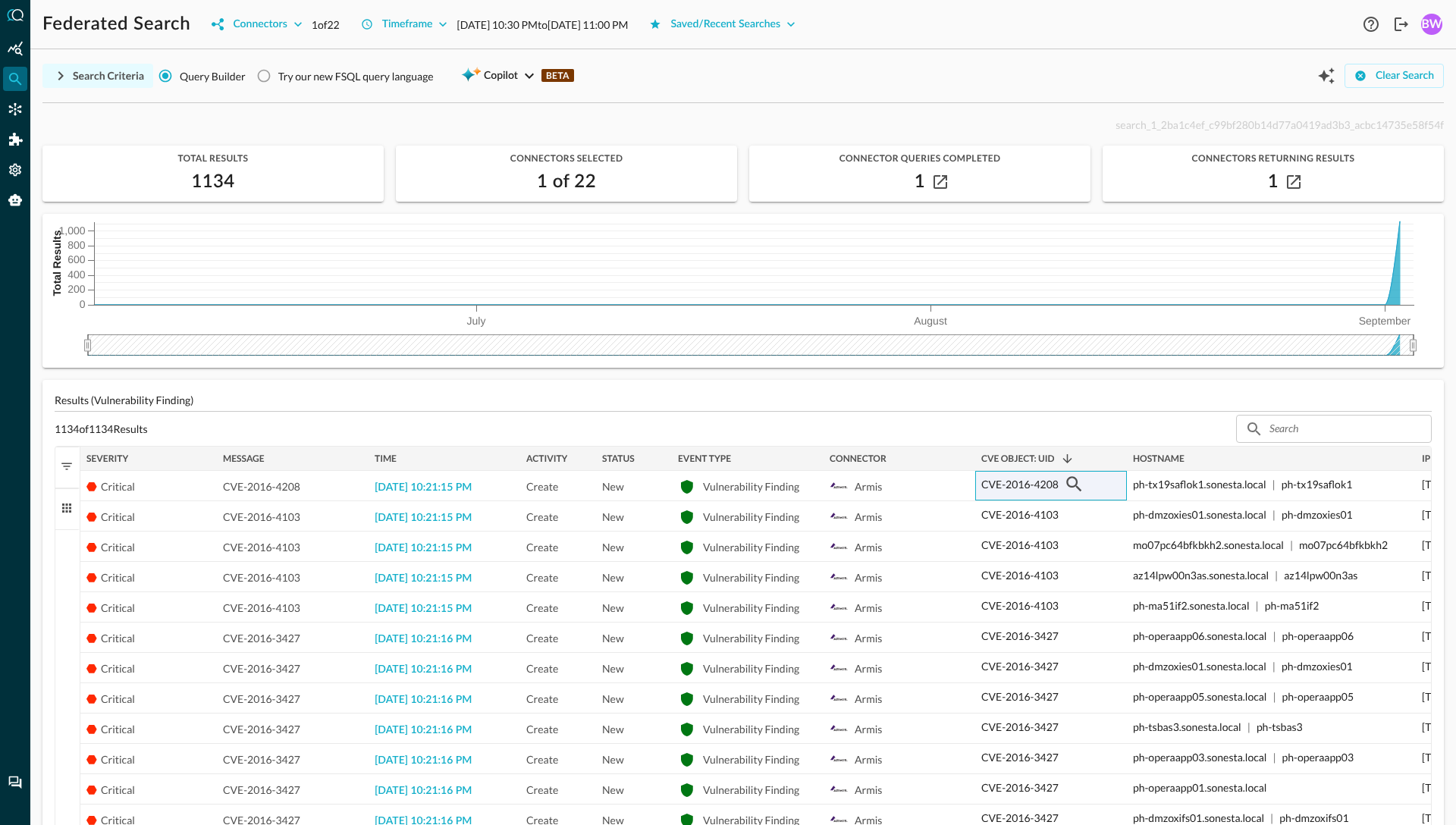
click at [62, 75] on icon "button" at bounding box center [61, 76] width 5 height 9
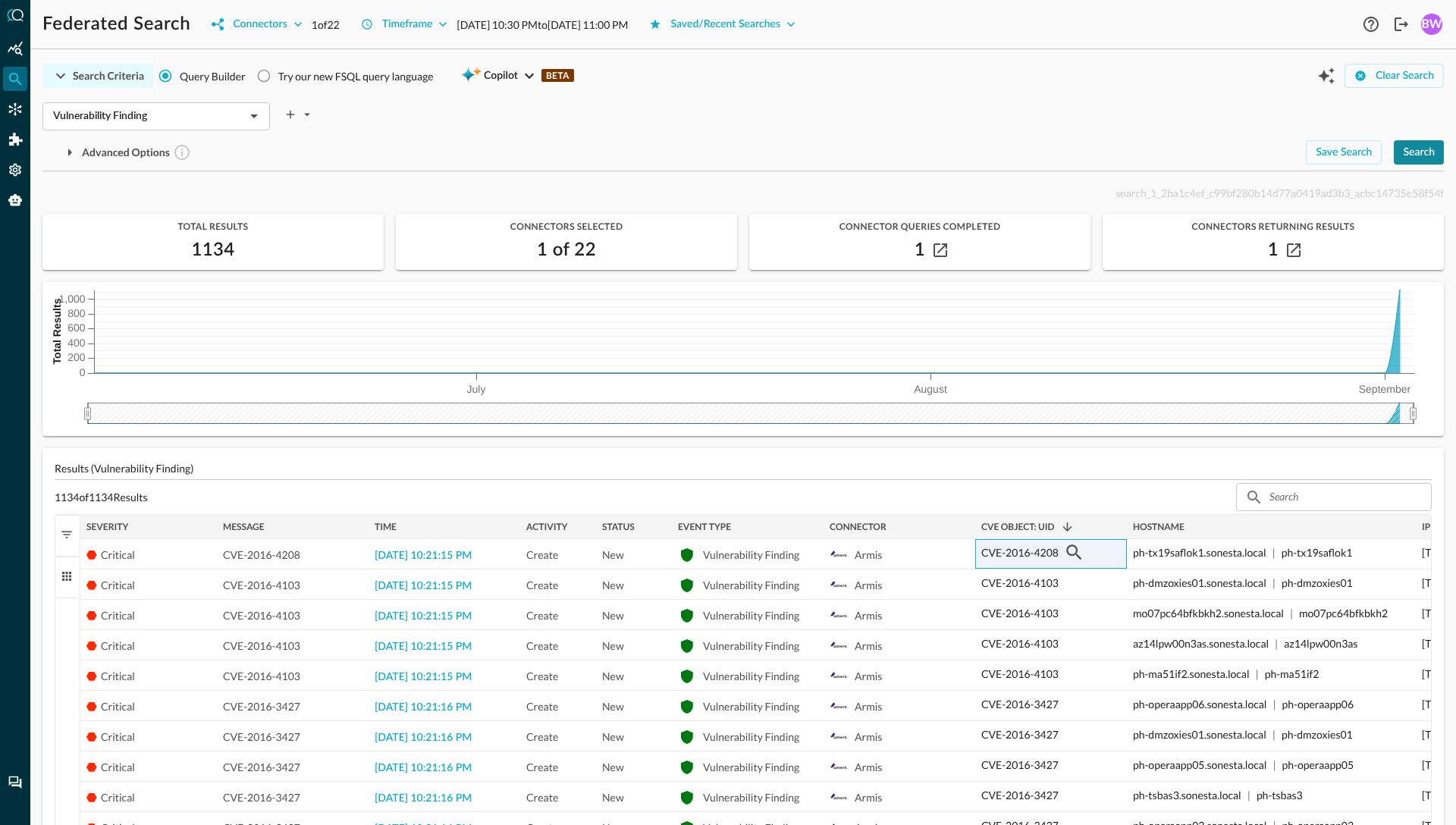
click at [1131, 151] on div "Search" at bounding box center [1418, 152] width 32 height 19
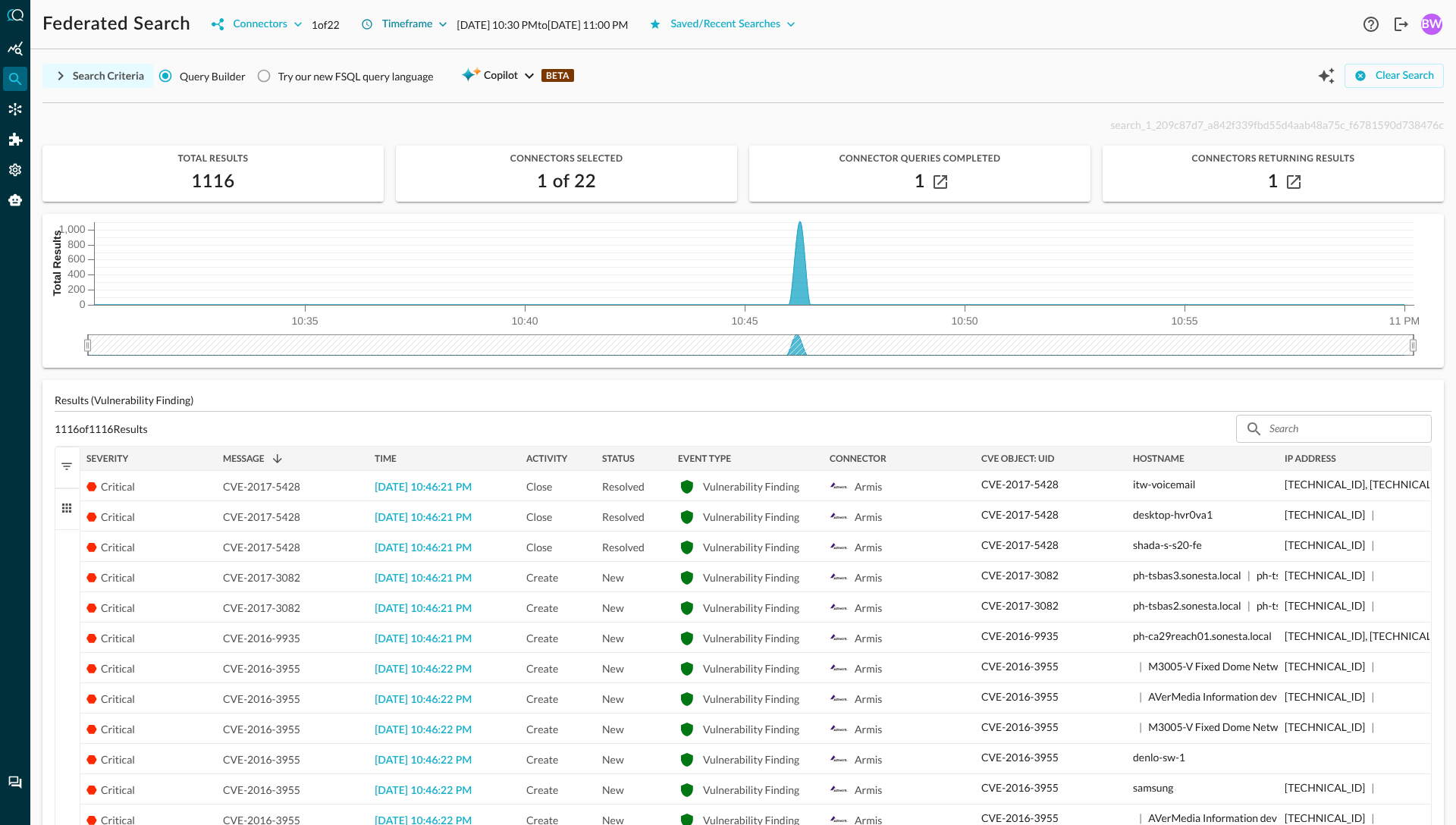
click at [445, 22] on icon "button" at bounding box center [443, 25] width 15 height 15
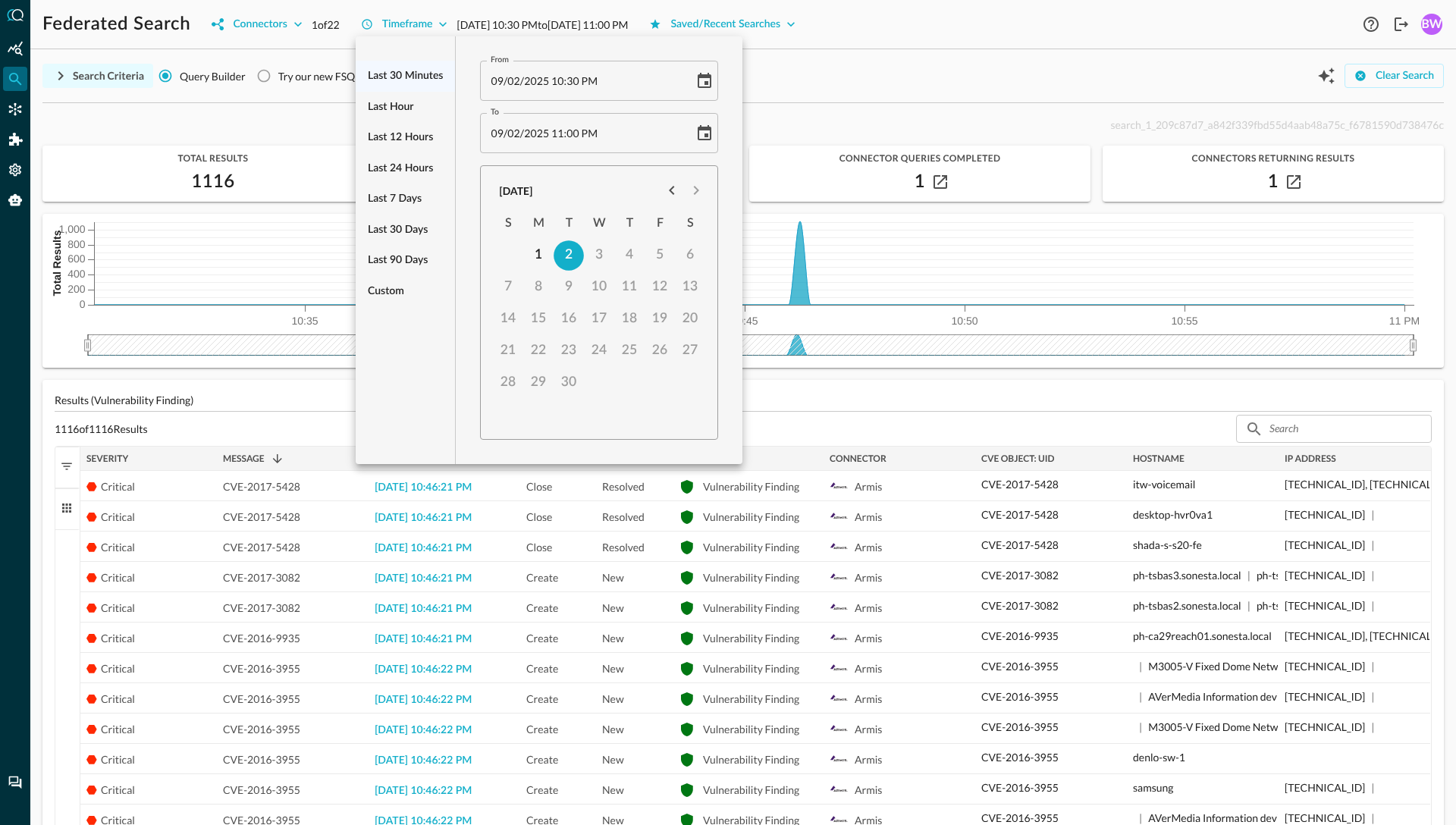
click at [579, 81] on span at bounding box center [580, 81] width 2 height 13
type input "[DATE] 01:30 PM"
type input "[DATE] 11:03 PM"
type input "[DATE] 11:30 PM"
type input "[DATE] 11:00 PM"
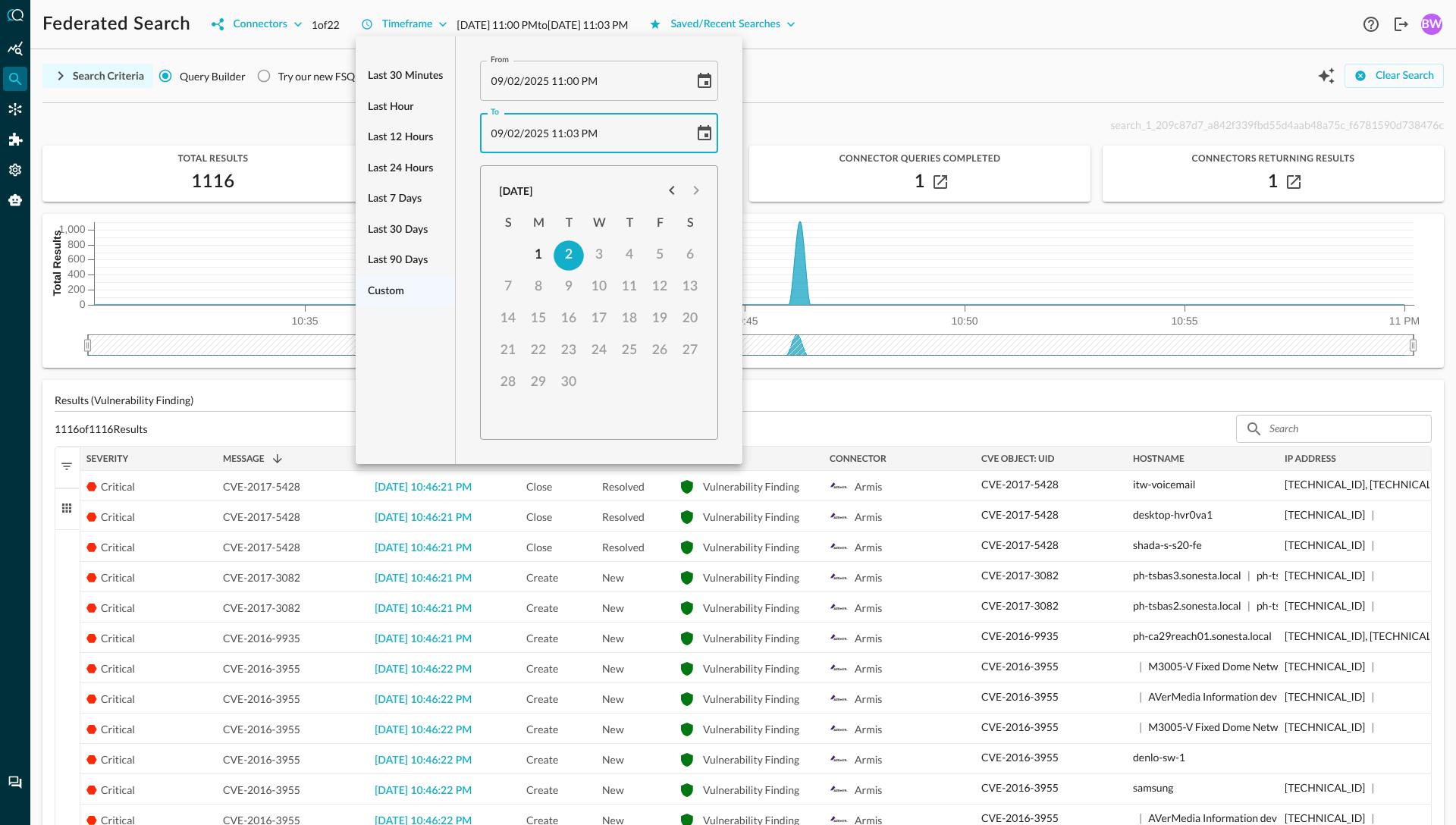
click at [576, 135] on span "03" at bounding box center [572, 133] width 13 height 13
click at [402, 389] on div "Last 30 minutes Last hour Last 12 hours Last 24 hours Last 7 days Last 30 days …" at bounding box center [405, 250] width 99 height 427
click at [1049, 231] on div at bounding box center [728, 412] width 1456 height 825
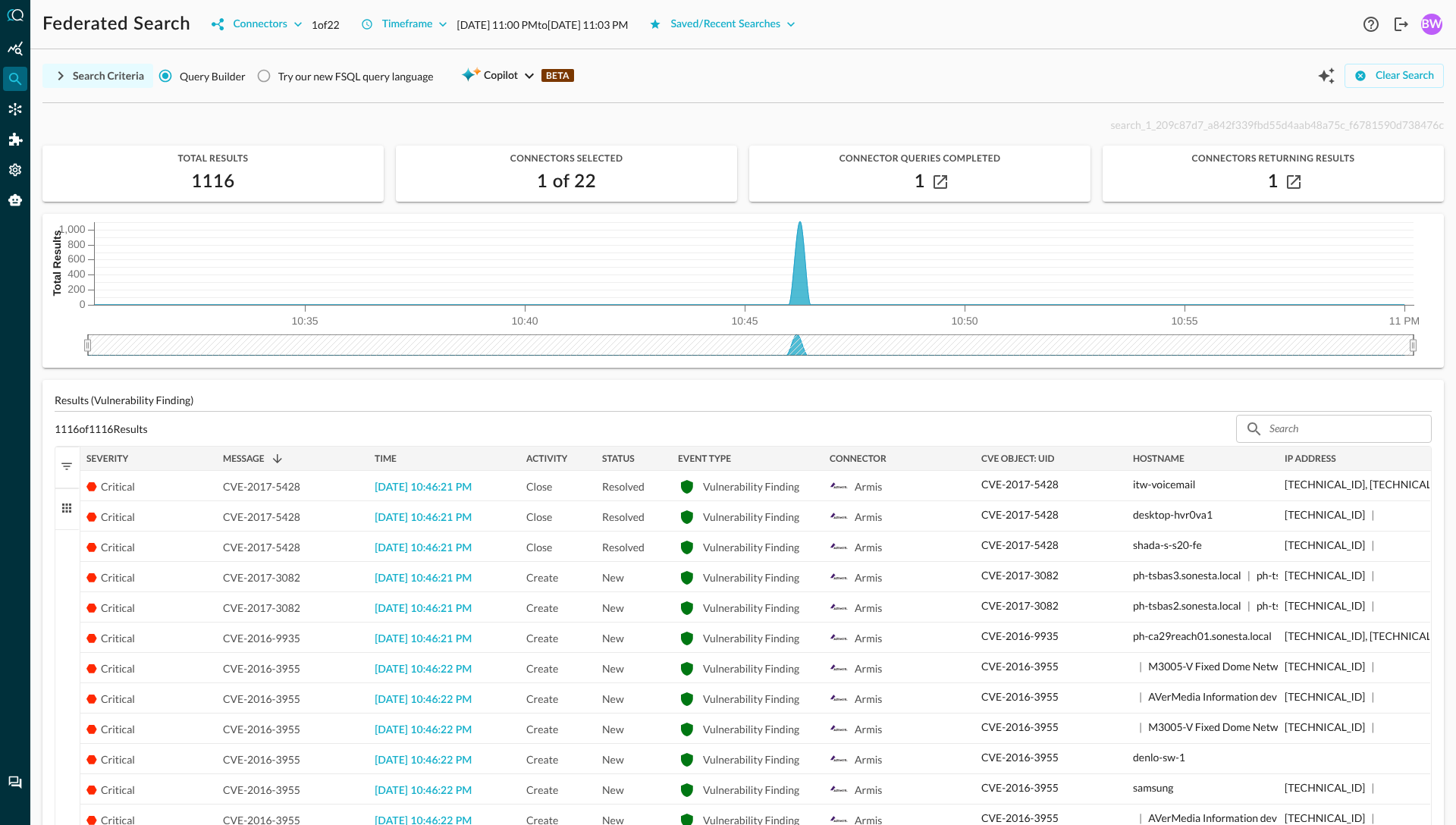
click at [57, 74] on icon "button" at bounding box center [61, 76] width 18 height 18
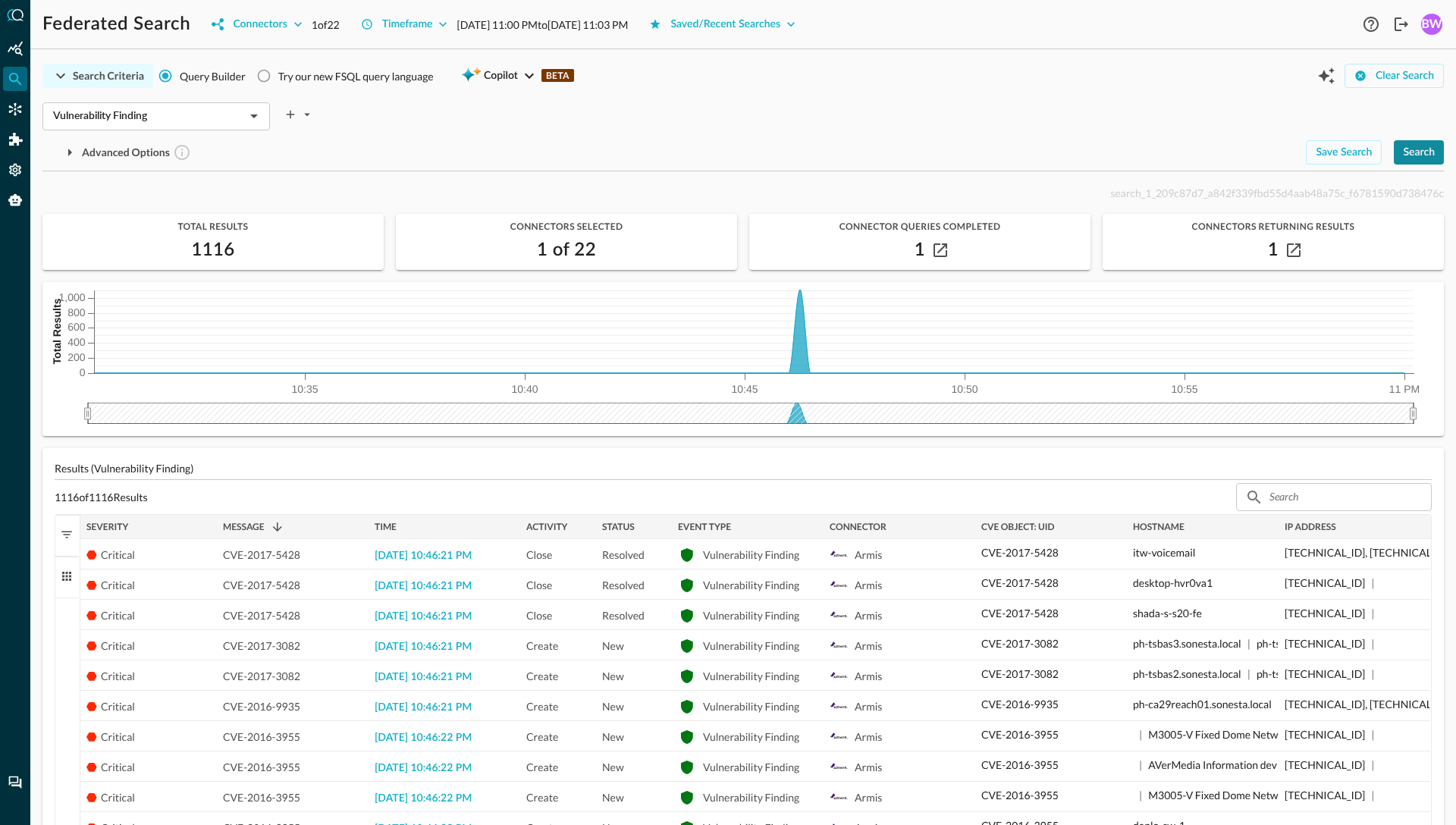
click at [1131, 143] on div "Search" at bounding box center [1418, 152] width 32 height 19
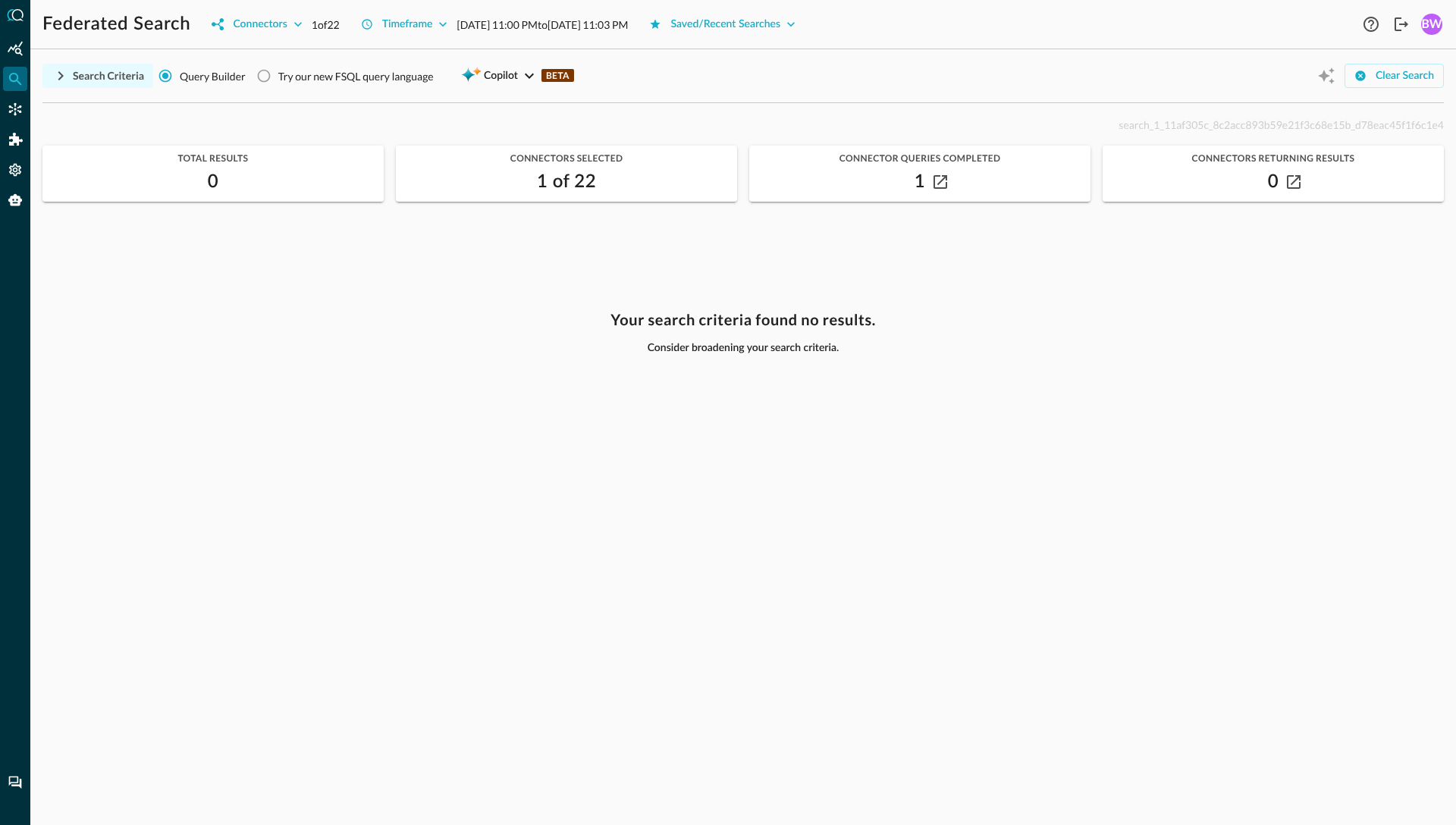
click at [58, 74] on icon "button" at bounding box center [61, 76] width 18 height 18
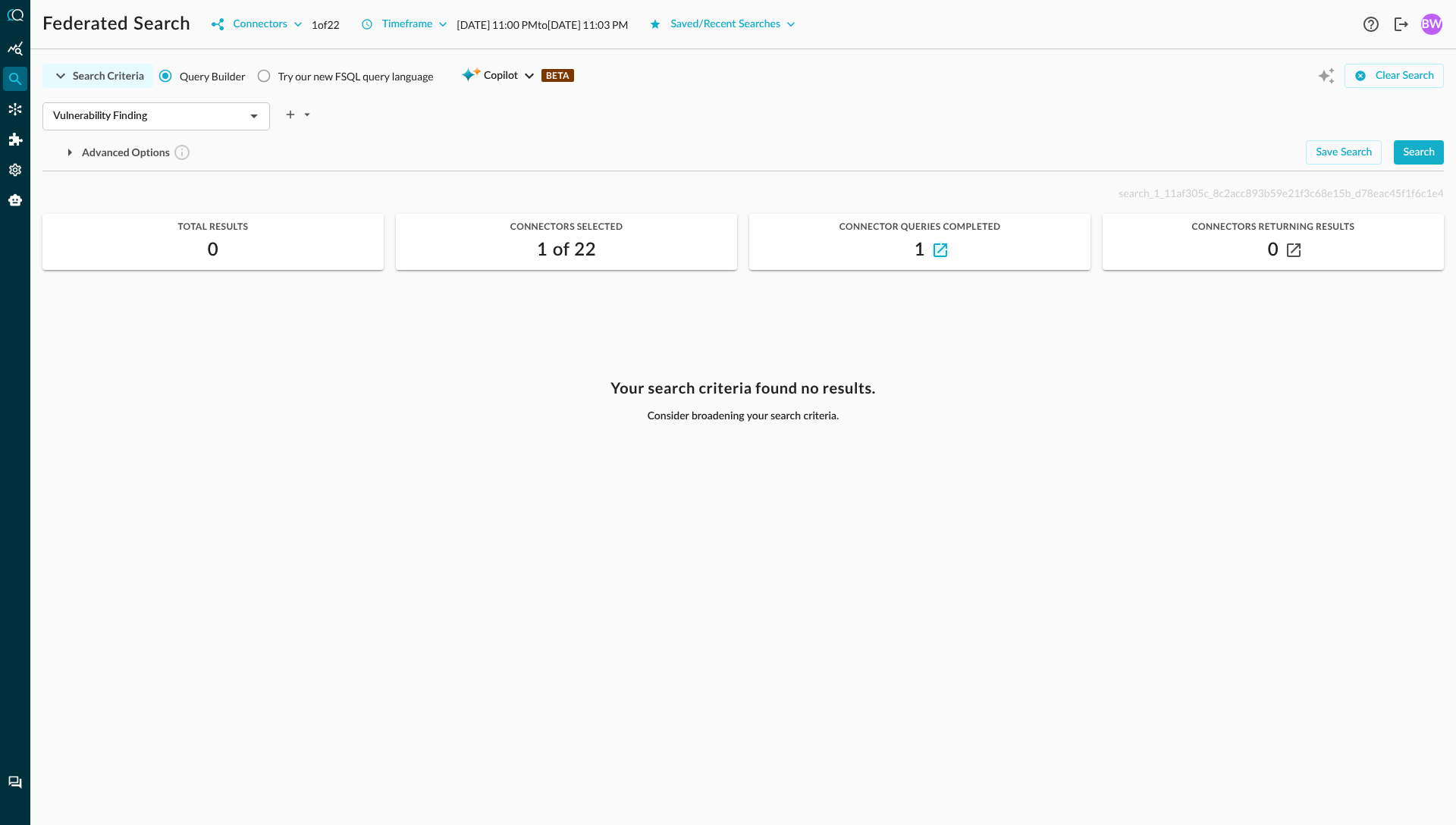
click at [941, 251] on icon "button" at bounding box center [941, 250] width 14 height 14
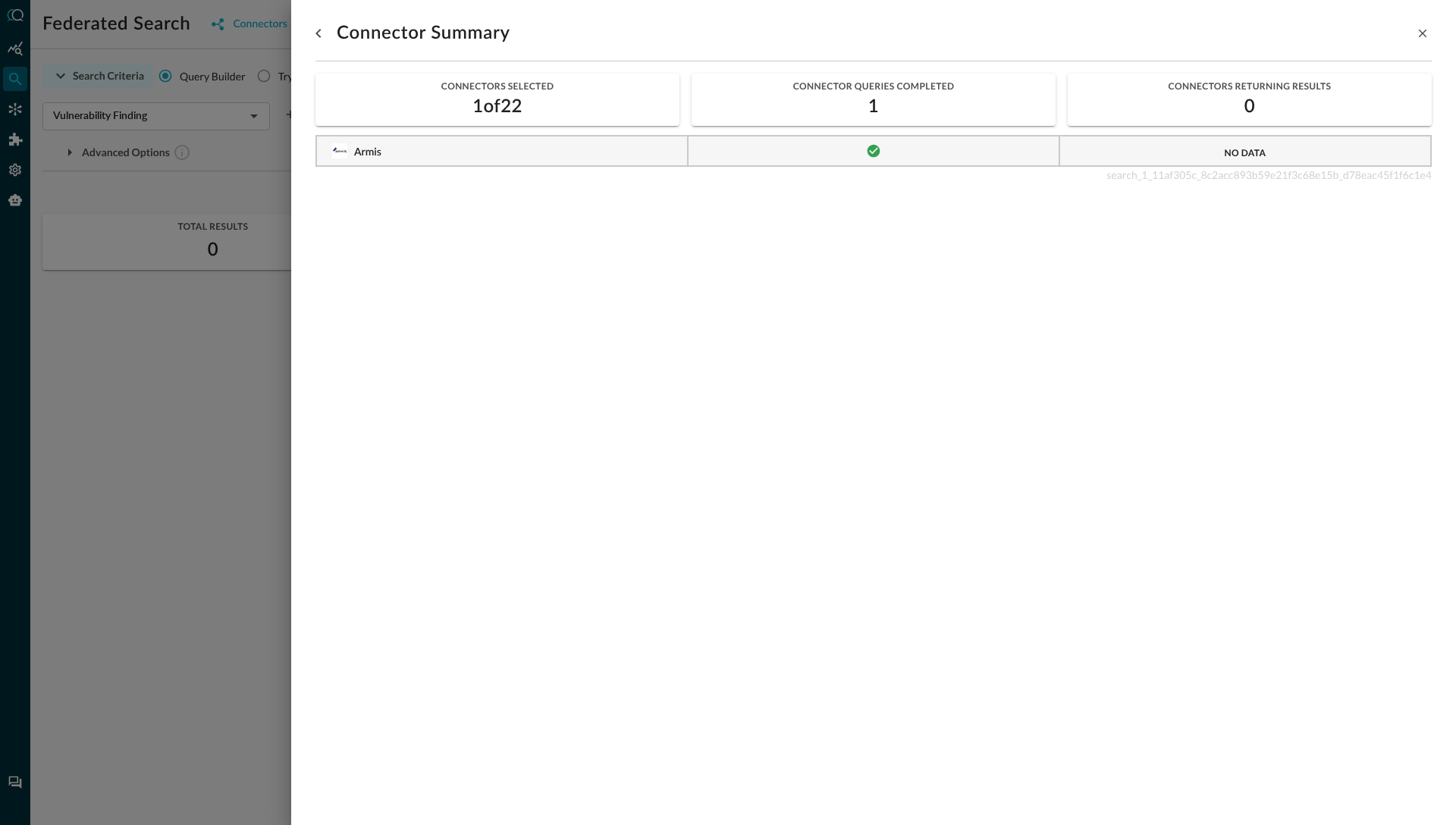
click at [246, 392] on div at bounding box center [728, 412] width 1456 height 825
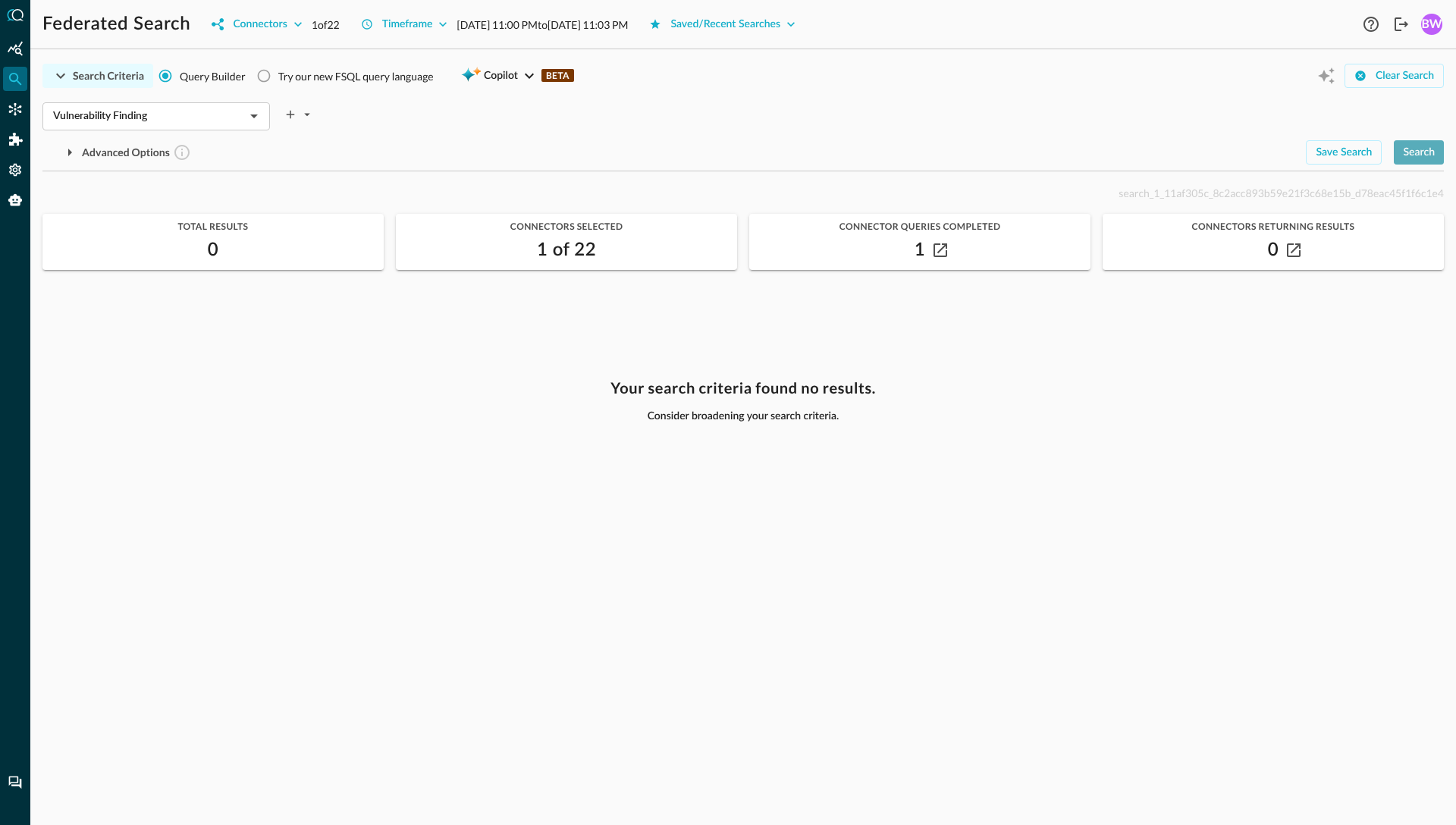
click at [1131, 156] on div "Search" at bounding box center [1418, 152] width 32 height 19
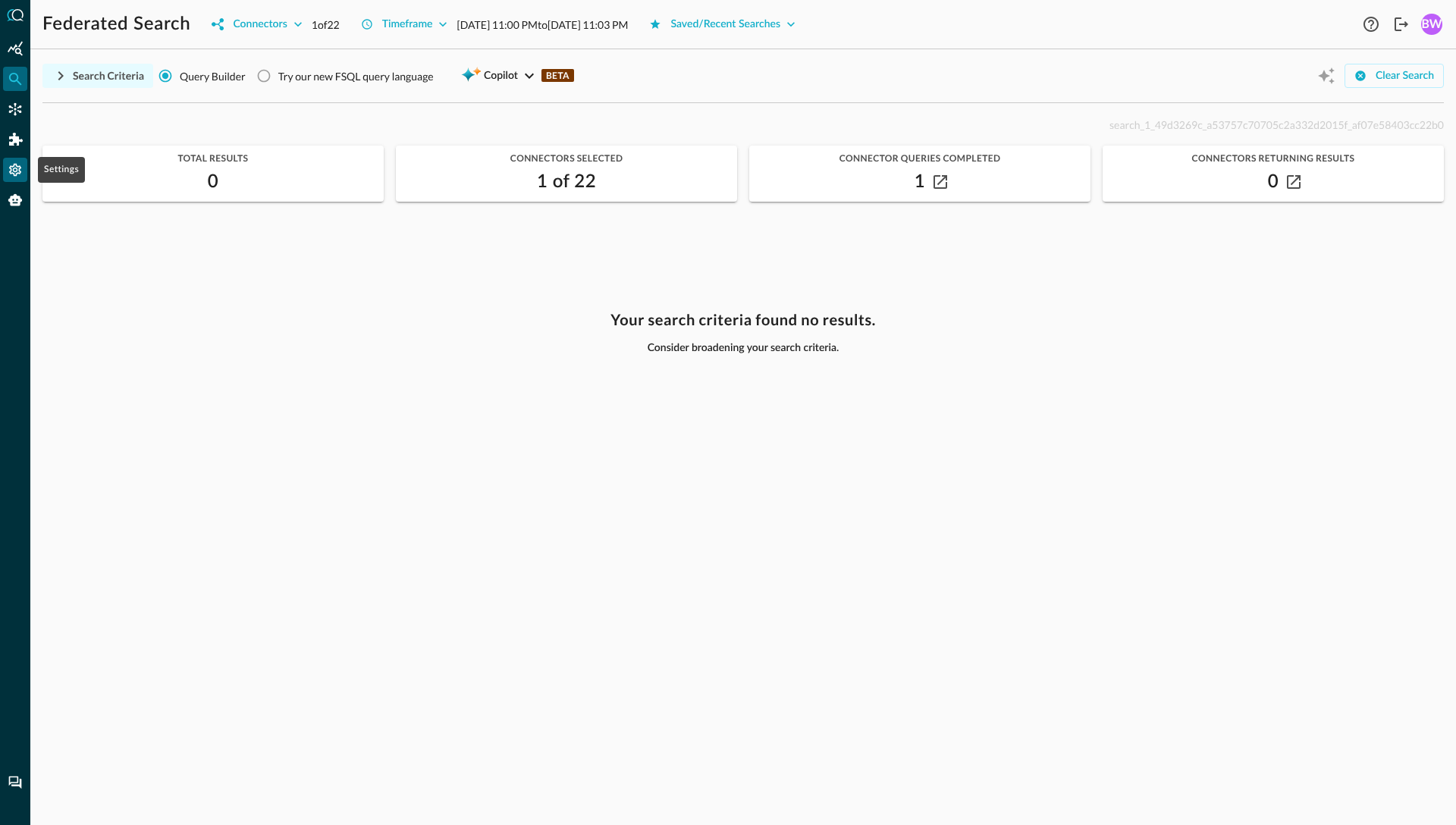
click at [15, 165] on icon "Settings" at bounding box center [15, 170] width 12 height 13
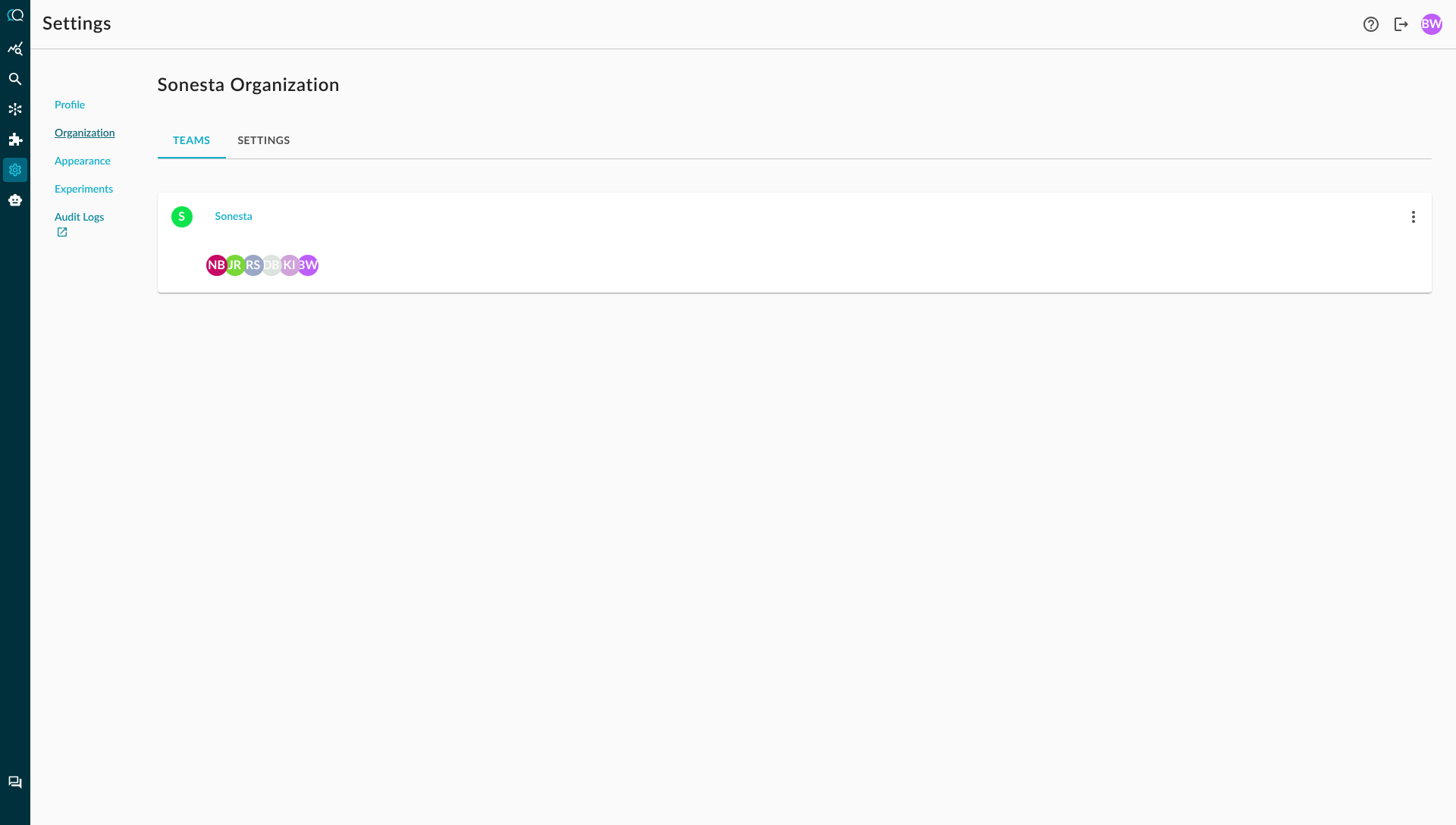
click at [71, 216] on link "Audit Logs" at bounding box center [85, 225] width 61 height 32
click at [16, 76] on icon "Federated Search" at bounding box center [15, 79] width 15 height 15
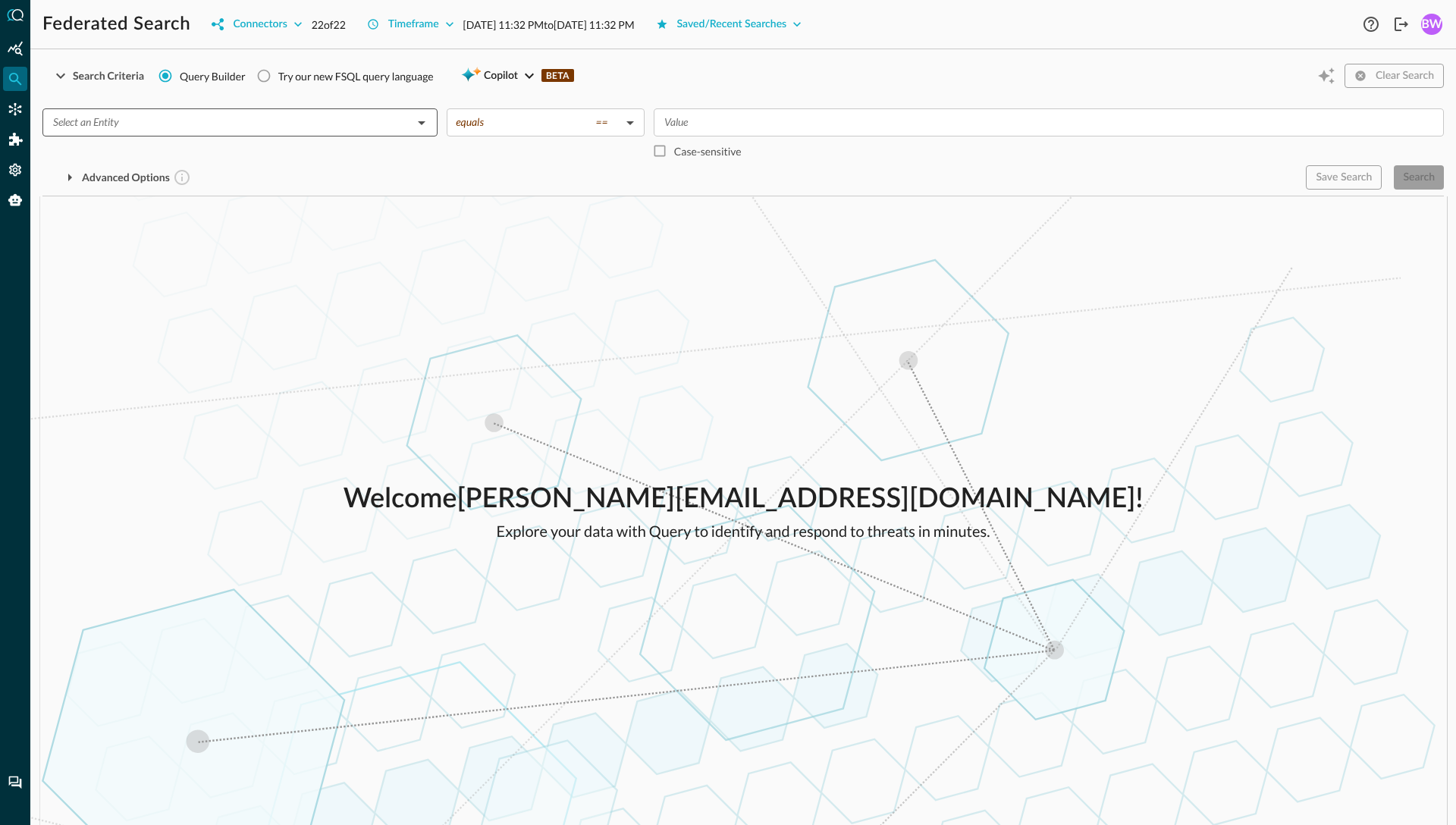
click at [132, 123] on input "text" at bounding box center [227, 122] width 361 height 19
